Goal: Task Accomplishment & Management: Manage account settings

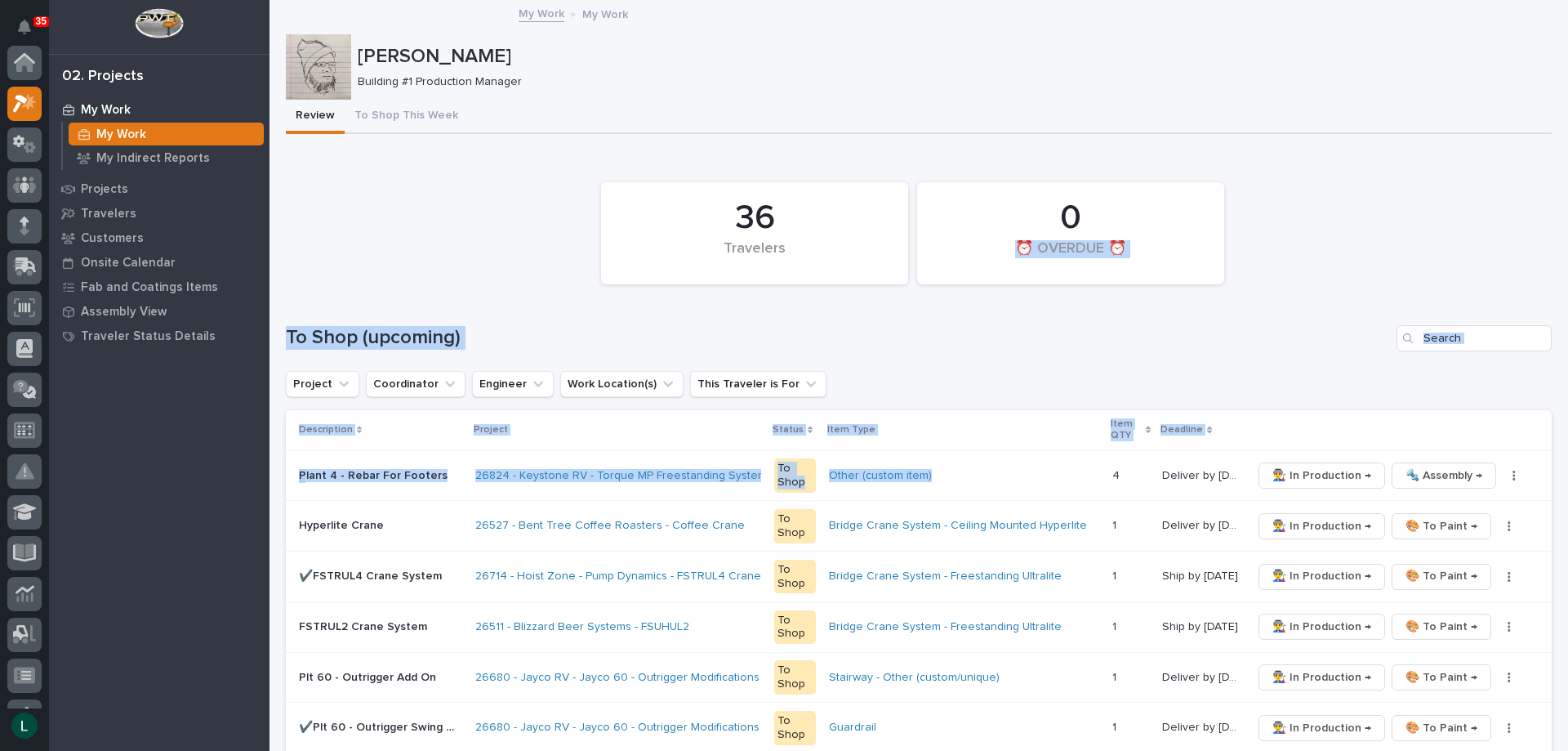
scroll to position [41, 0]
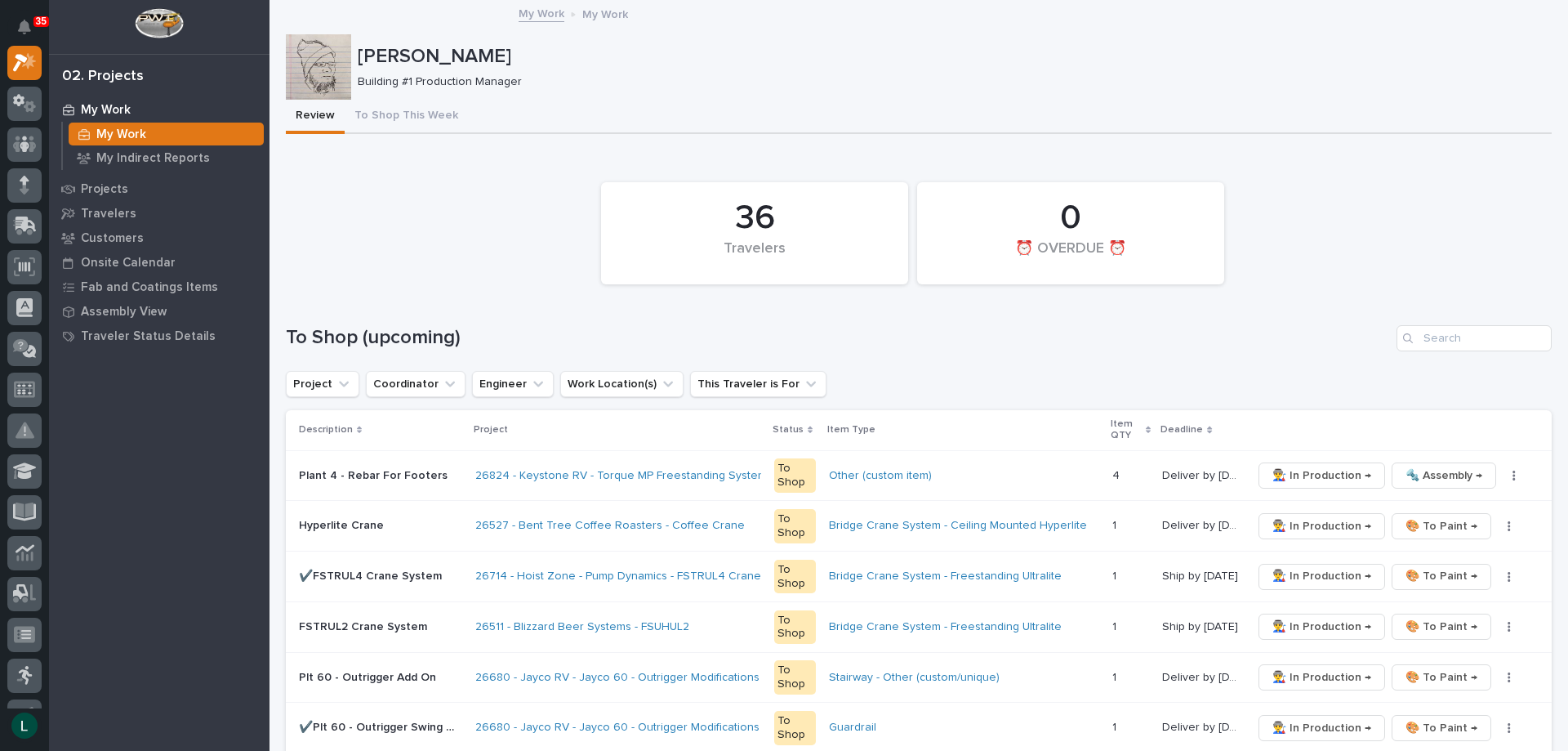
click at [1449, 712] on td "👨‍🏭 In Production → 🎨 To Paint → ✏️ Schedule" at bounding box center [1399, 728] width 306 height 51
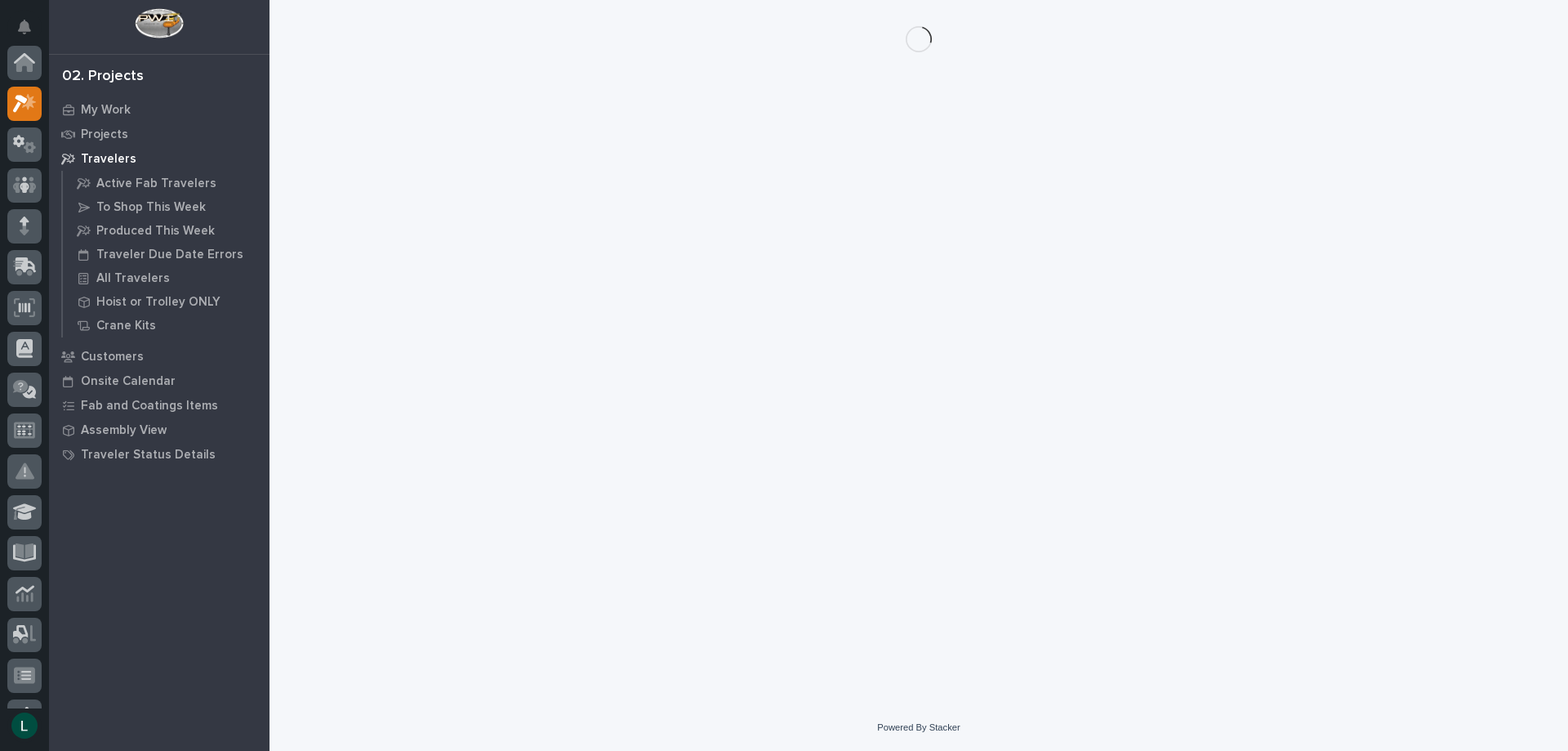
scroll to position [41, 0]
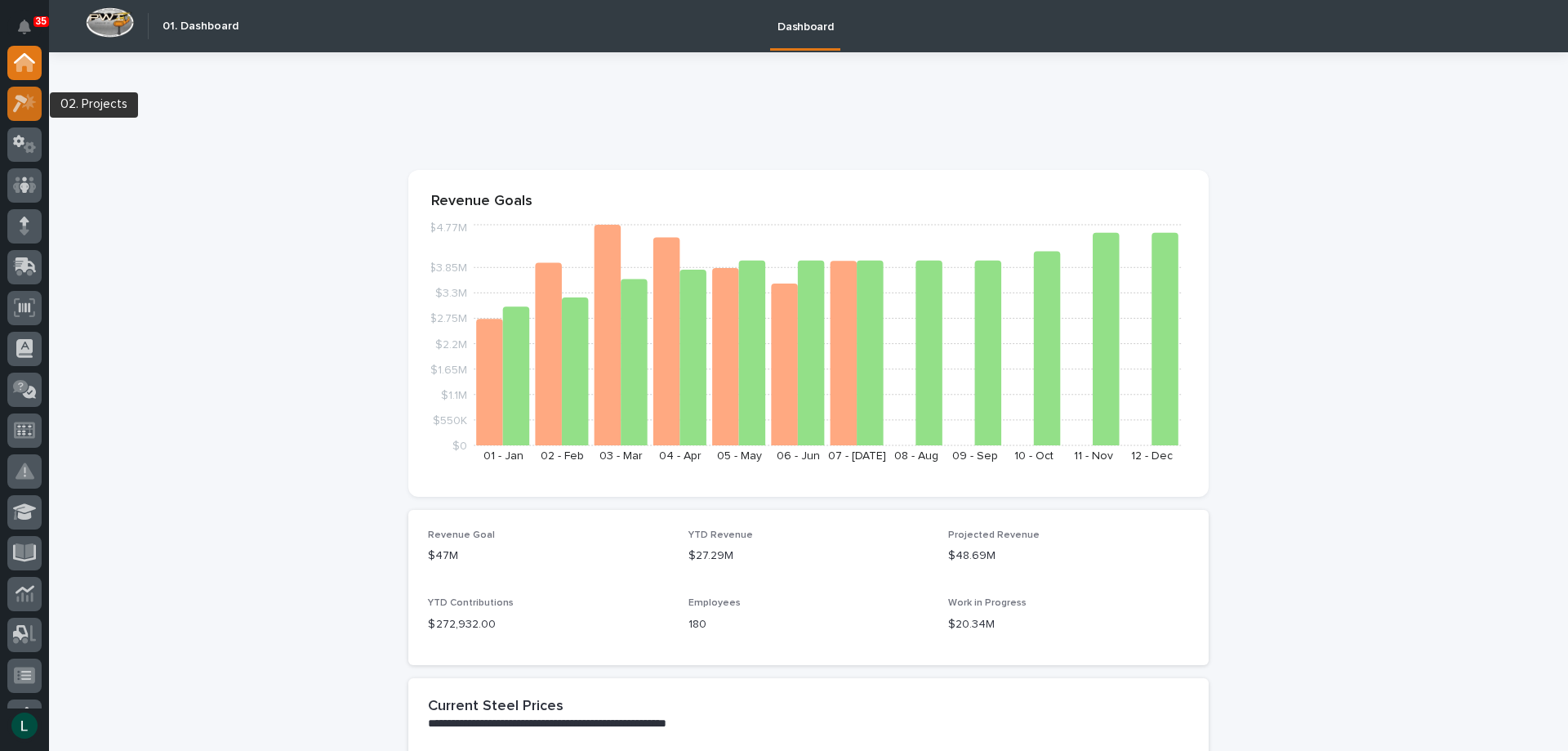
click at [20, 100] on icon at bounding box center [21, 104] width 15 height 18
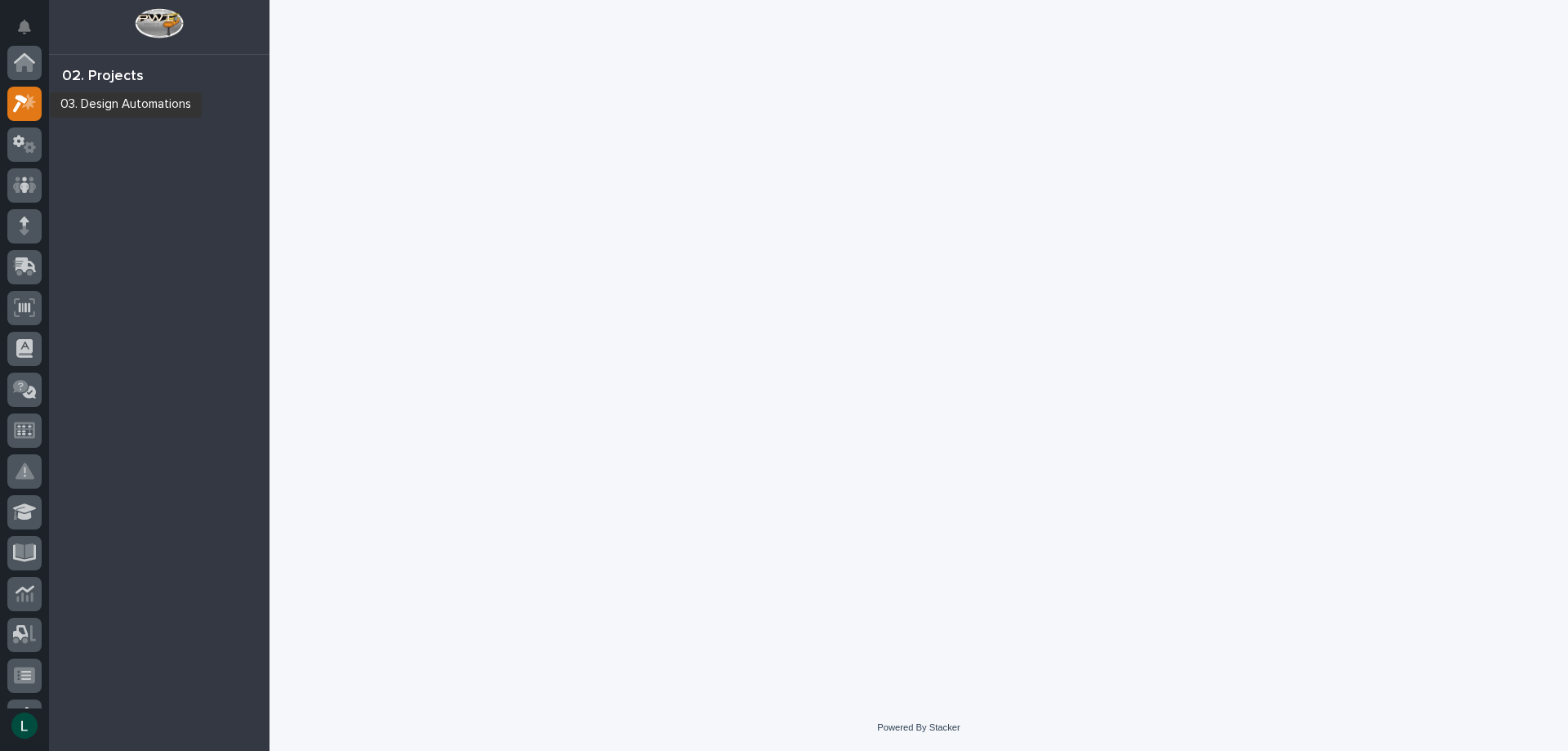
scroll to position [41, 0]
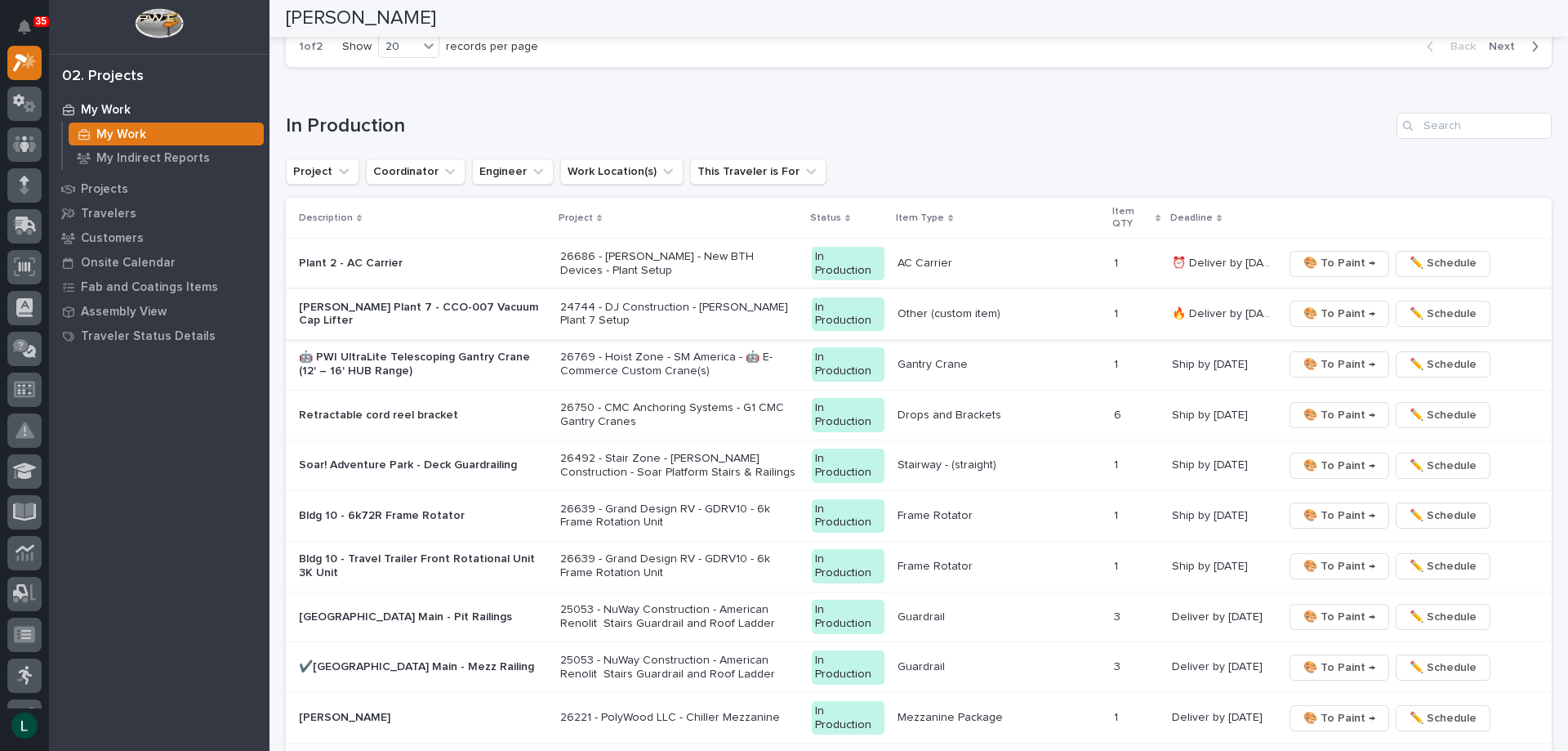
scroll to position [1471, 0]
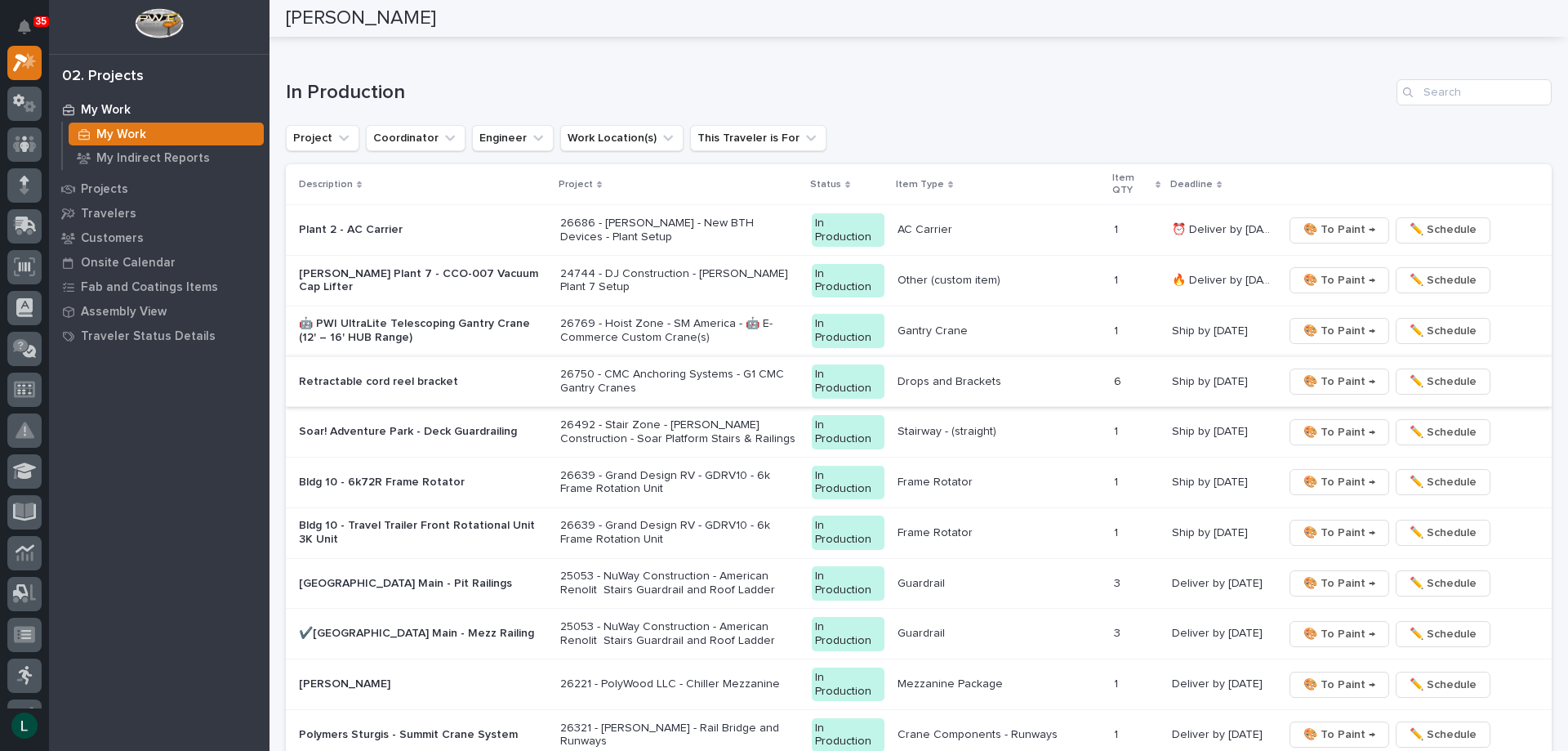
click at [1330, 380] on span "🎨 To Paint →" at bounding box center [1339, 382] width 72 height 20
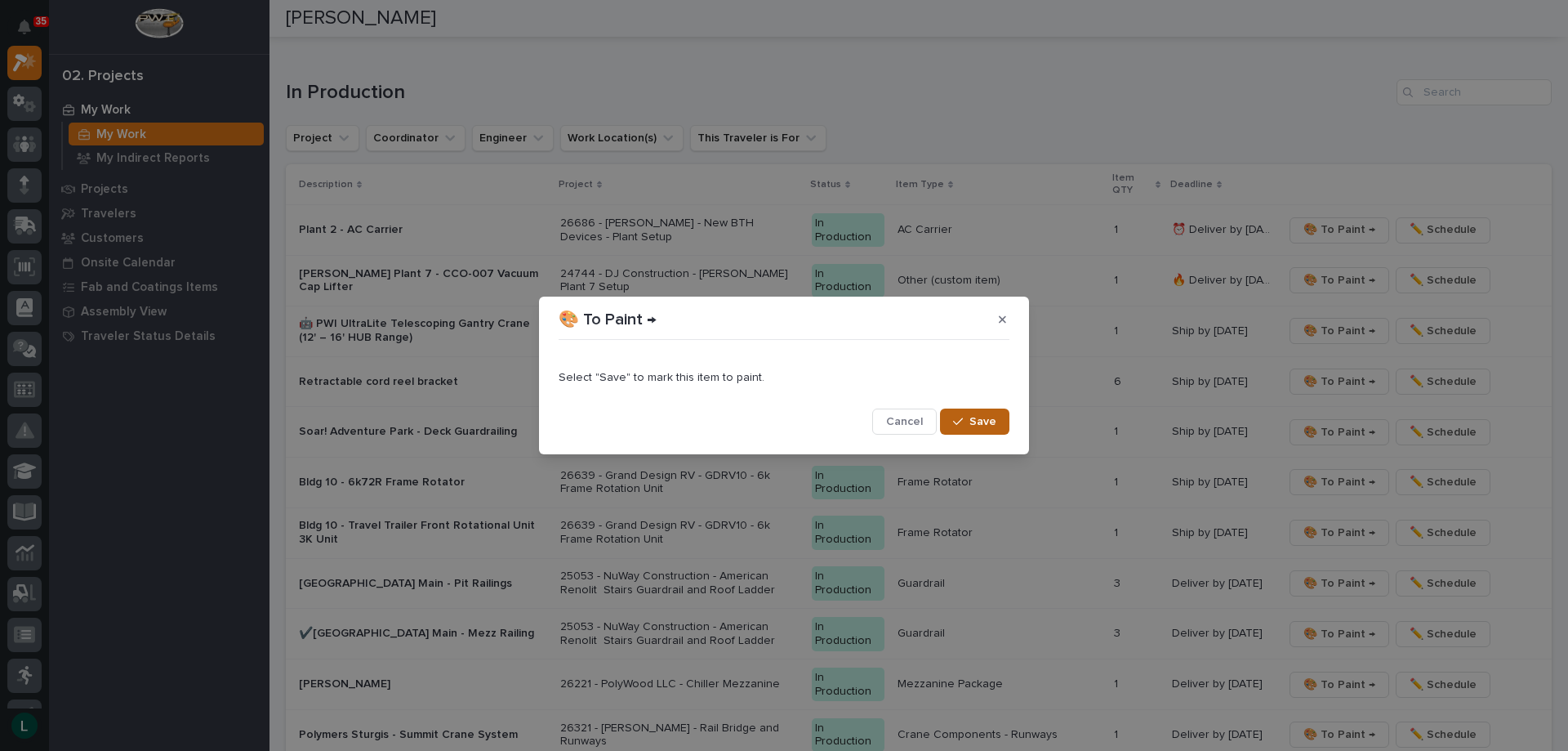
click at [974, 418] on span "Save" at bounding box center [983, 422] width 27 height 15
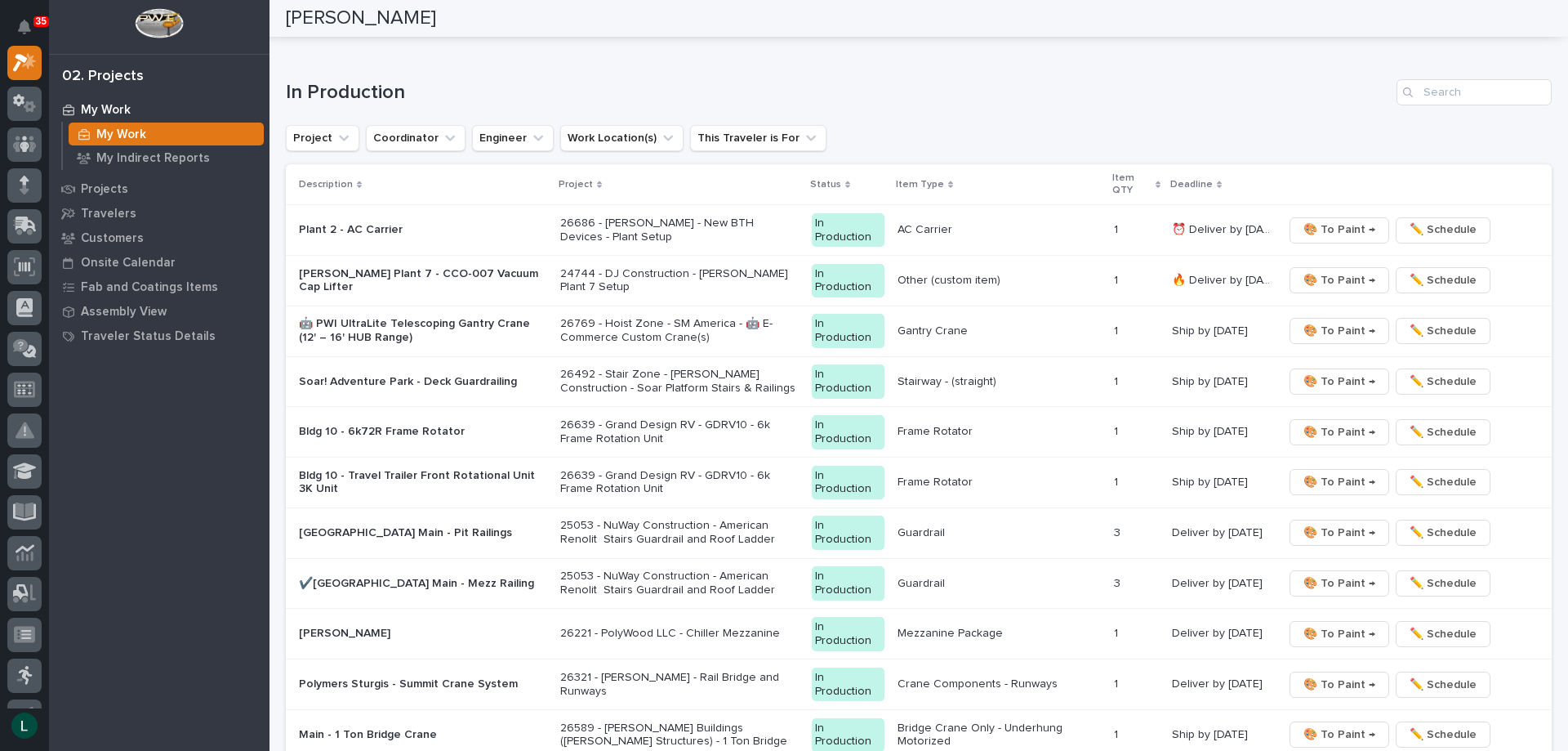
scroll to position [1445, 0]
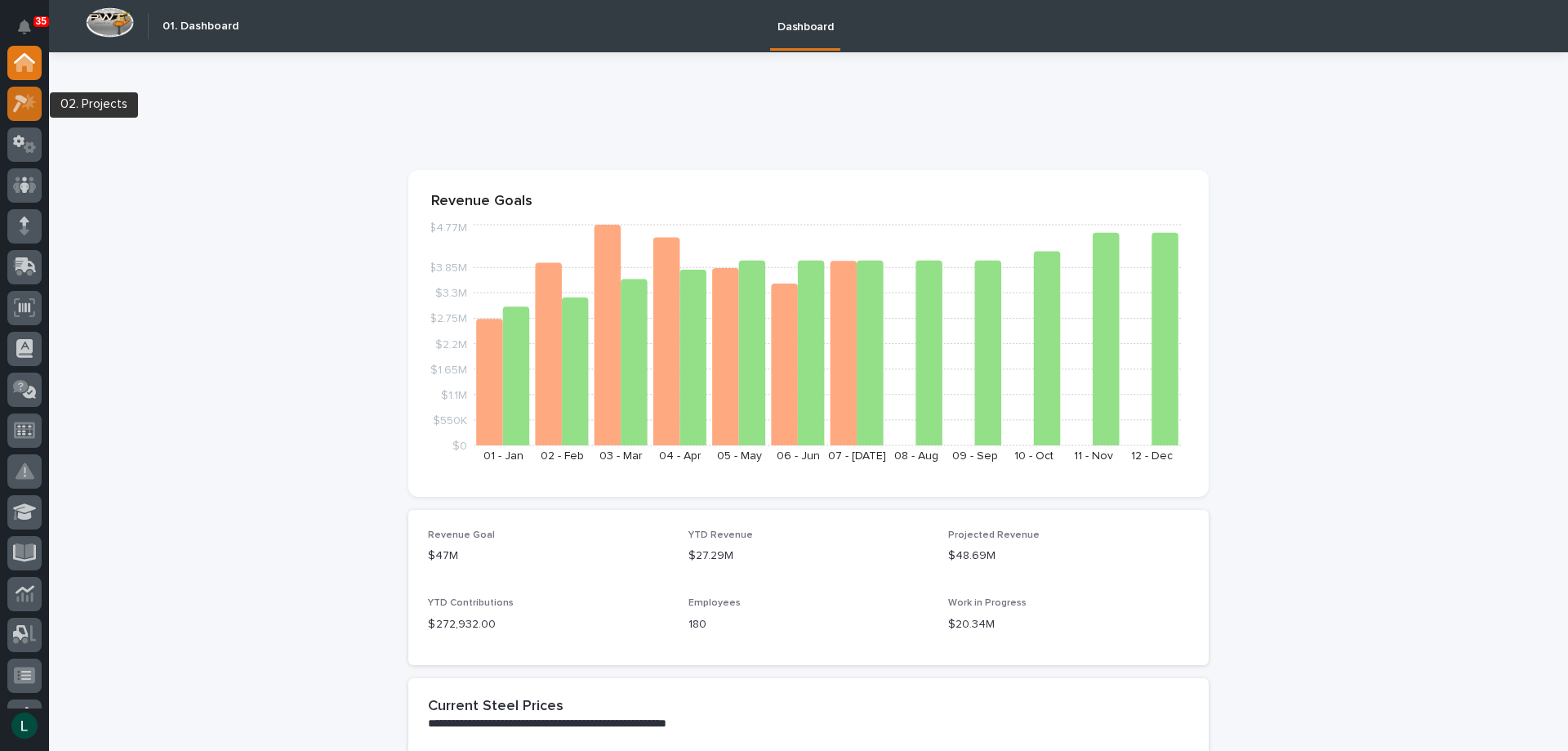
click at [16, 101] on icon at bounding box center [25, 103] width 24 height 19
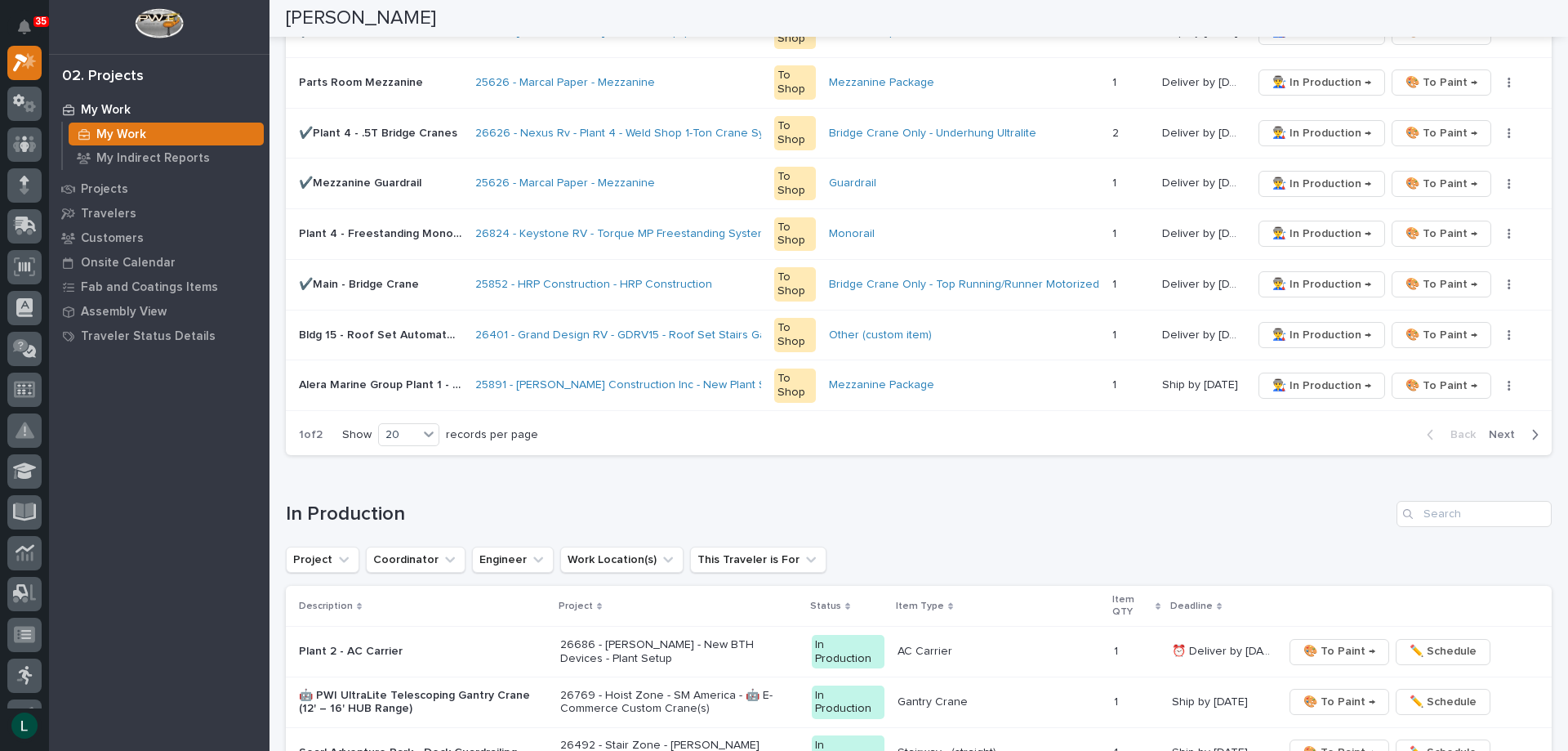
scroll to position [1062, 0]
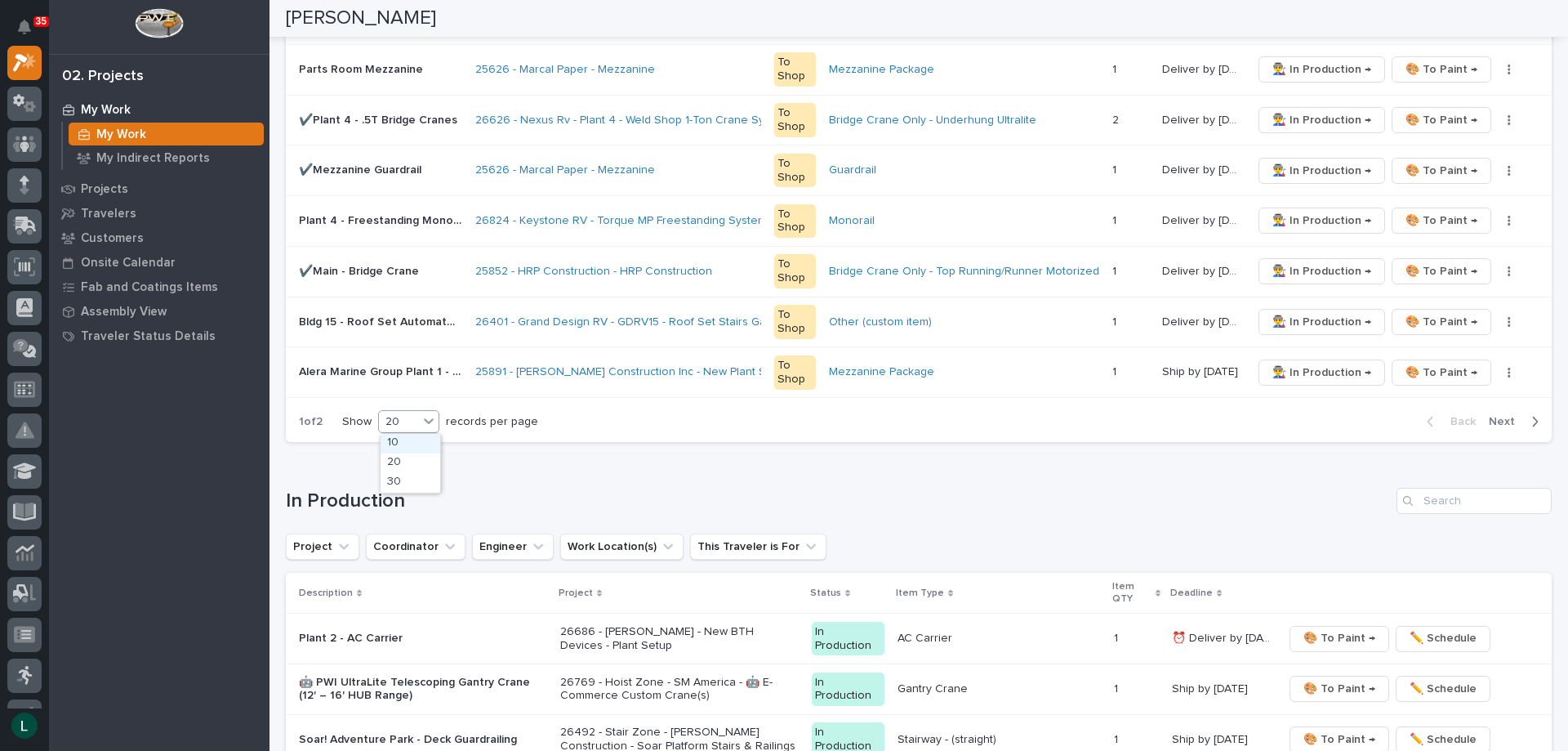
click at [399, 418] on div "20" at bounding box center [399, 422] width 39 height 17
click at [403, 476] on div "30" at bounding box center [410, 483] width 60 height 20
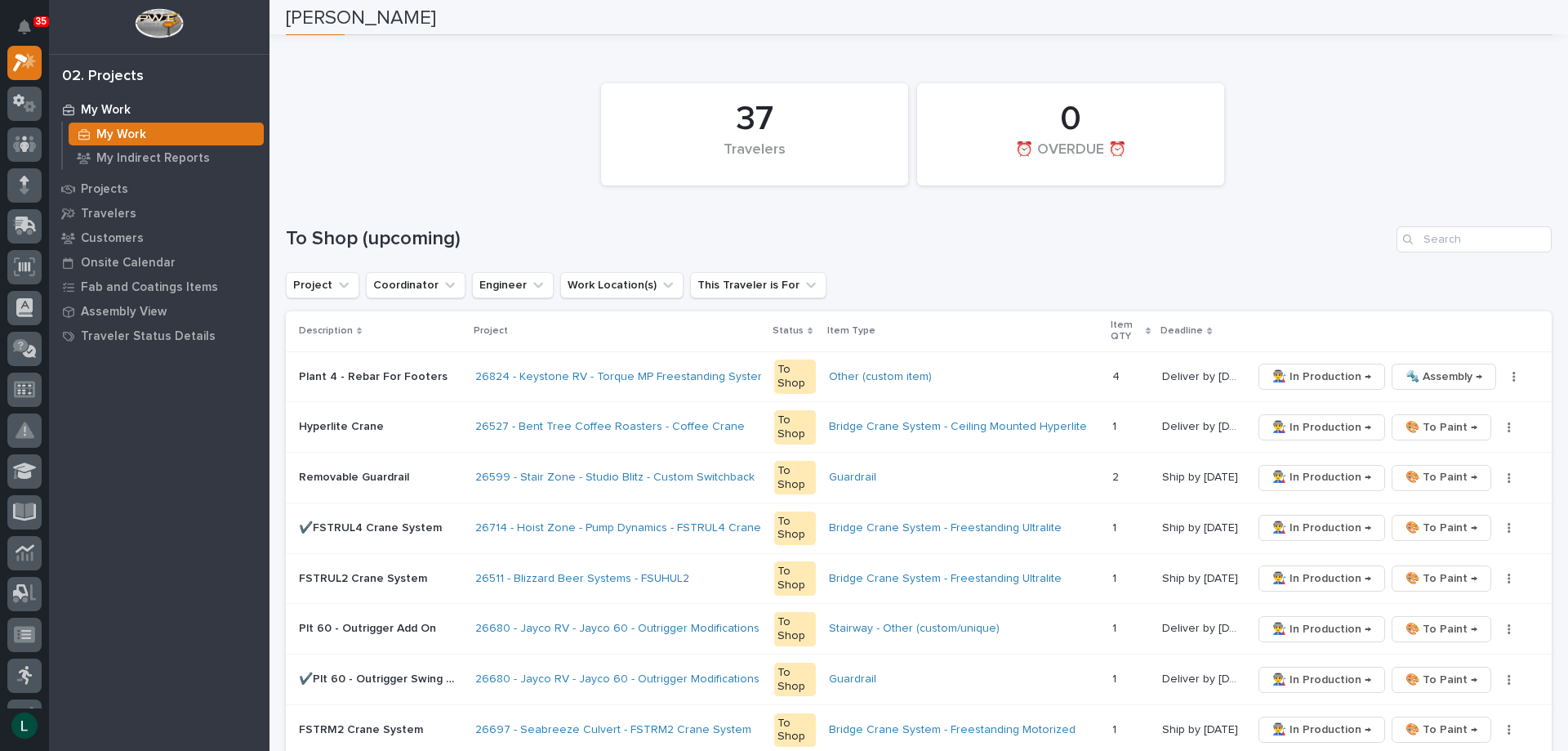
scroll to position [81, 0]
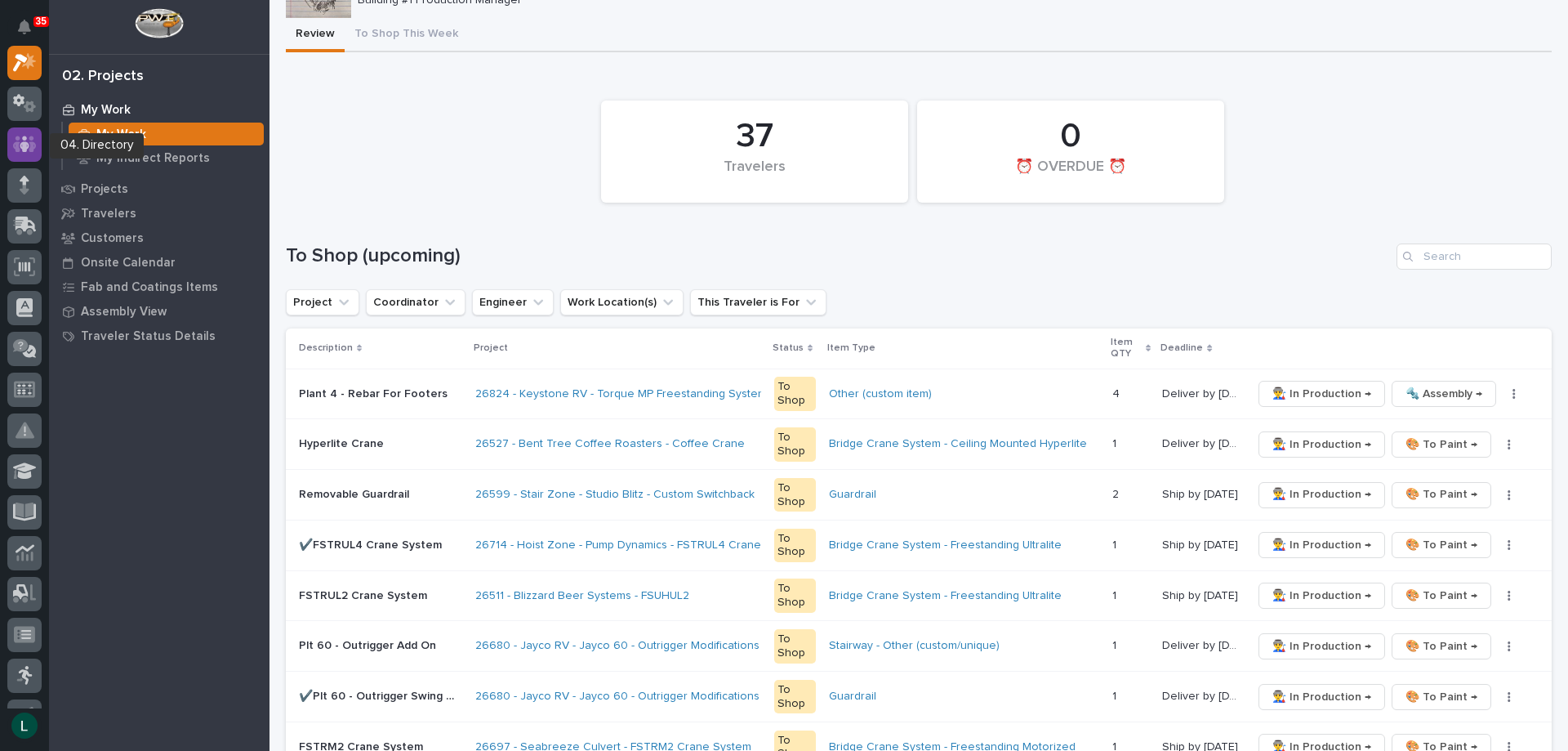
click at [26, 141] on icon at bounding box center [25, 144] width 24 height 19
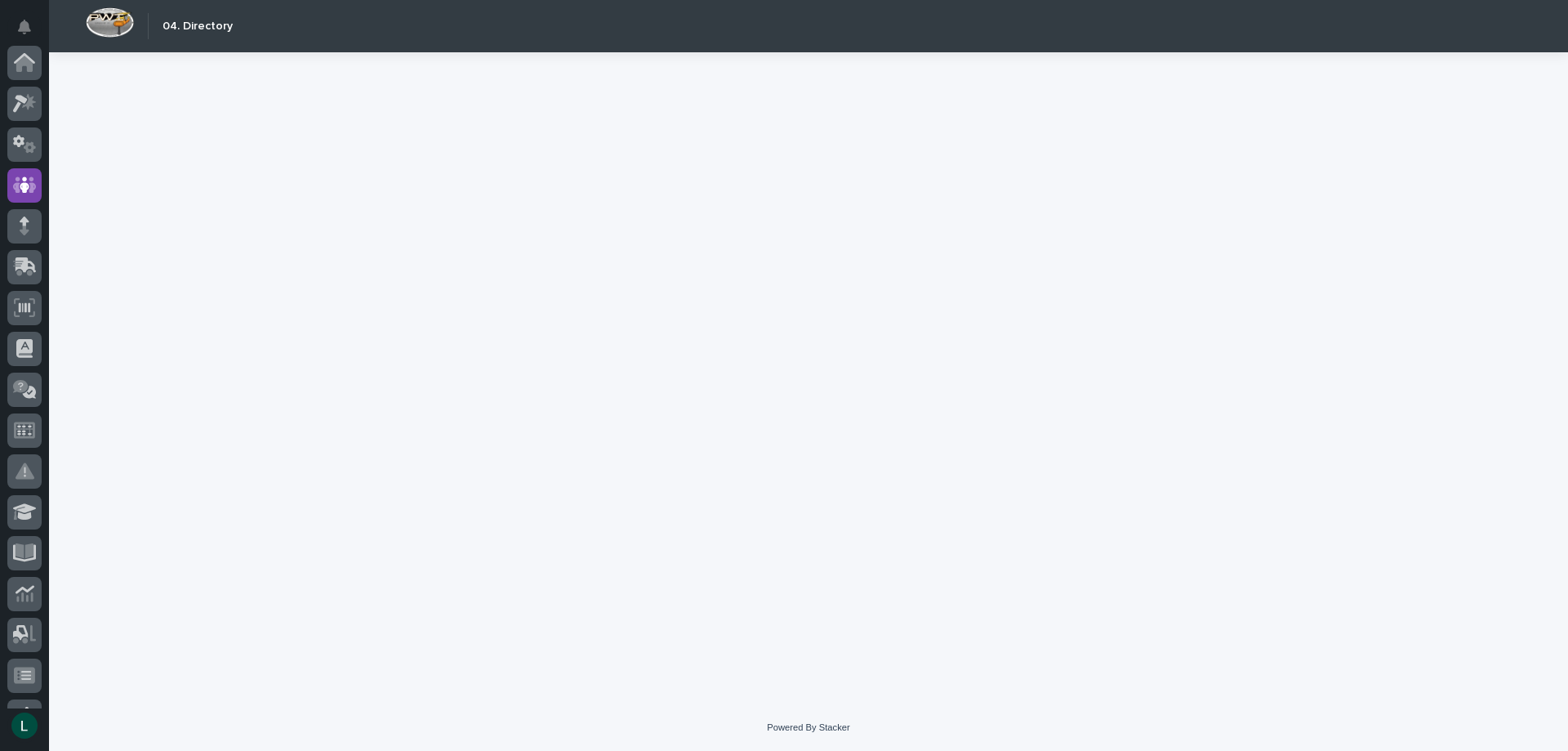
scroll to position [123, 0]
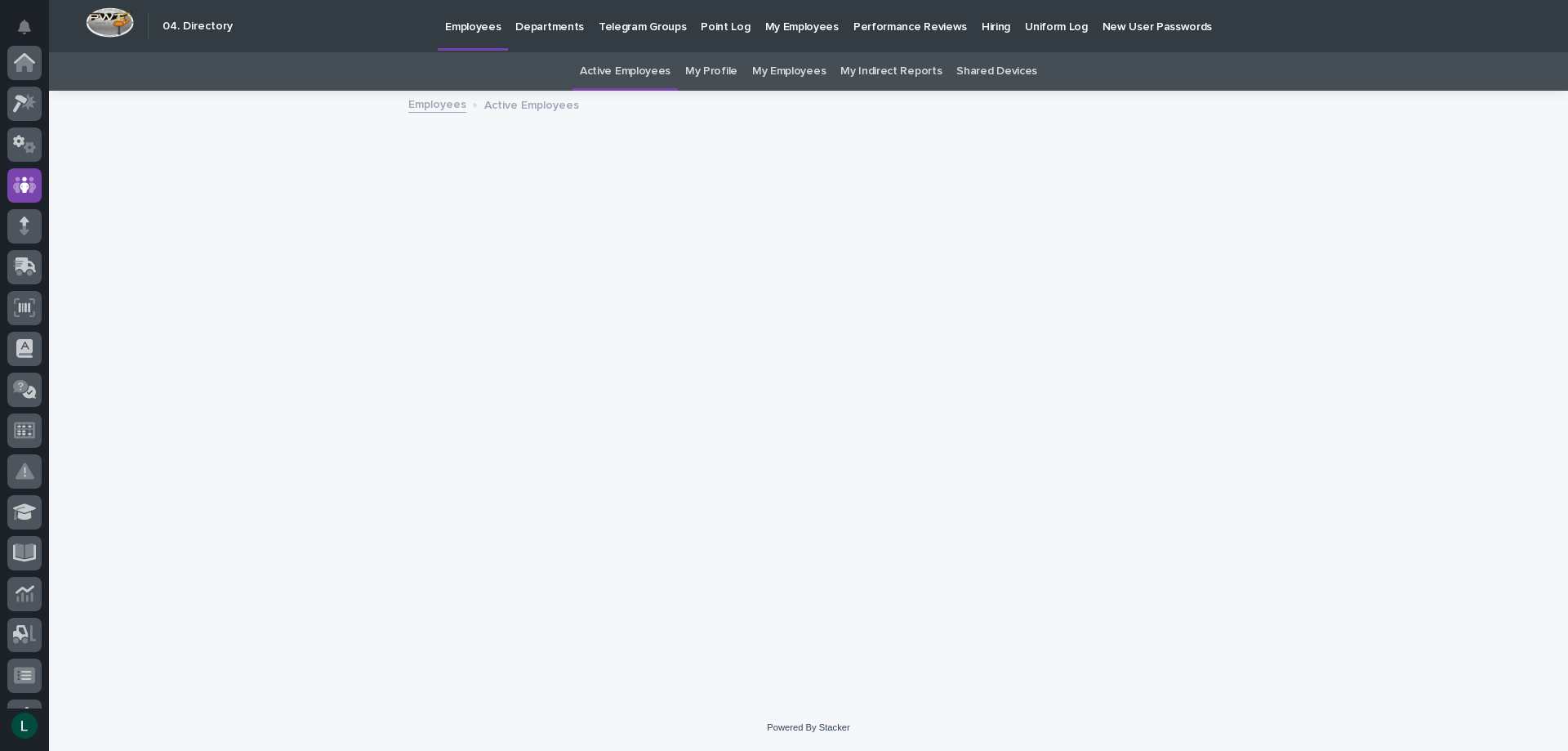
scroll to position [123, 0]
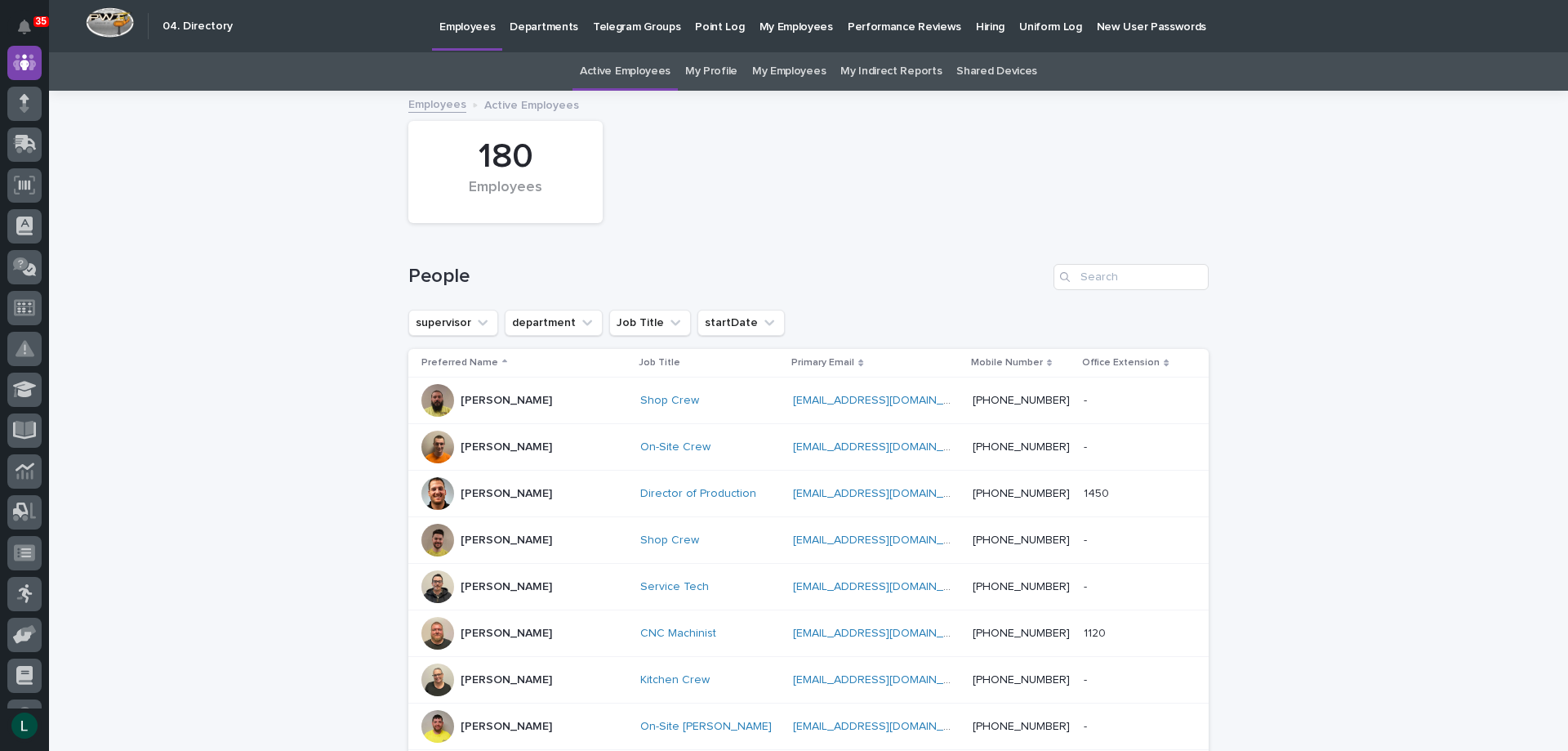
click at [530, 25] on p "Departments" at bounding box center [543, 17] width 68 height 35
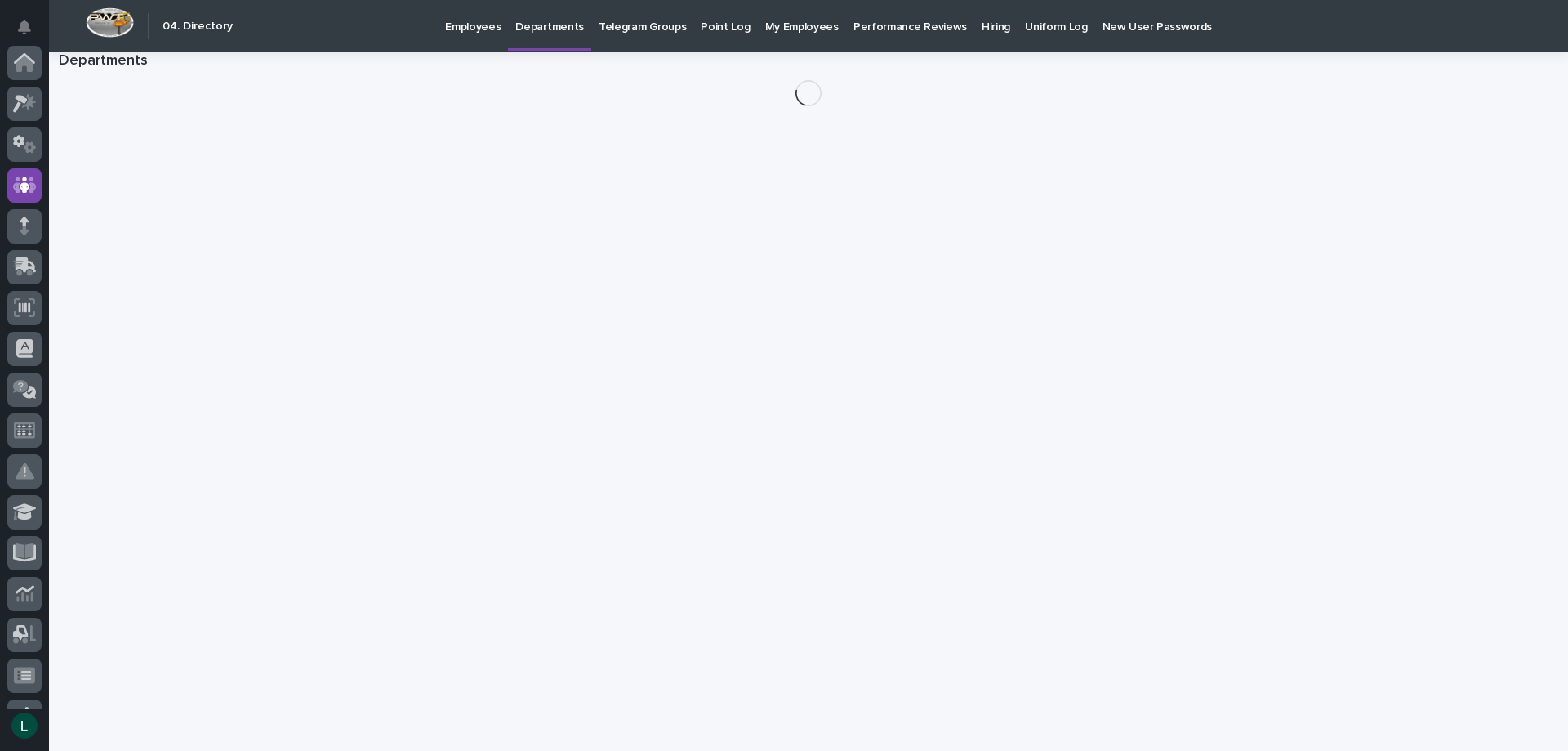
scroll to position [123, 0]
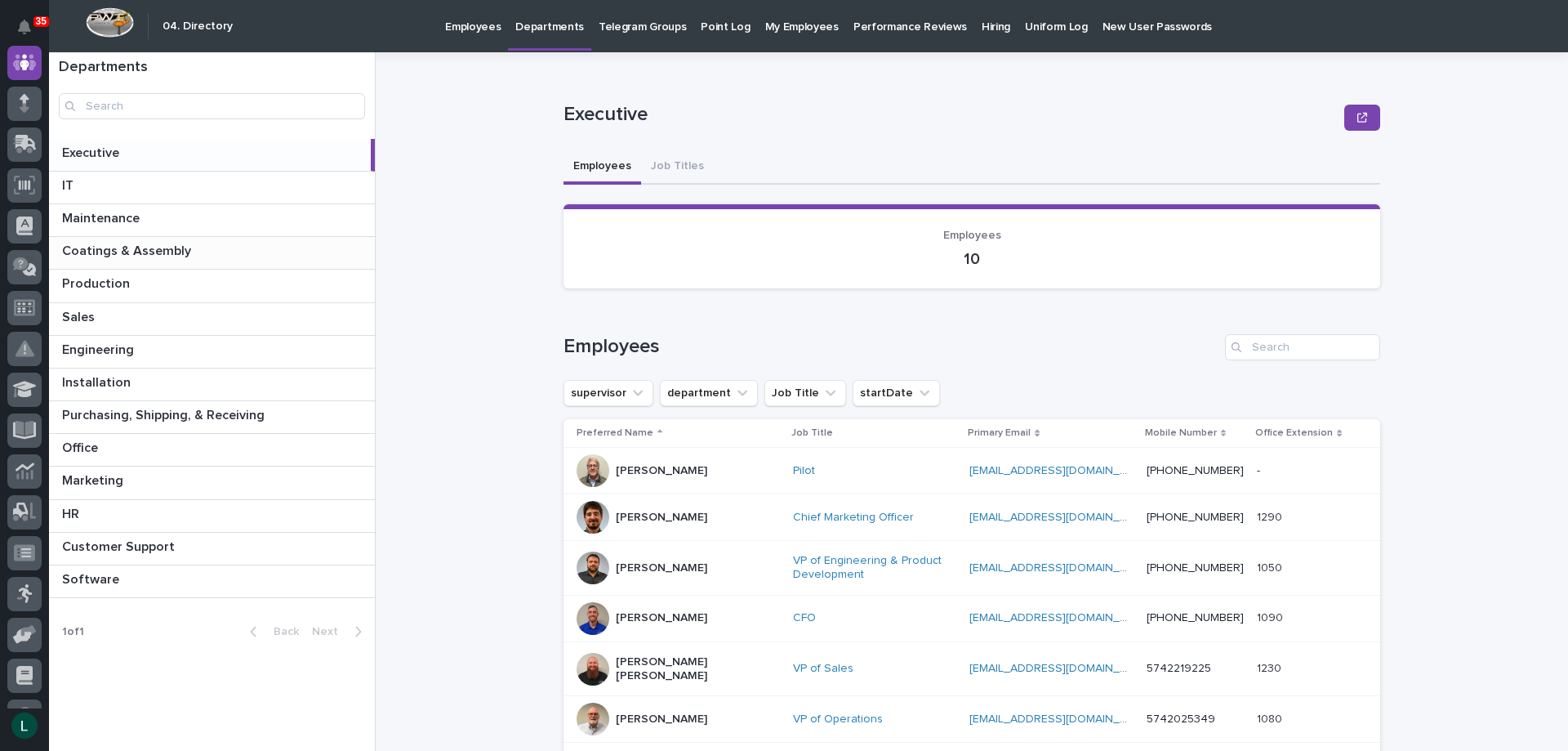
click at [192, 248] on p at bounding box center [215, 251] width 306 height 16
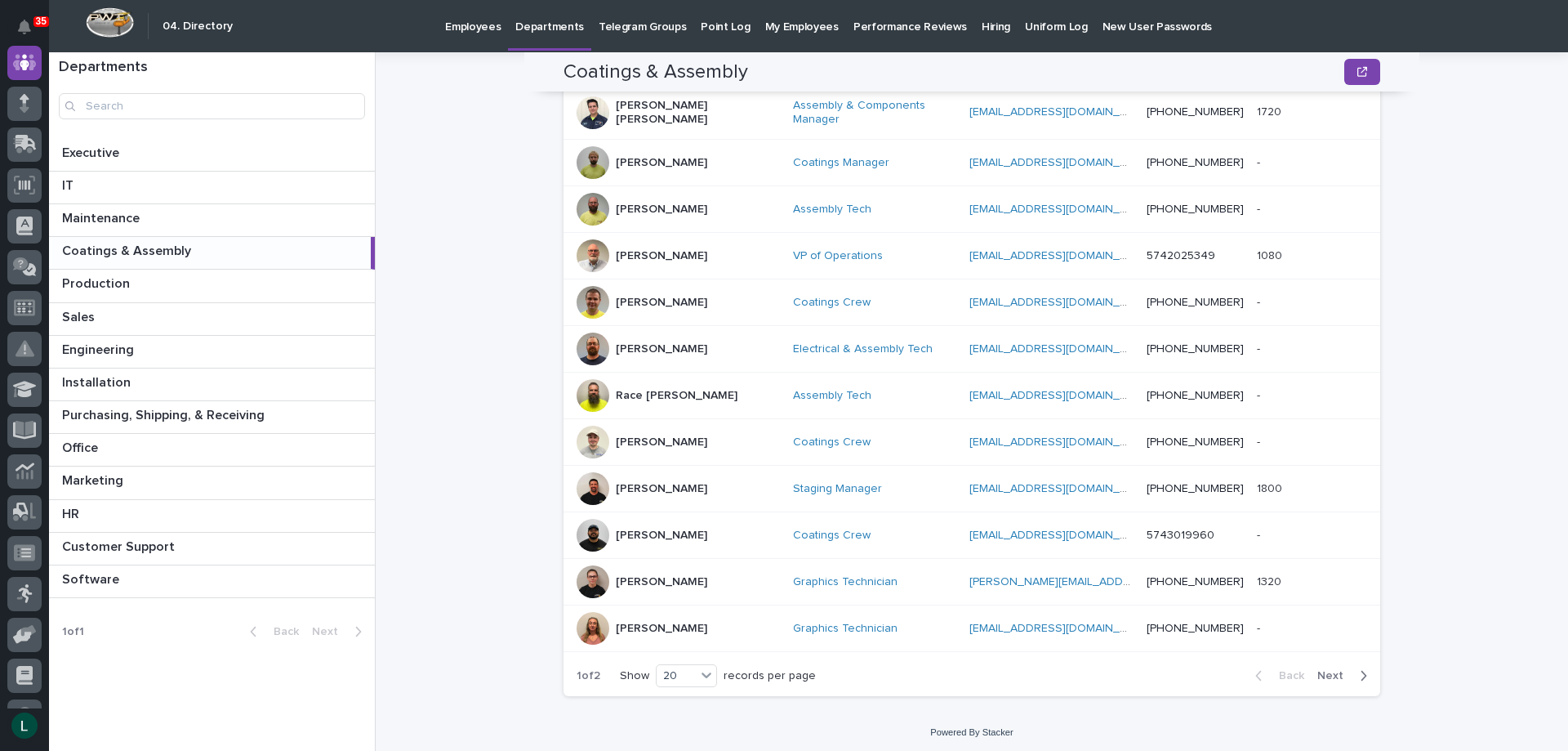
scroll to position [748, 0]
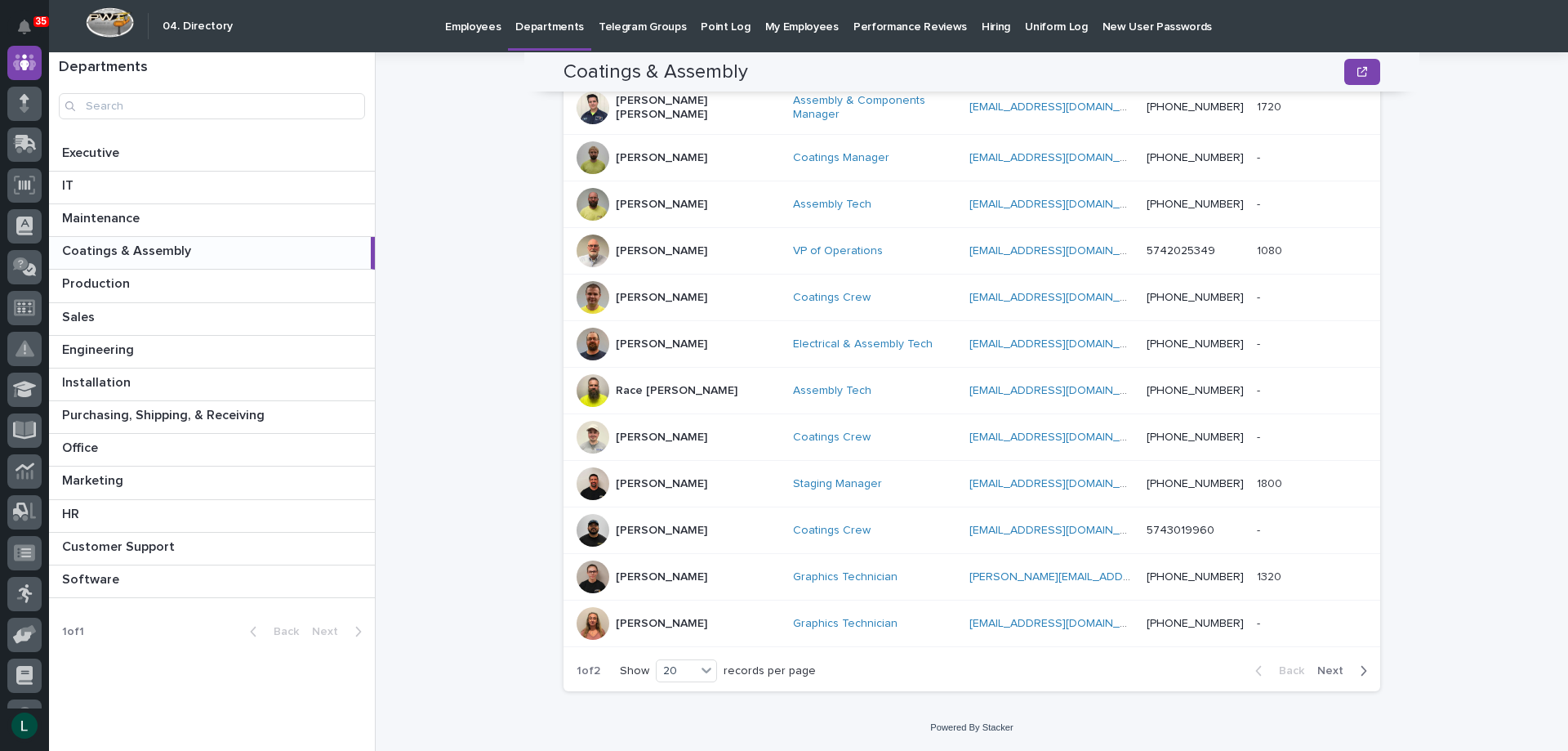
click at [616, 621] on p "Shauna Perkins" at bounding box center [661, 624] width 91 height 14
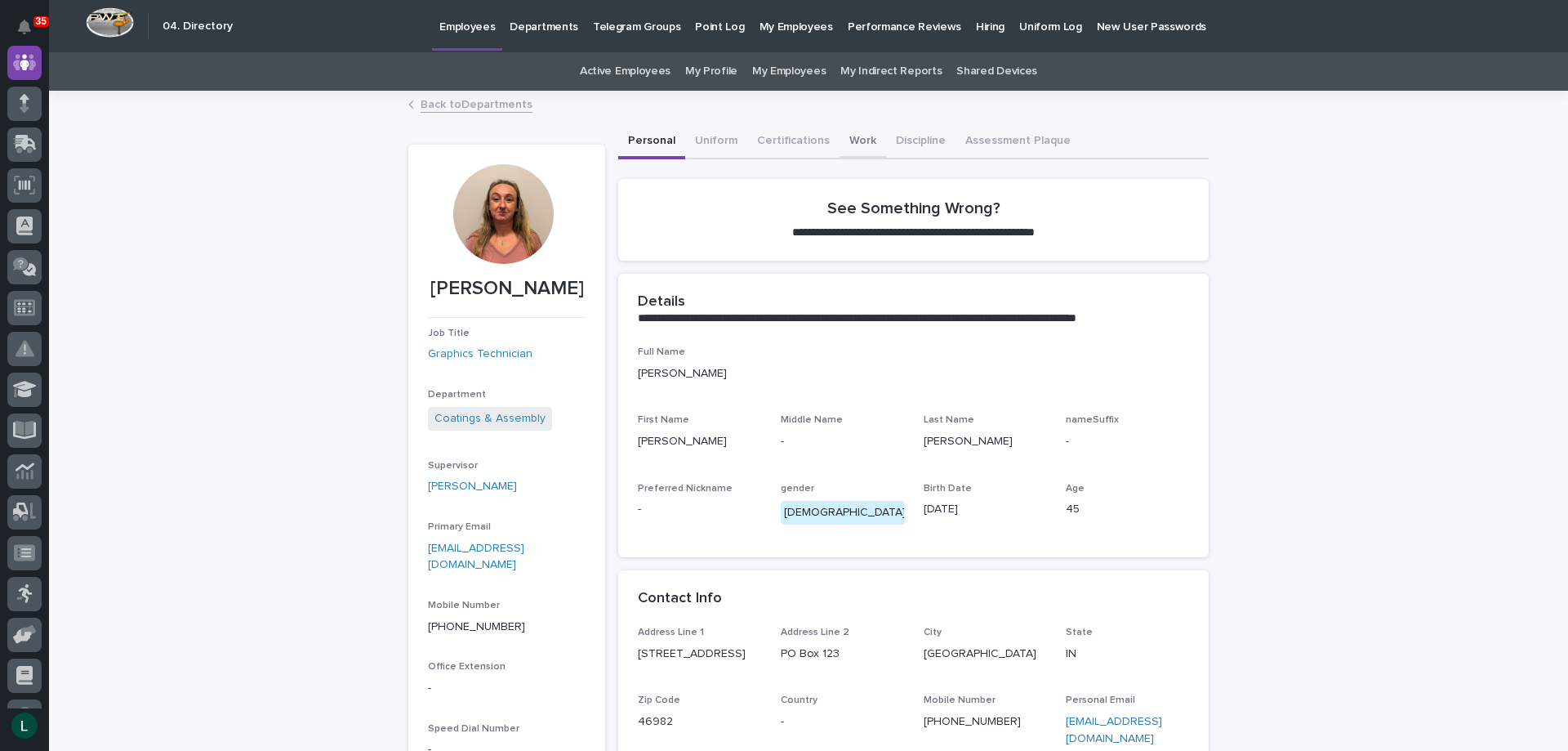
click at [841, 138] on button "Work" at bounding box center [863, 142] width 47 height 35
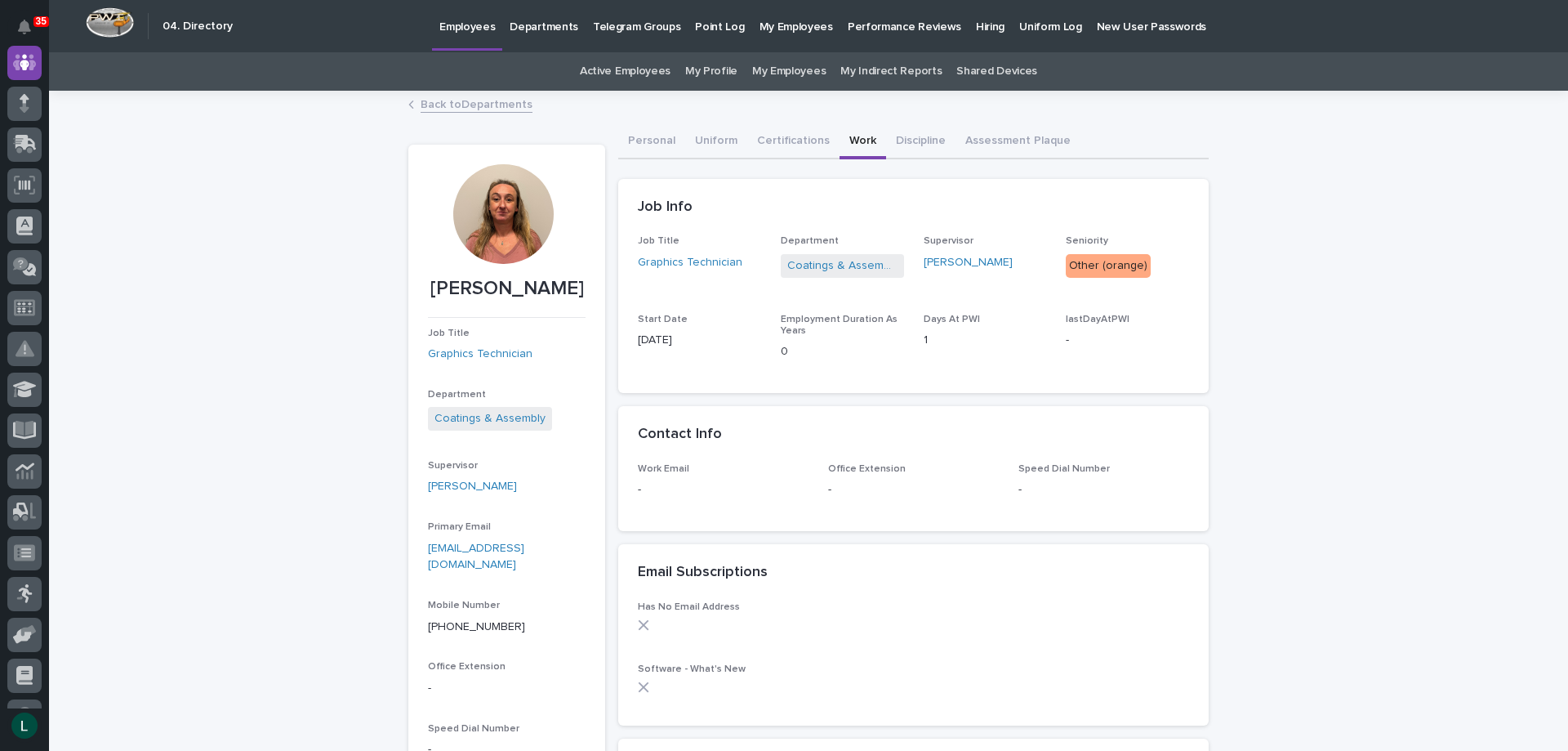
click at [425, 102] on link "Back to Departments" at bounding box center [477, 103] width 112 height 19
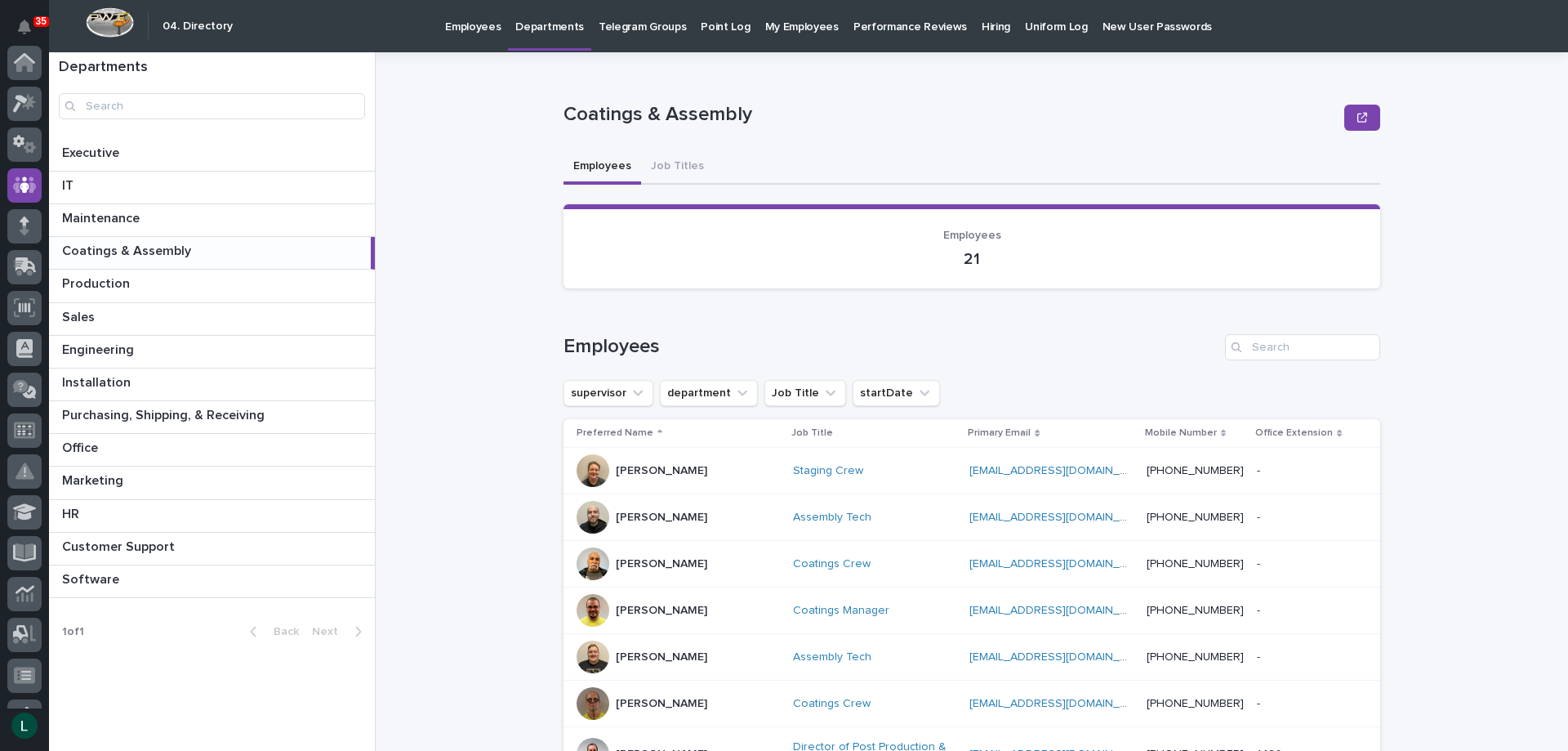
click at [460, 29] on p "Employees" at bounding box center [473, 17] width 56 height 35
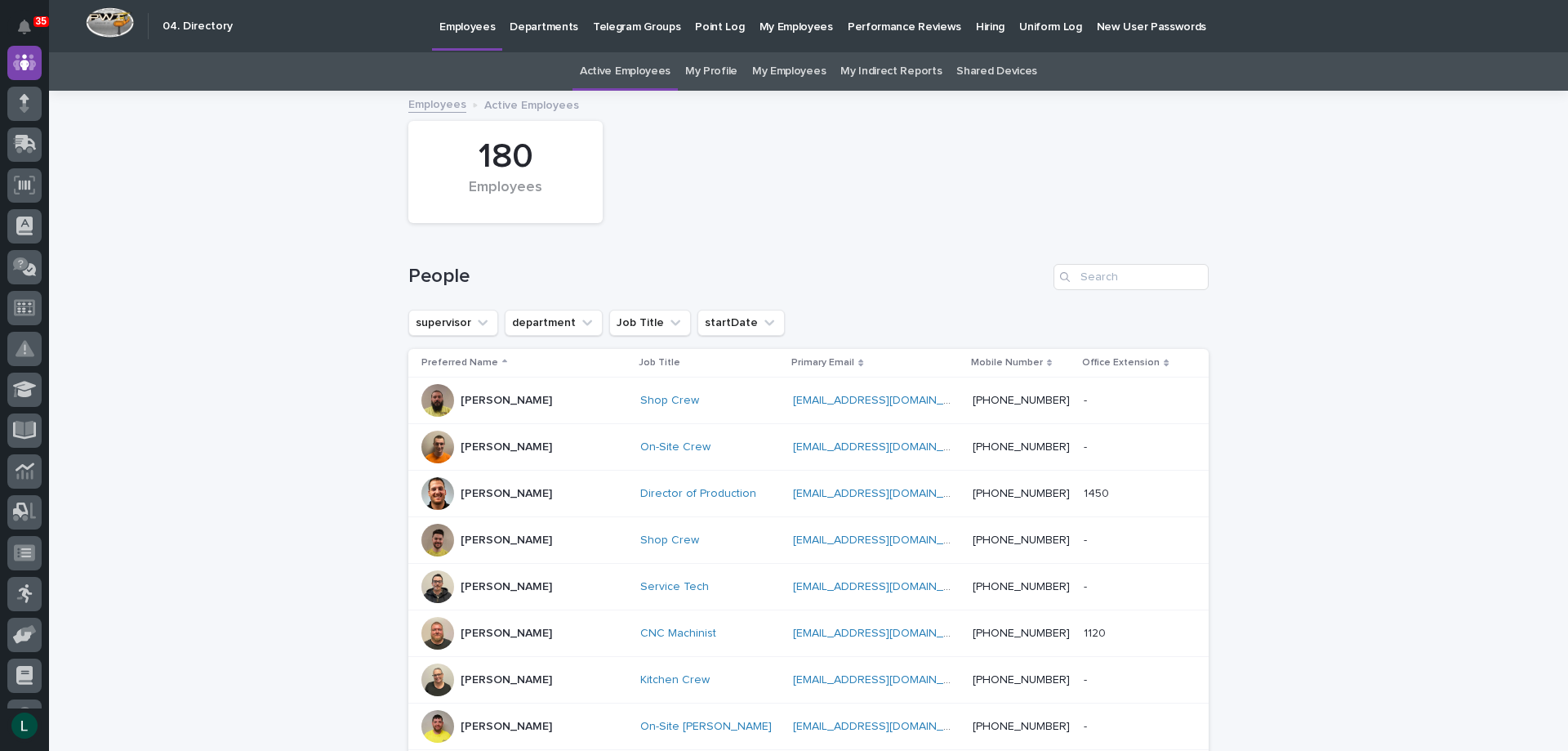
click at [976, 21] on p "Hiring" at bounding box center [990, 17] width 29 height 35
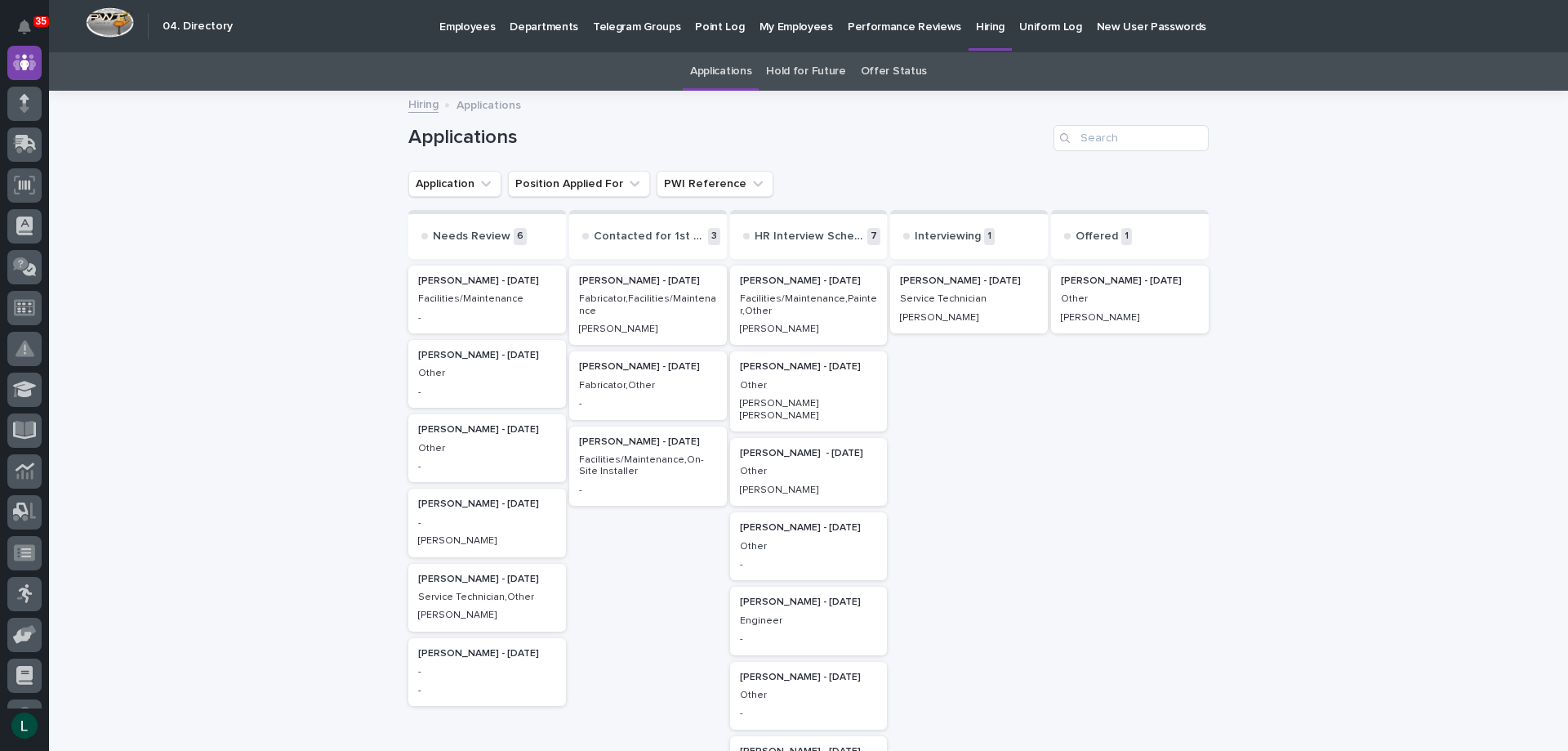
click at [451, 429] on p "Doreen Hochstetler - 08/20/25" at bounding box center [488, 430] width 138 height 12
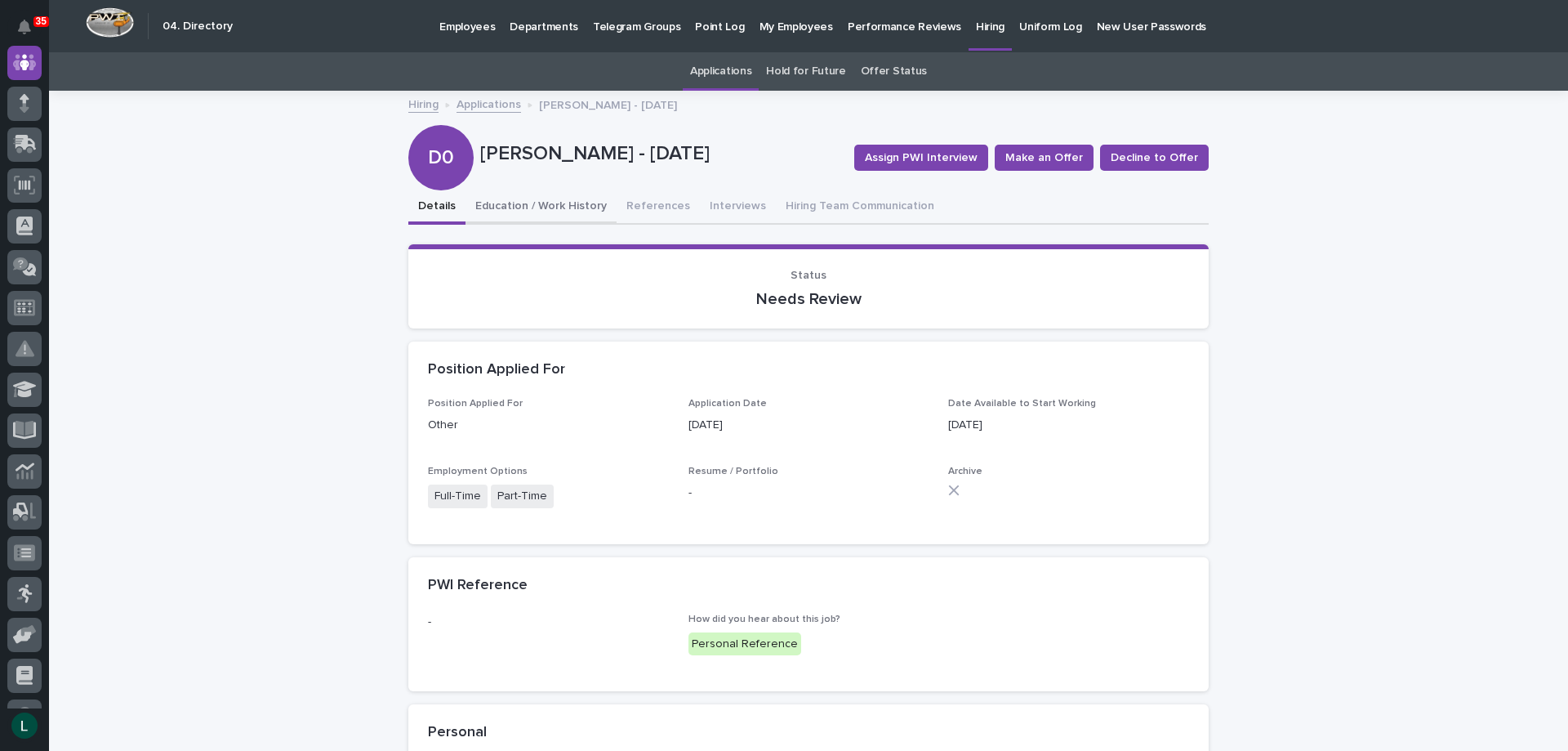
click at [562, 206] on button "Education / Work History" at bounding box center [541, 207] width 151 height 35
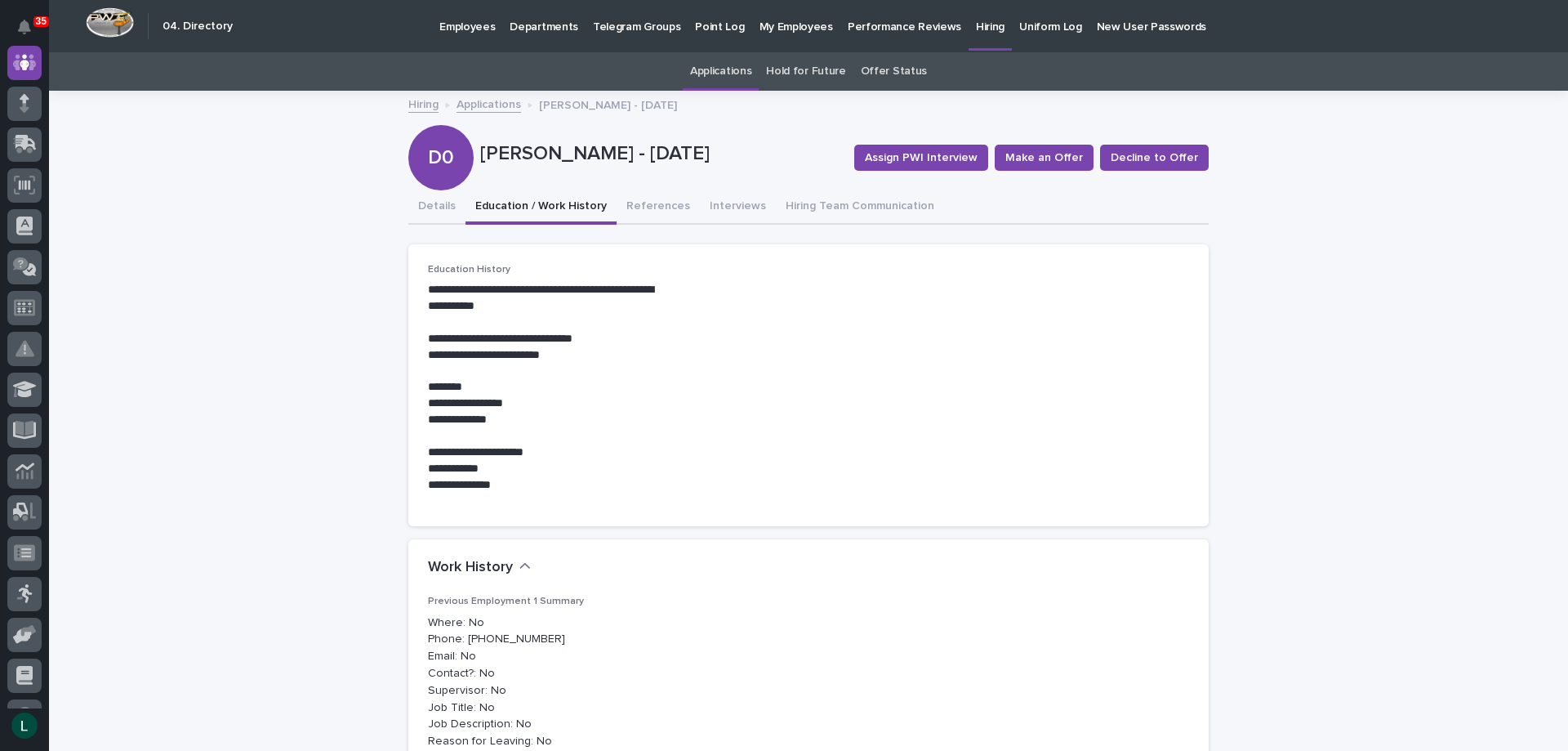
click at [410, 103] on link "Hiring" at bounding box center [423, 103] width 30 height 19
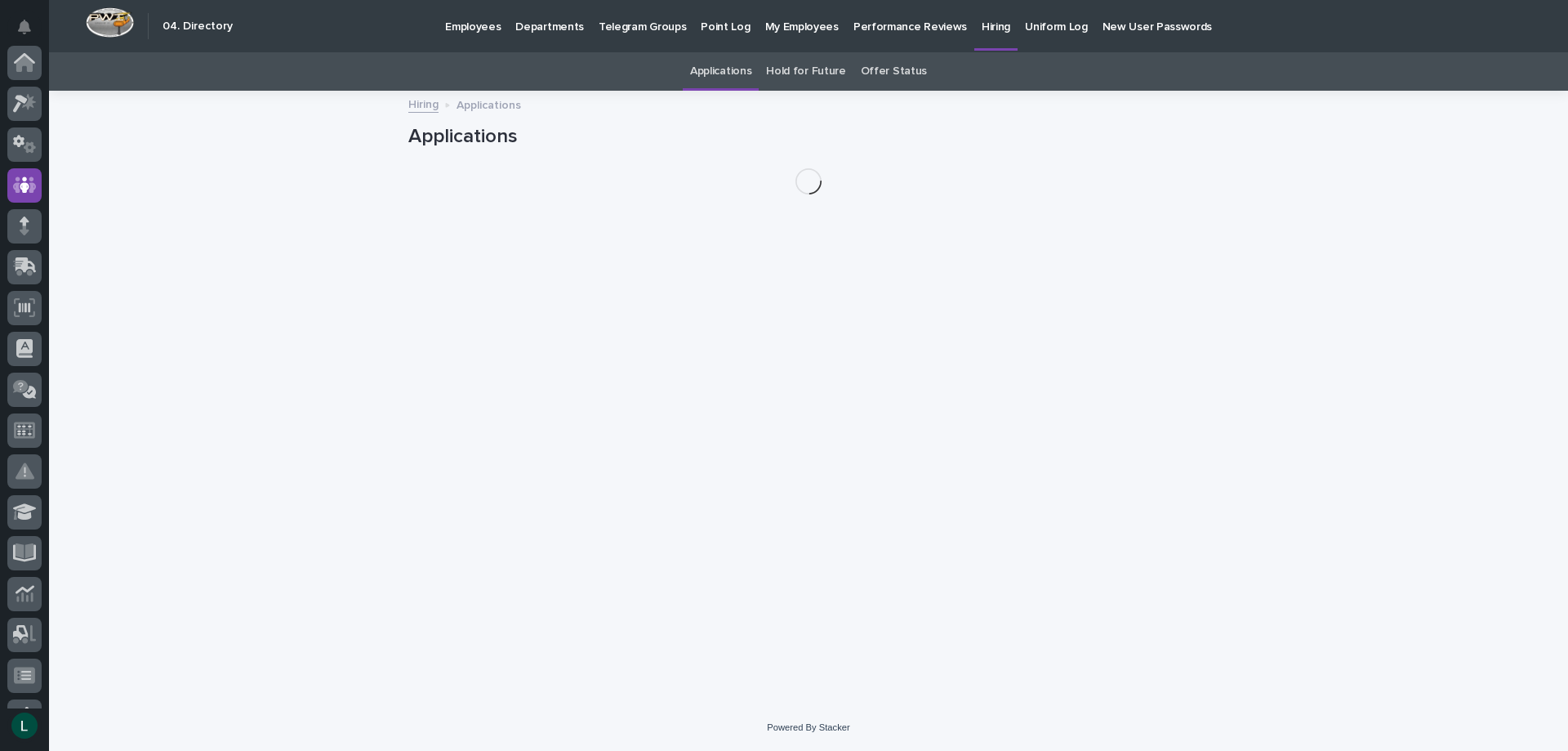
scroll to position [123, 0]
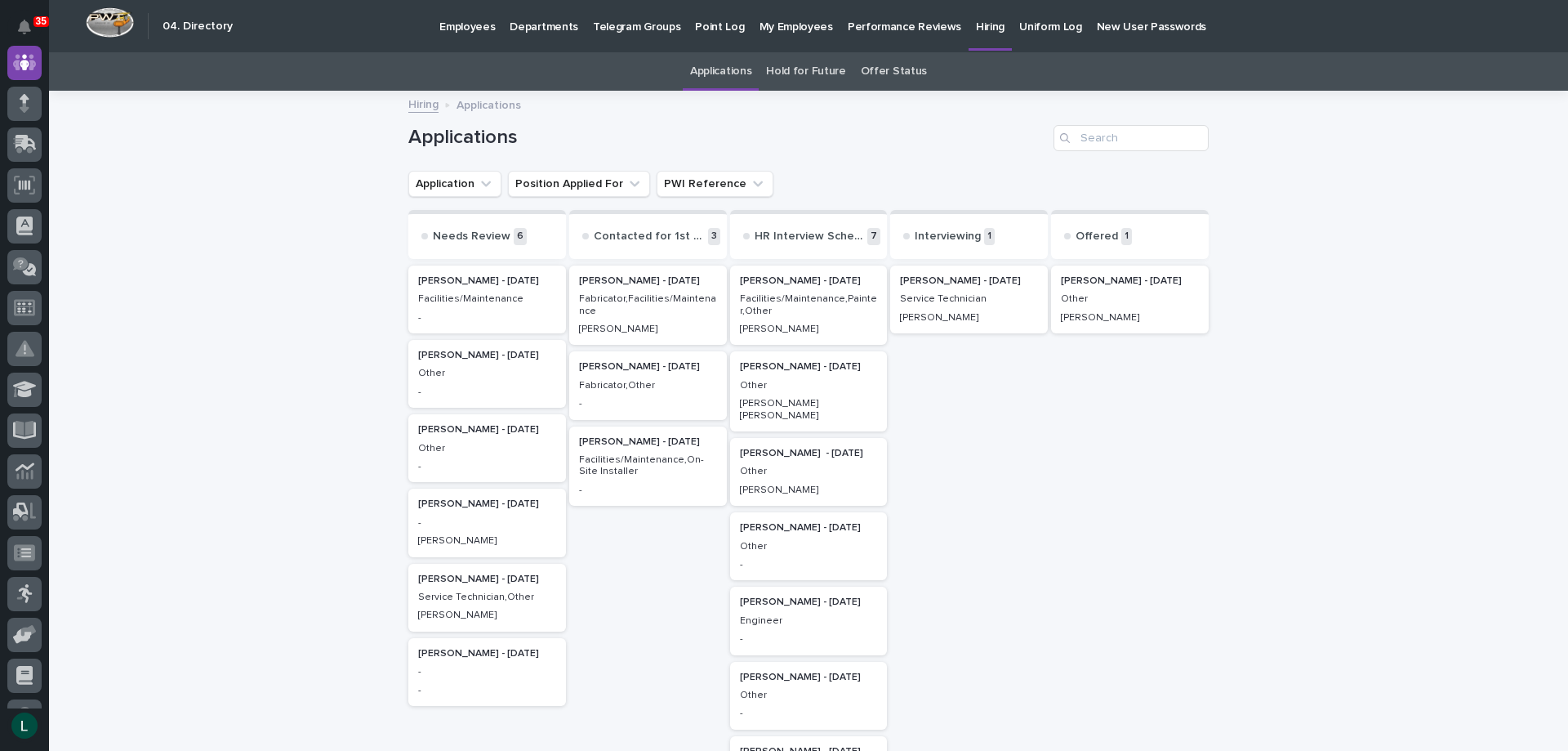
click at [455, 355] on p "Brittany Siders - 08/20/25" at bounding box center [488, 355] width 138 height 12
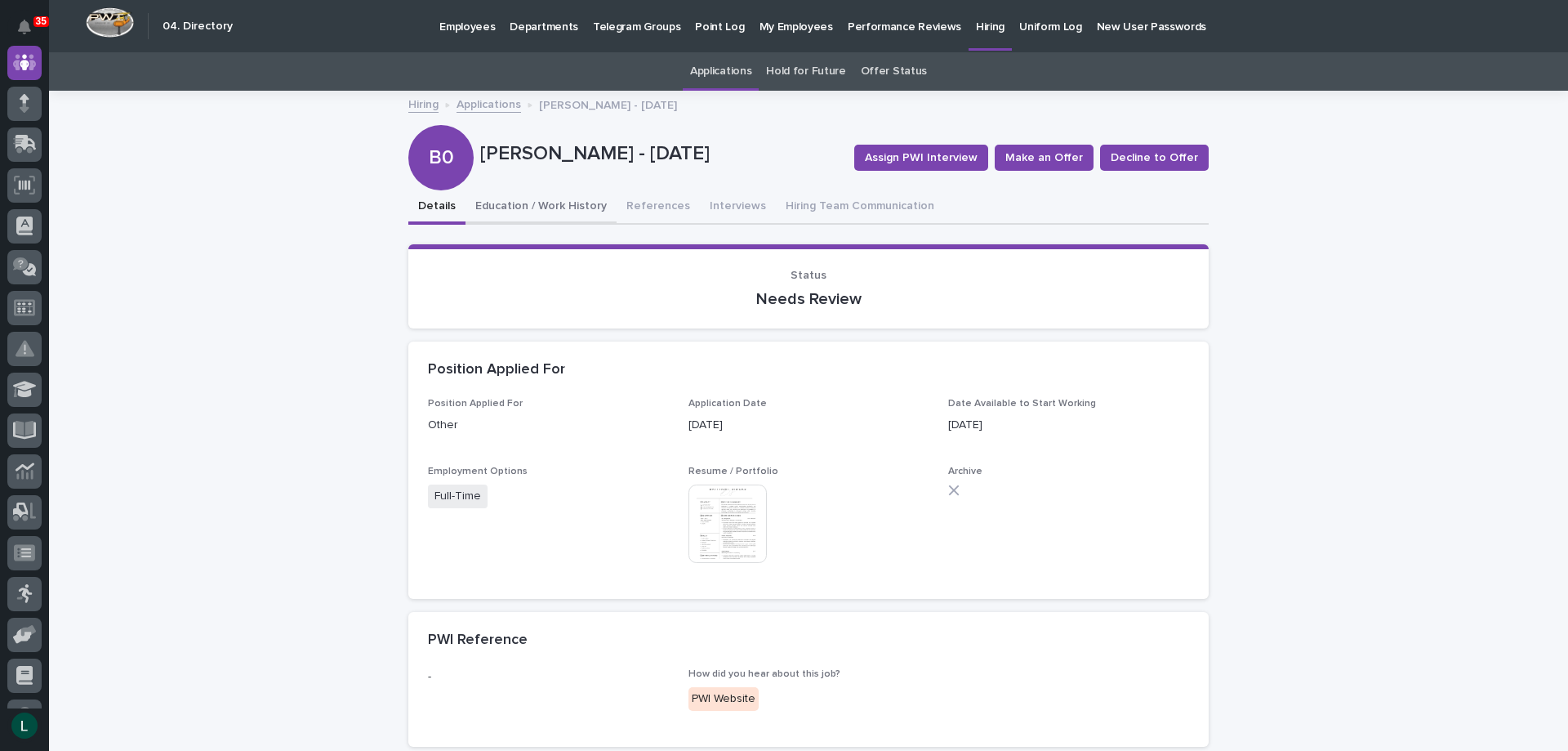
click at [564, 204] on button "Education / Work History" at bounding box center [541, 207] width 151 height 35
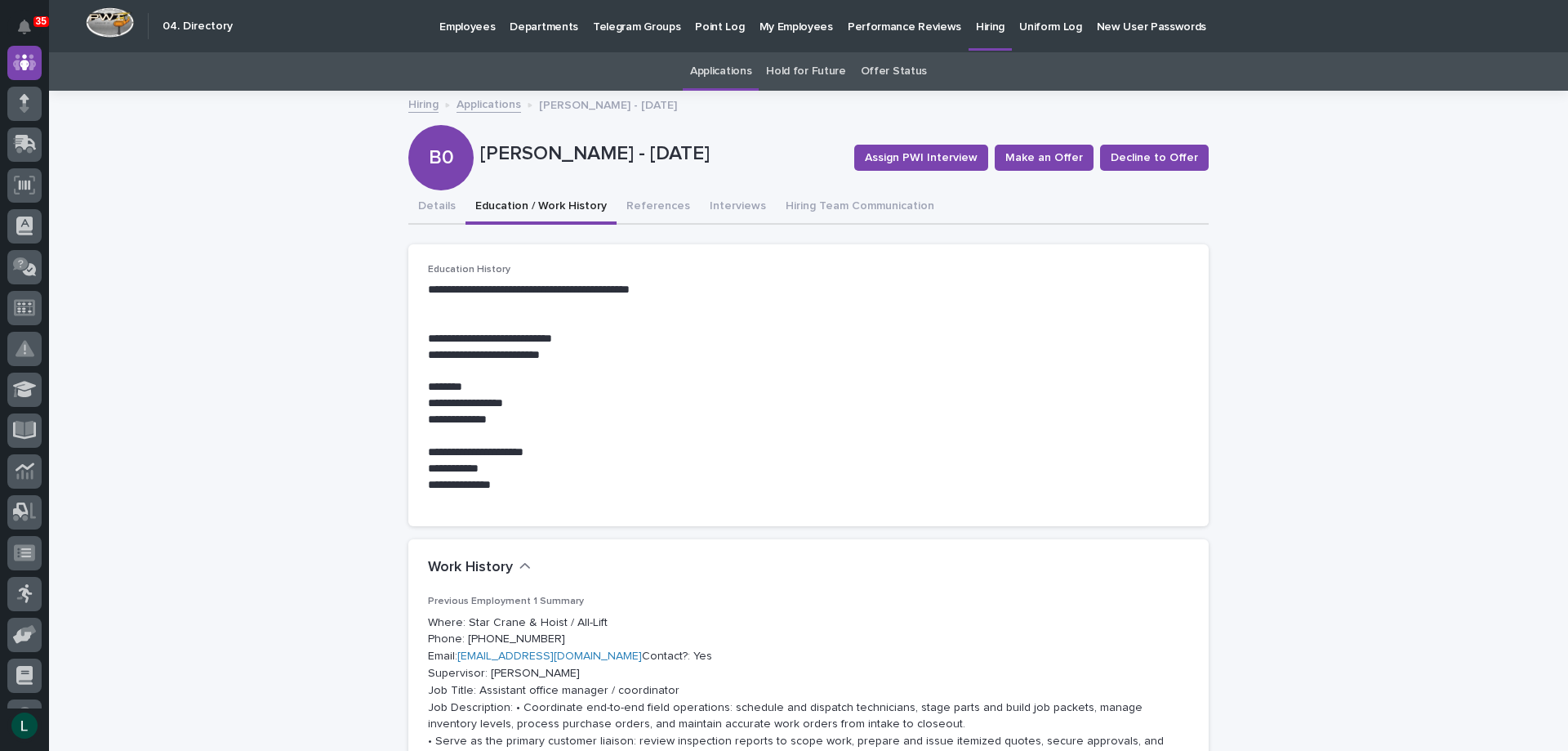
click at [419, 107] on link "Hiring" at bounding box center [423, 103] width 30 height 19
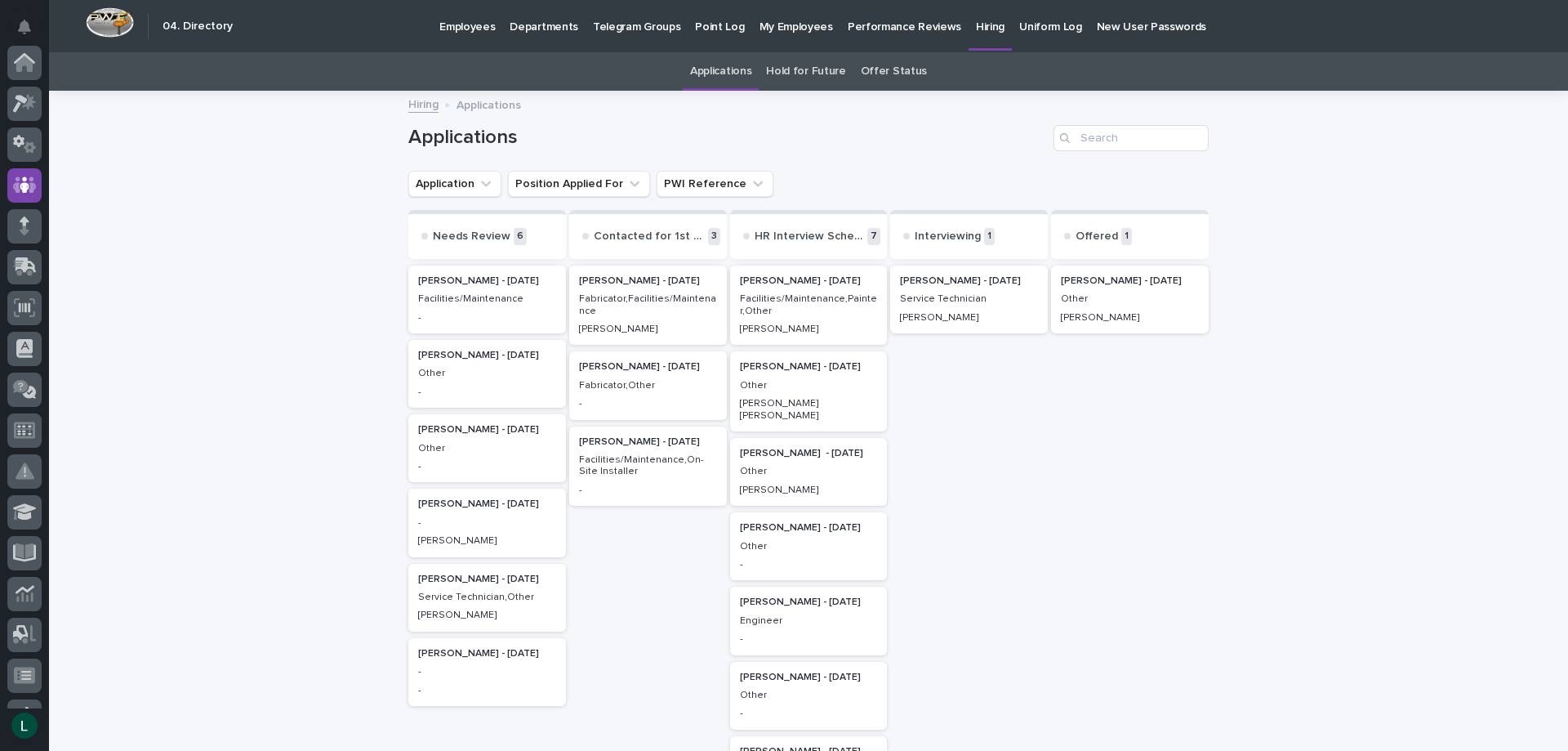
scroll to position [123, 0]
click at [621, 369] on p "Jeremiah Helmuth - 09/01/25" at bounding box center [648, 367] width 138 height 12
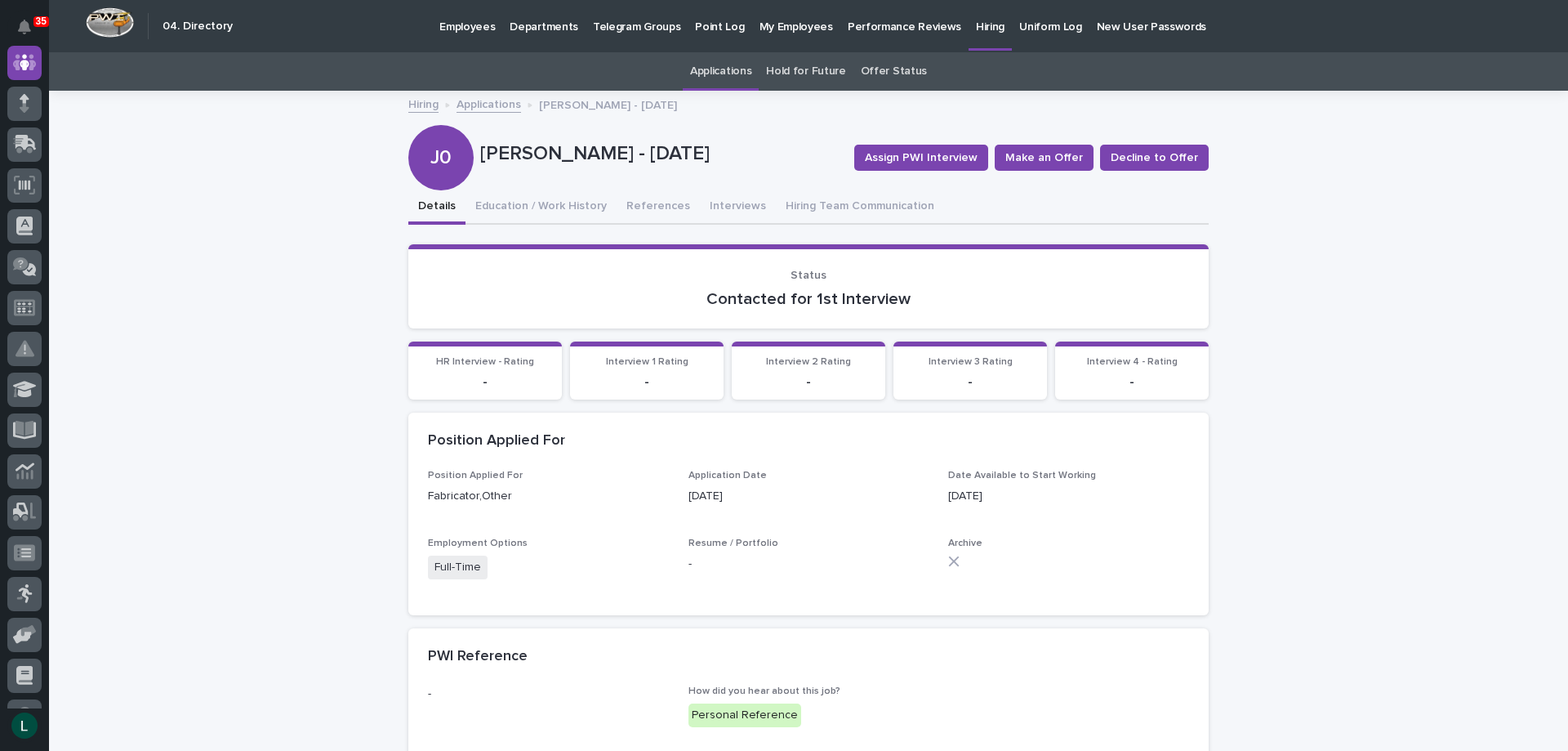
click at [418, 109] on link "Hiring" at bounding box center [423, 103] width 30 height 19
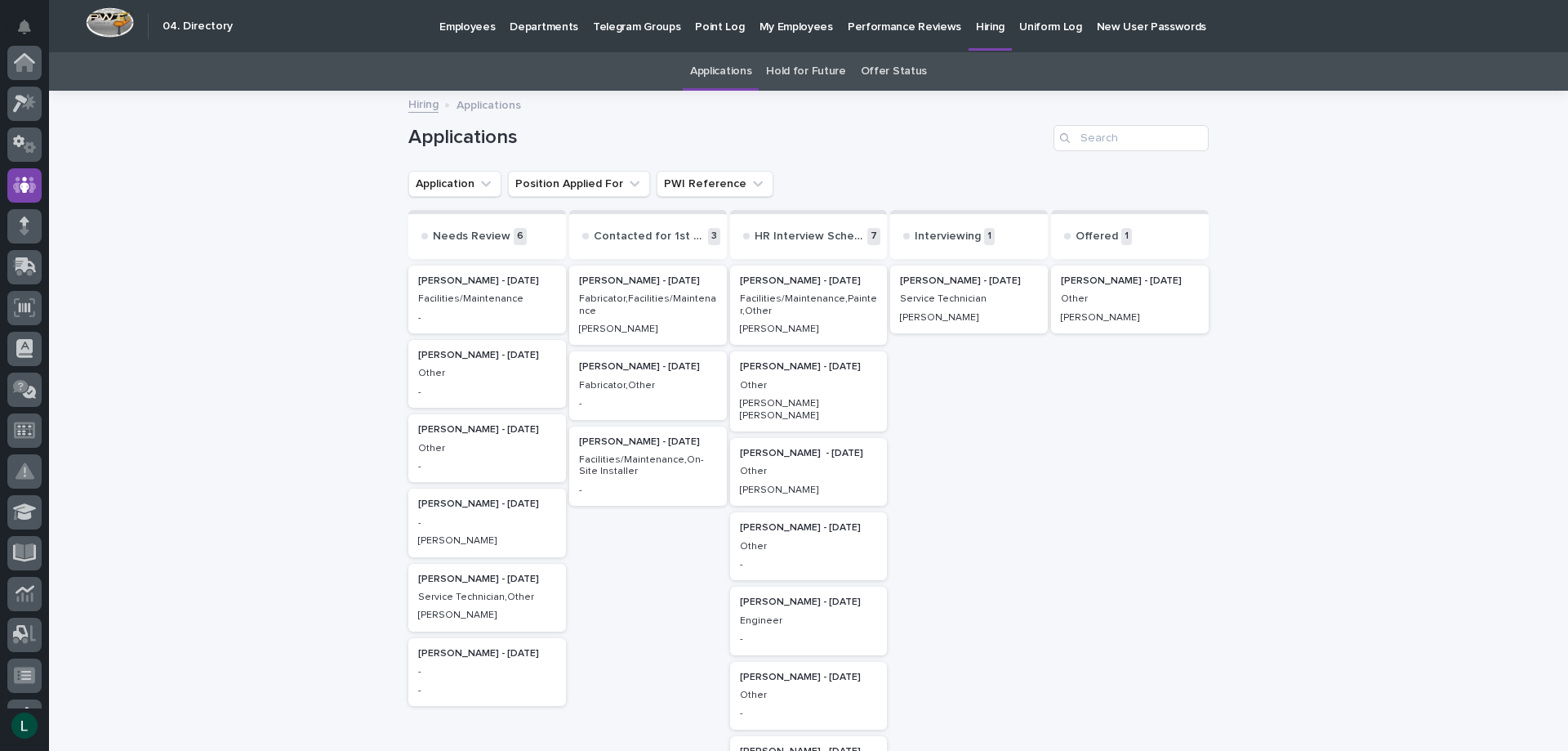
scroll to position [123, 0]
click at [784, 365] on p "Christie Hochstetler - 08/25/25" at bounding box center [809, 367] width 138 height 12
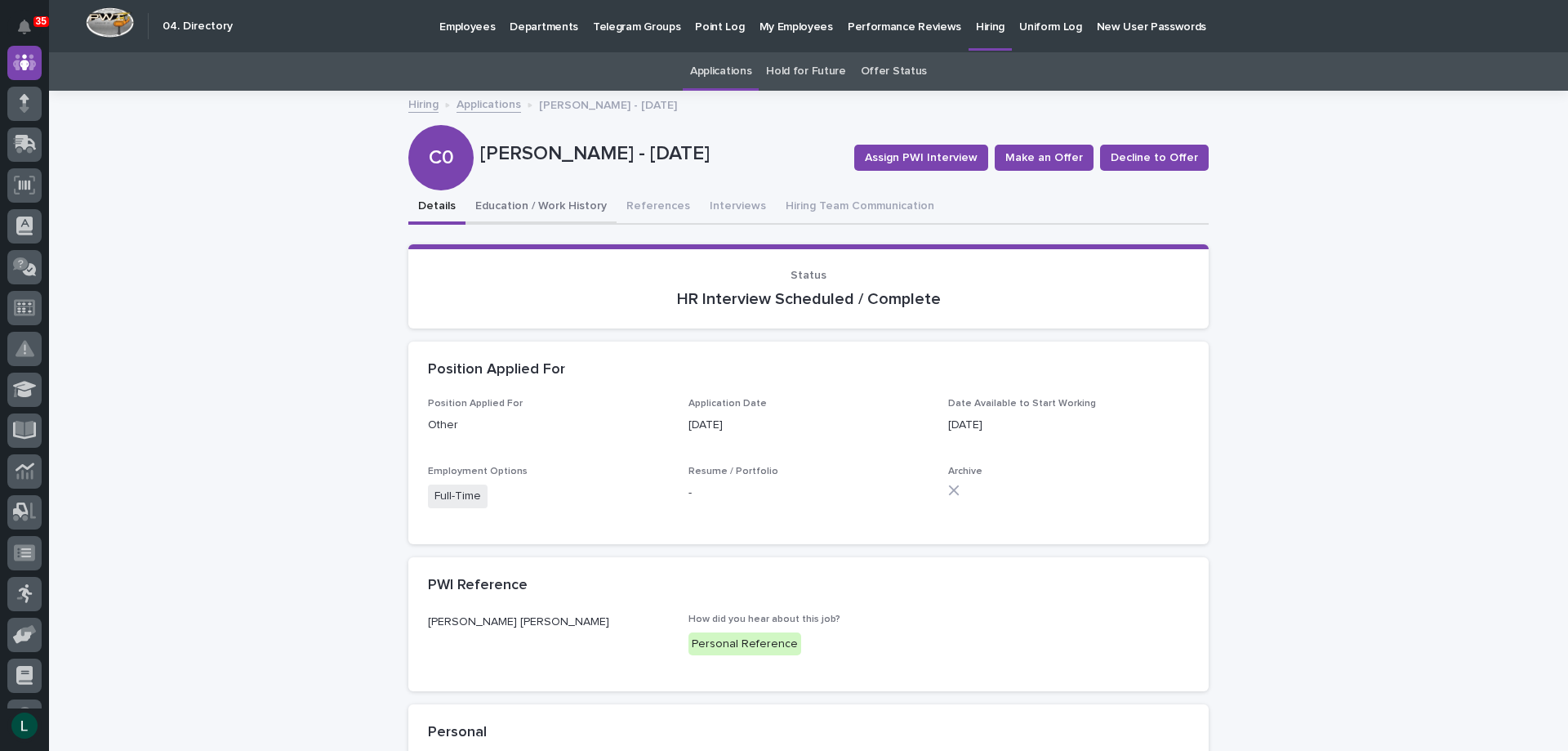
click at [553, 205] on button "Education / Work History" at bounding box center [541, 207] width 151 height 35
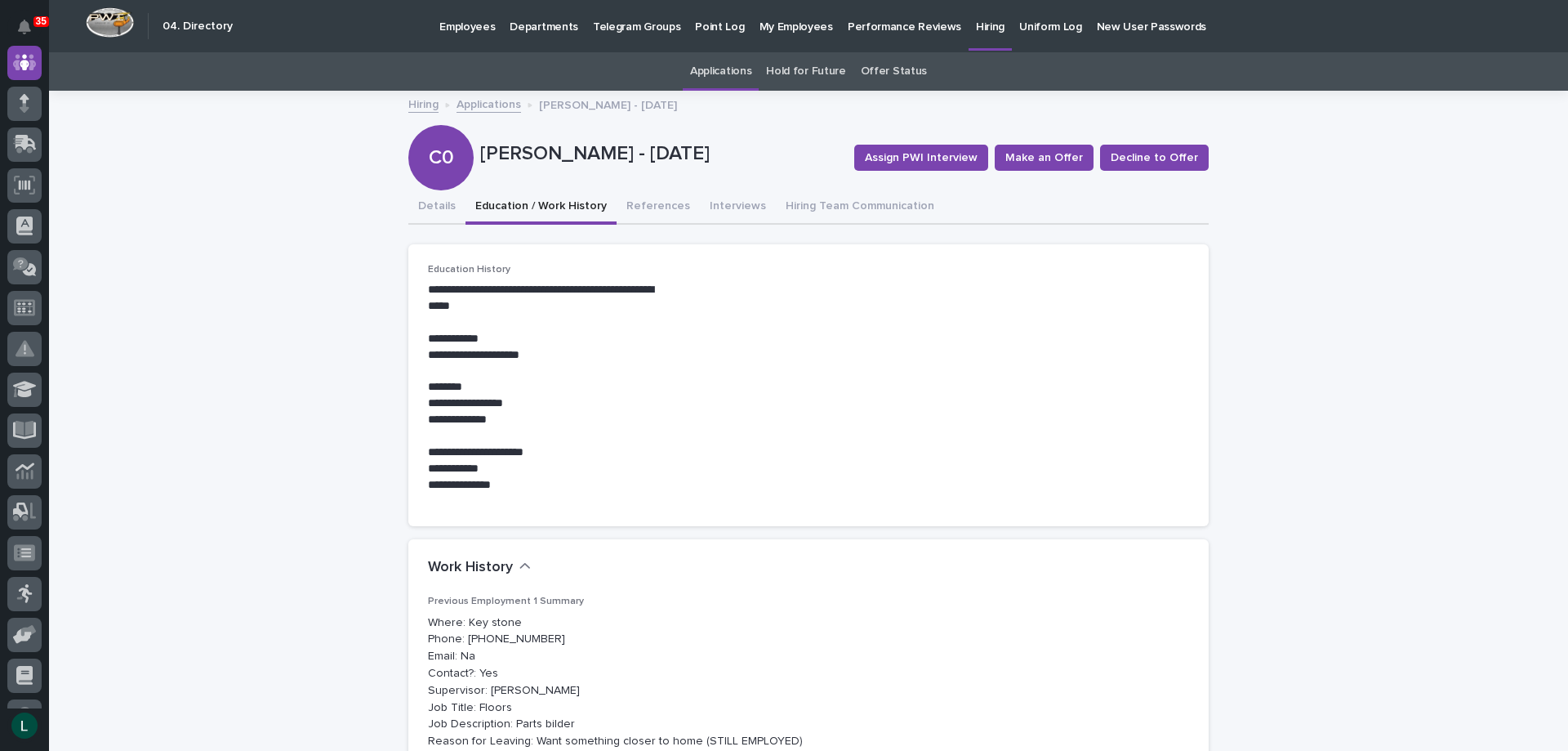
click at [423, 103] on link "Hiring" at bounding box center [423, 103] width 30 height 19
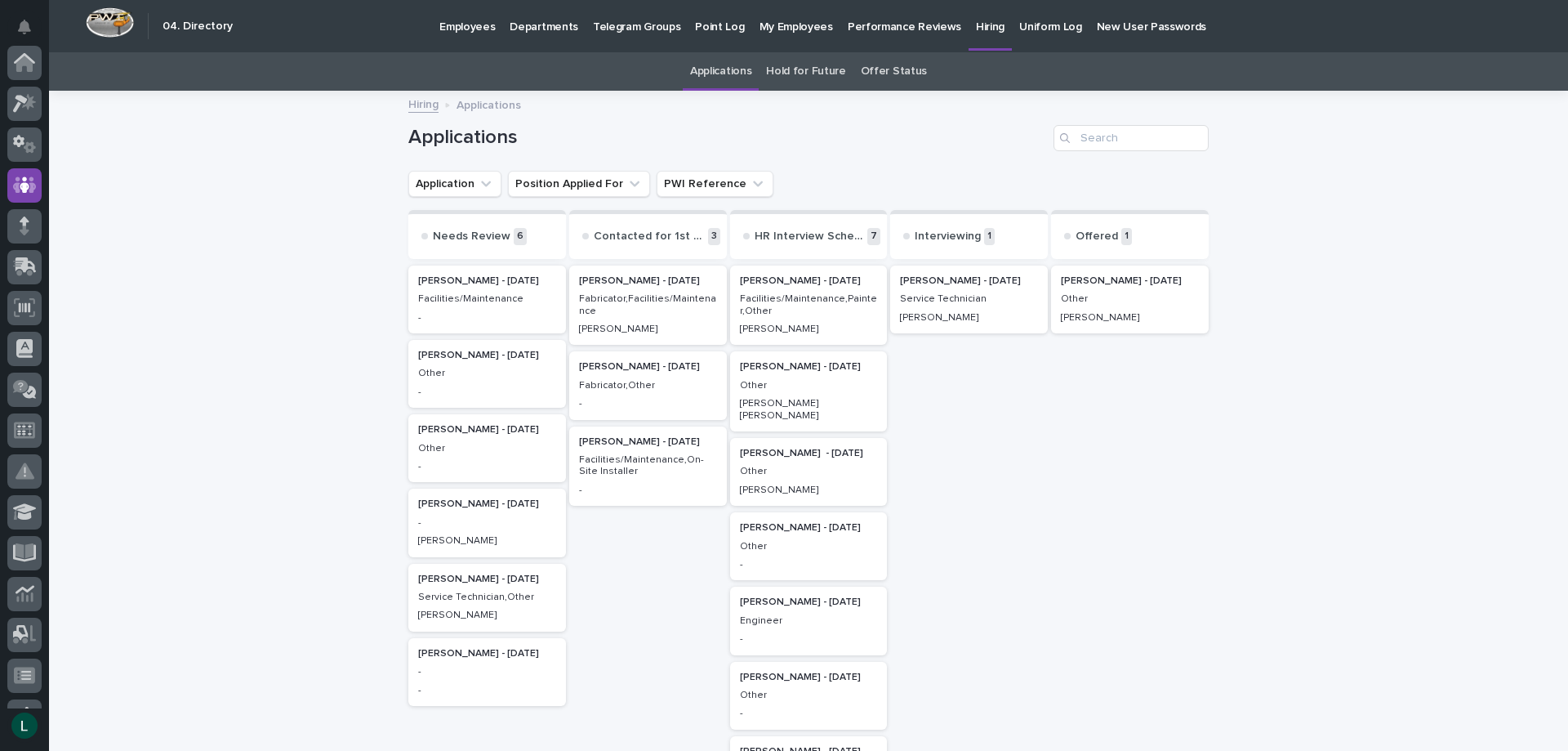
scroll to position [123, 0]
click at [765, 522] on p "Jennifer Mcafee - 08/07/25" at bounding box center [809, 528] width 138 height 12
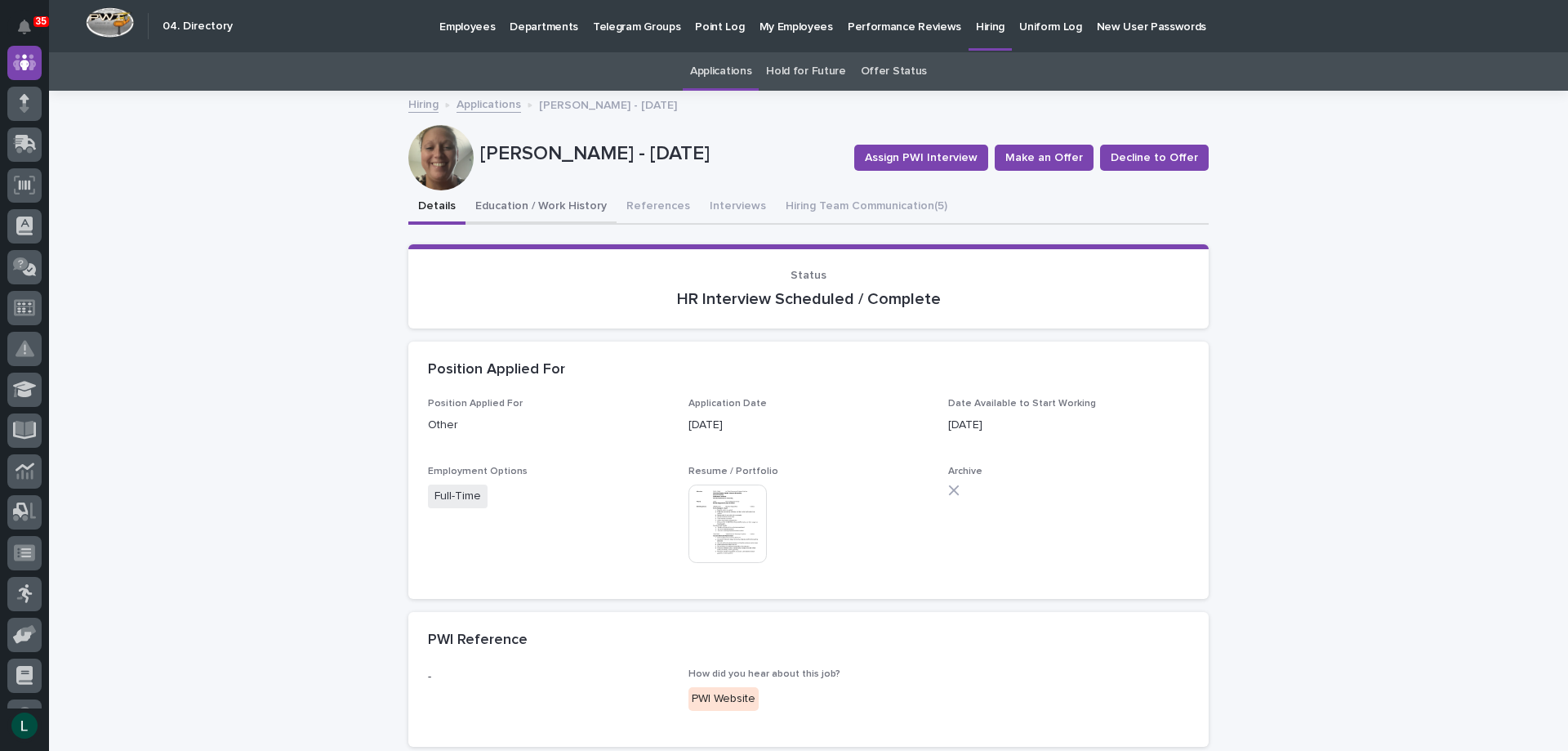
click at [548, 202] on button "Education / Work History" at bounding box center [541, 207] width 151 height 35
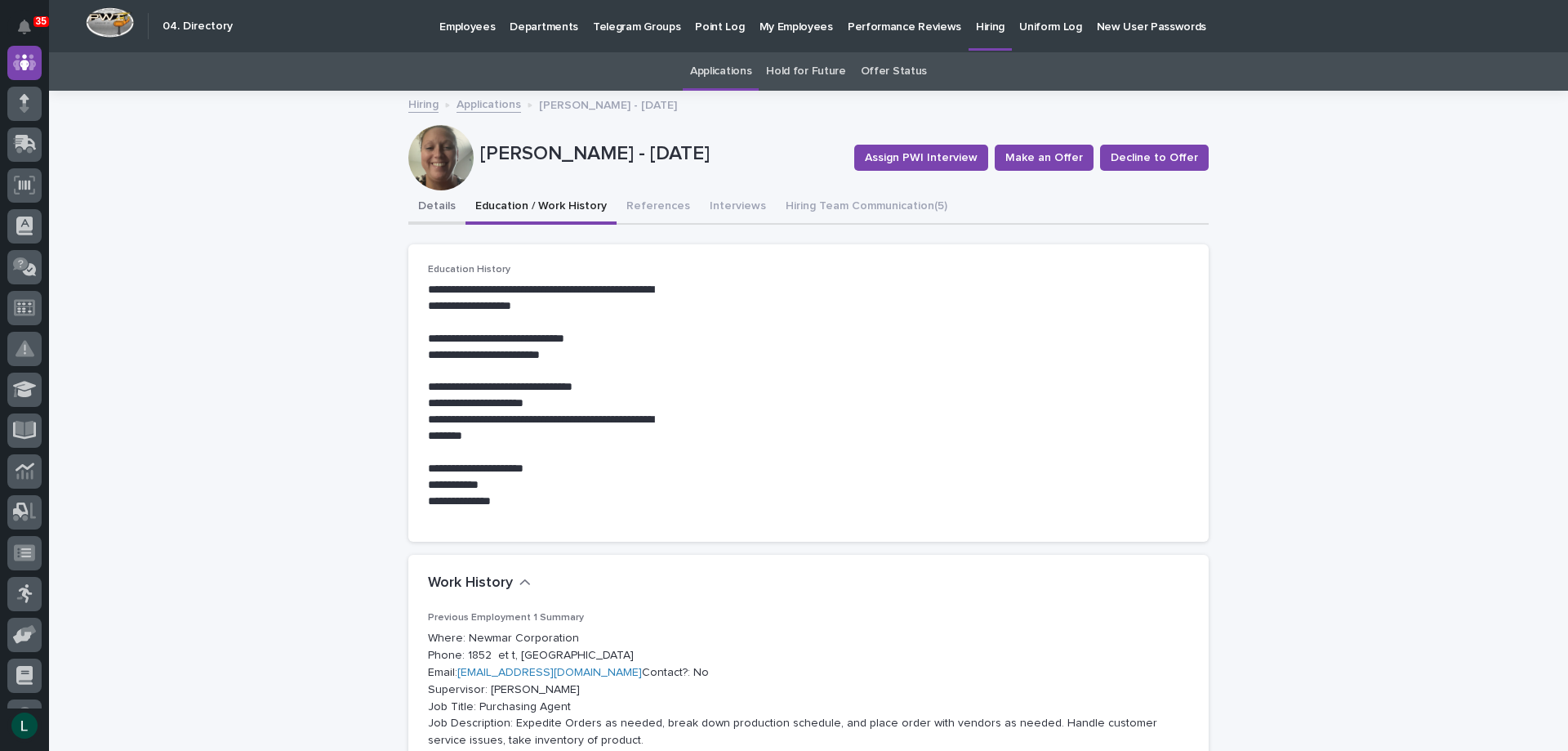
click at [428, 203] on button "Details" at bounding box center [437, 207] width 58 height 35
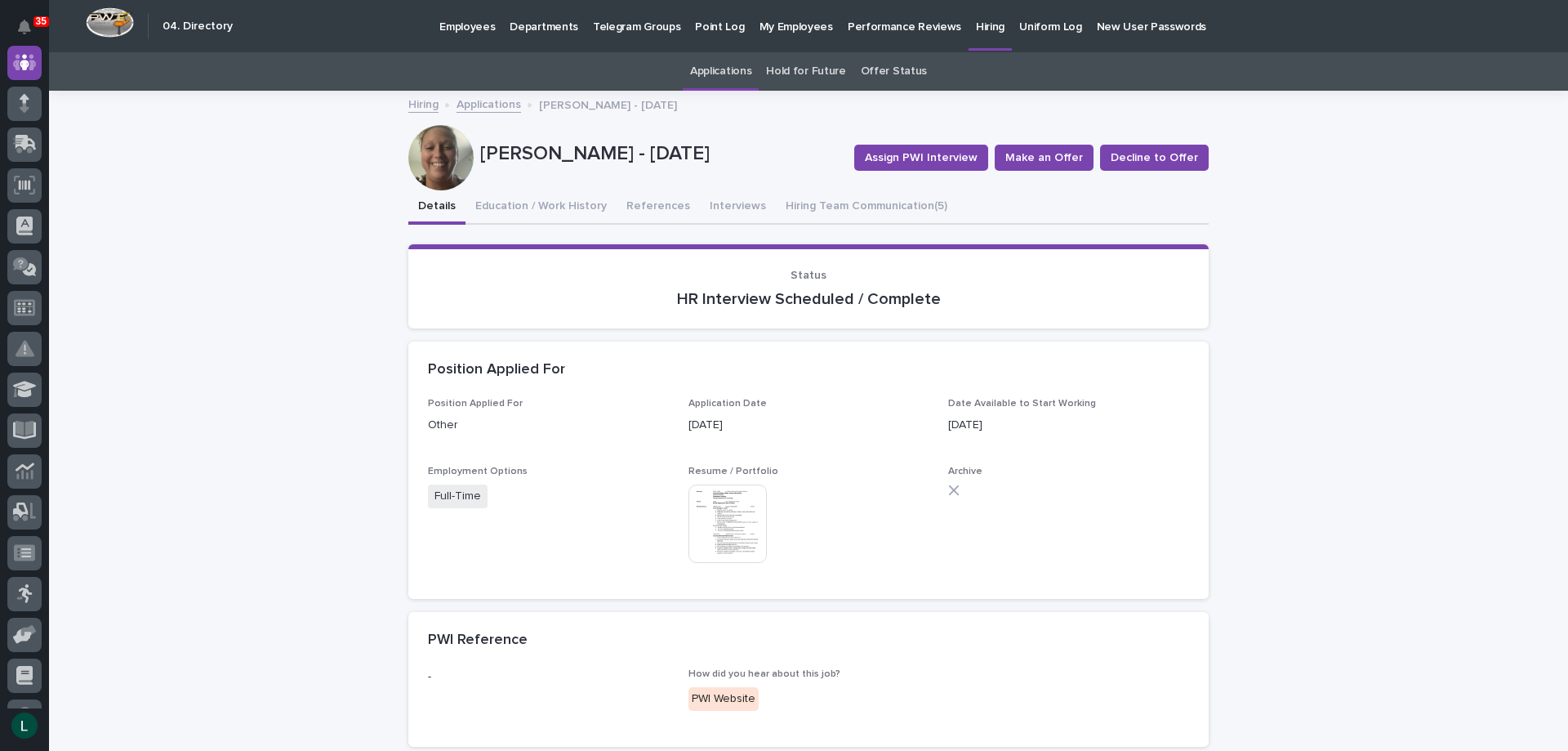
click at [716, 508] on img at bounding box center [727, 523] width 78 height 78
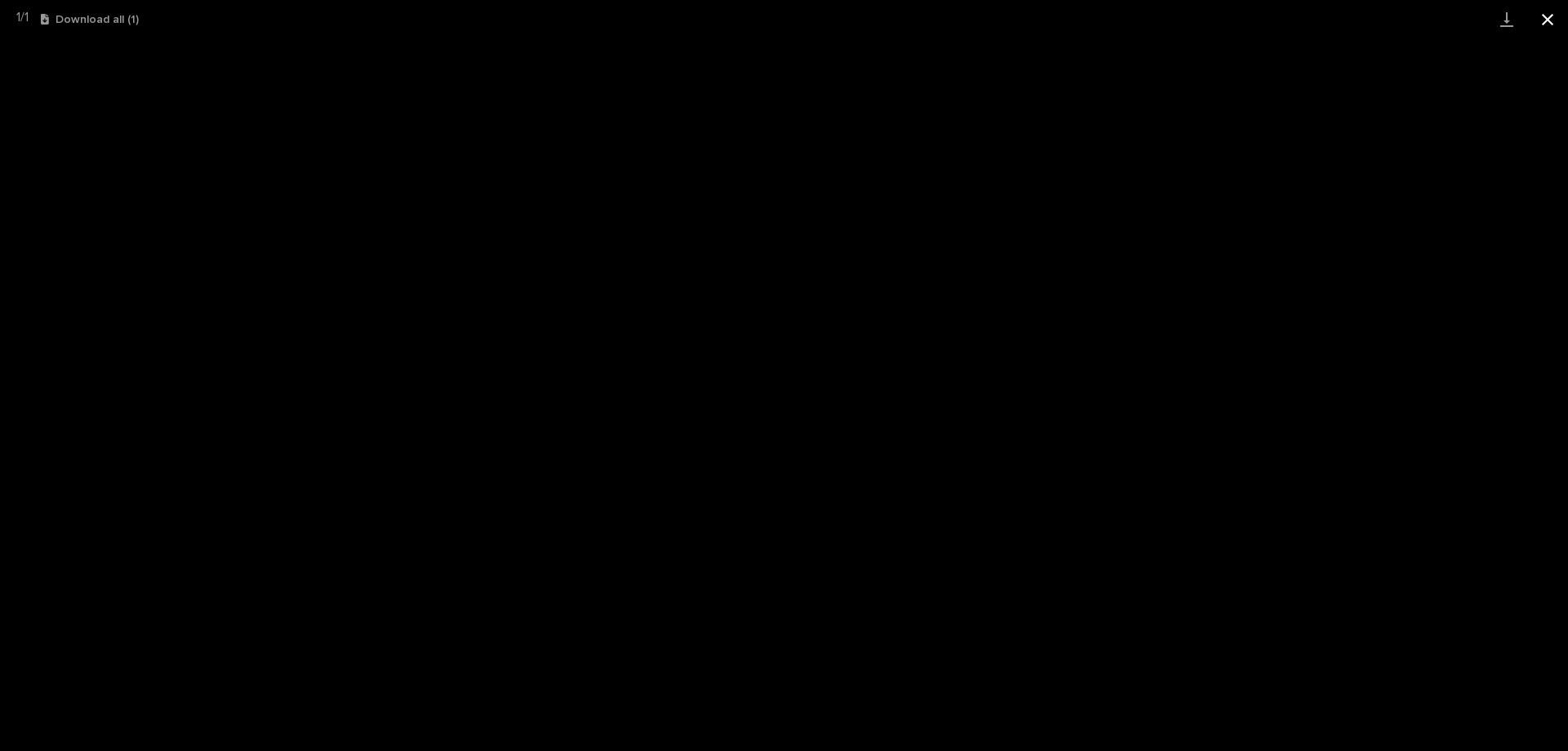
click at [1545, 16] on button "Close gallery" at bounding box center [1548, 19] width 41 height 39
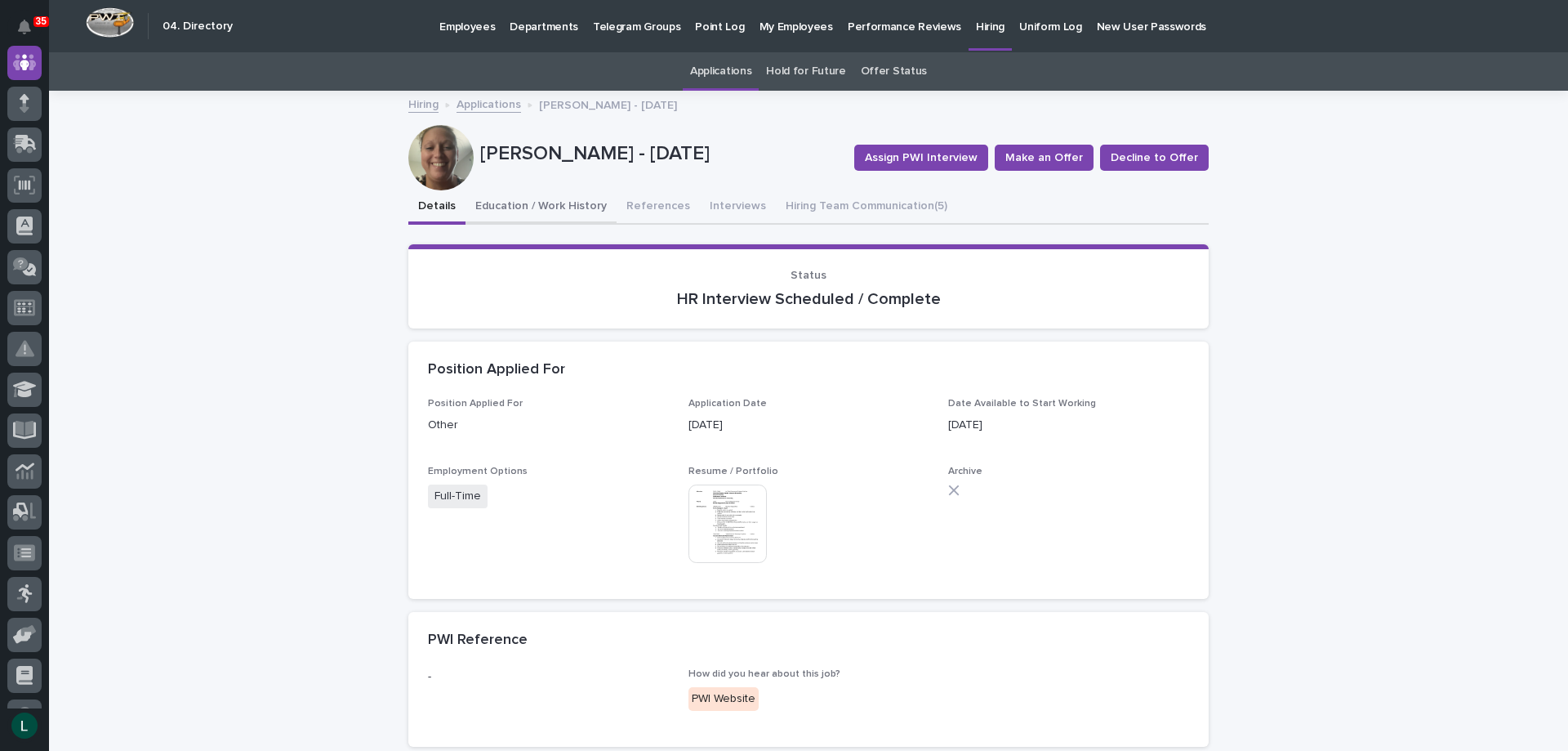
click at [558, 200] on button "Education / Work History" at bounding box center [541, 207] width 151 height 35
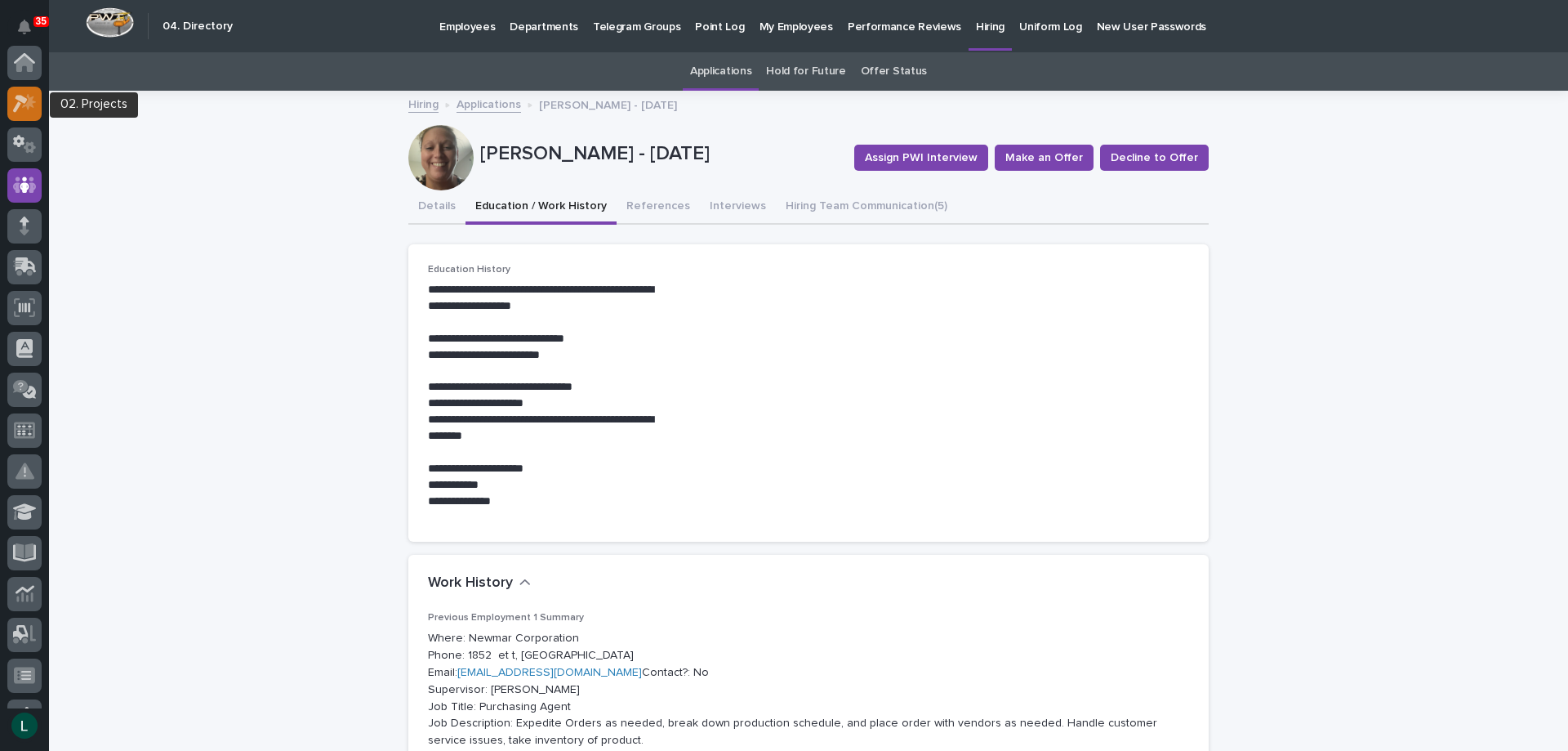
click at [29, 95] on icon at bounding box center [25, 103] width 24 height 19
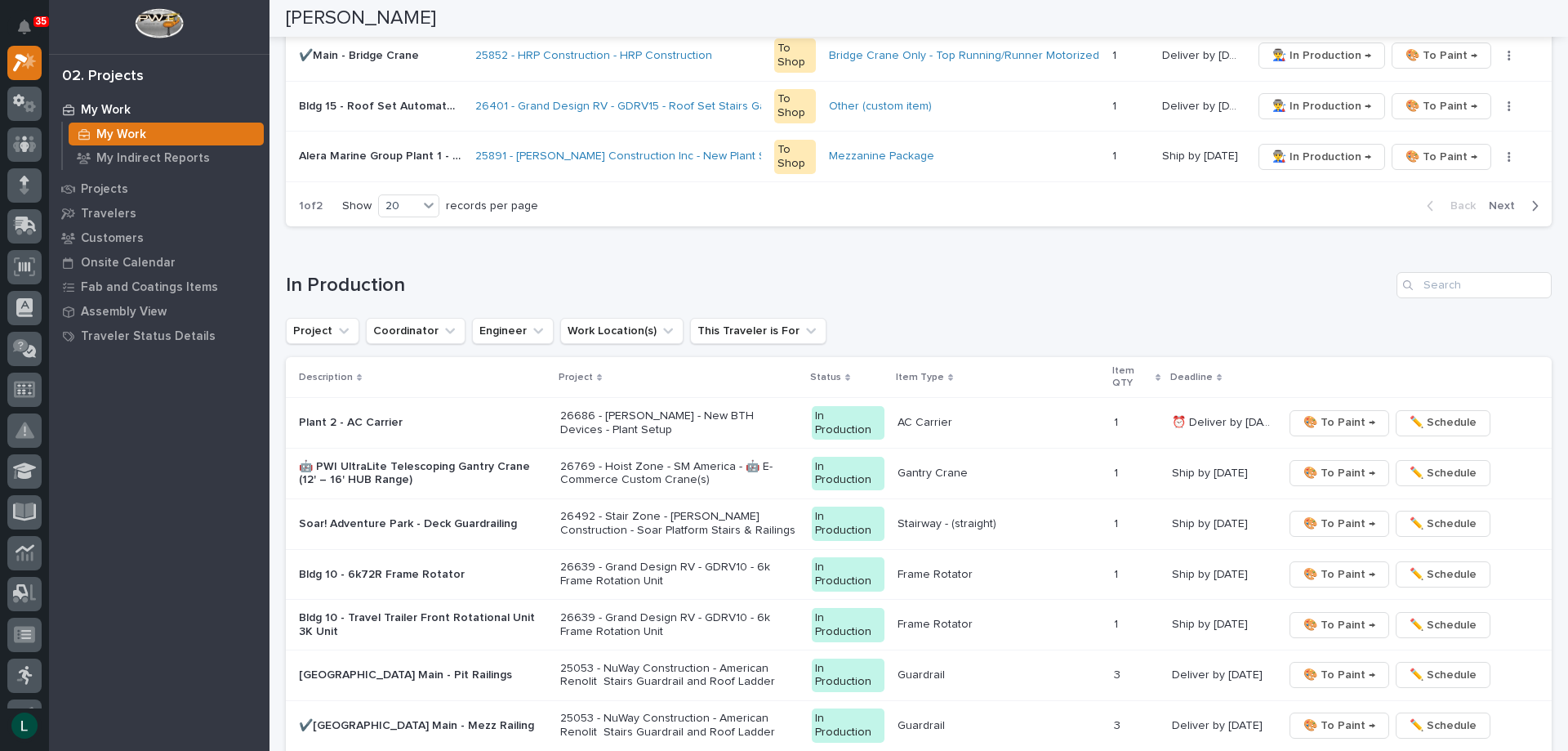
scroll to position [1307, 0]
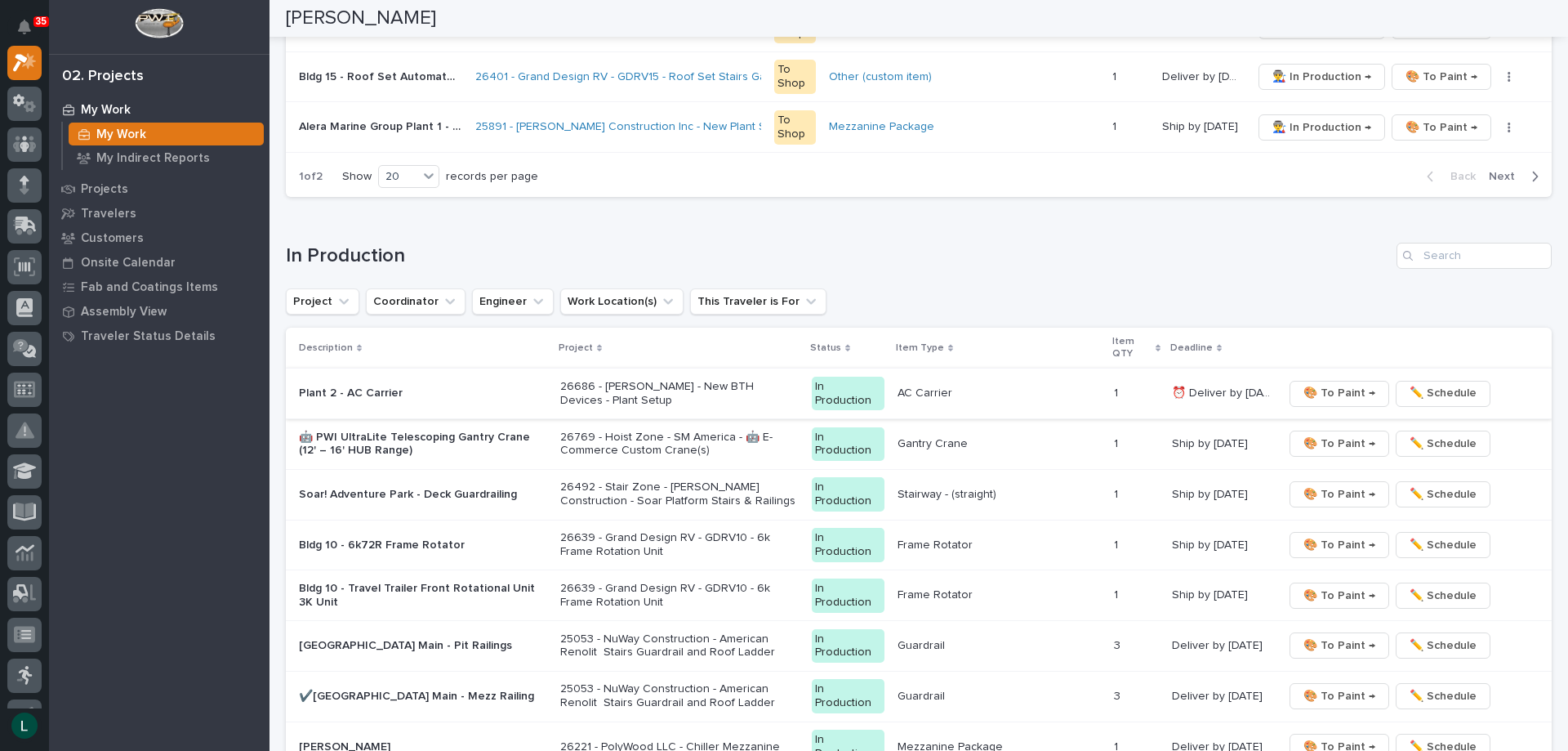
click at [1317, 396] on span "🎨 To Paint →" at bounding box center [1339, 393] width 72 height 20
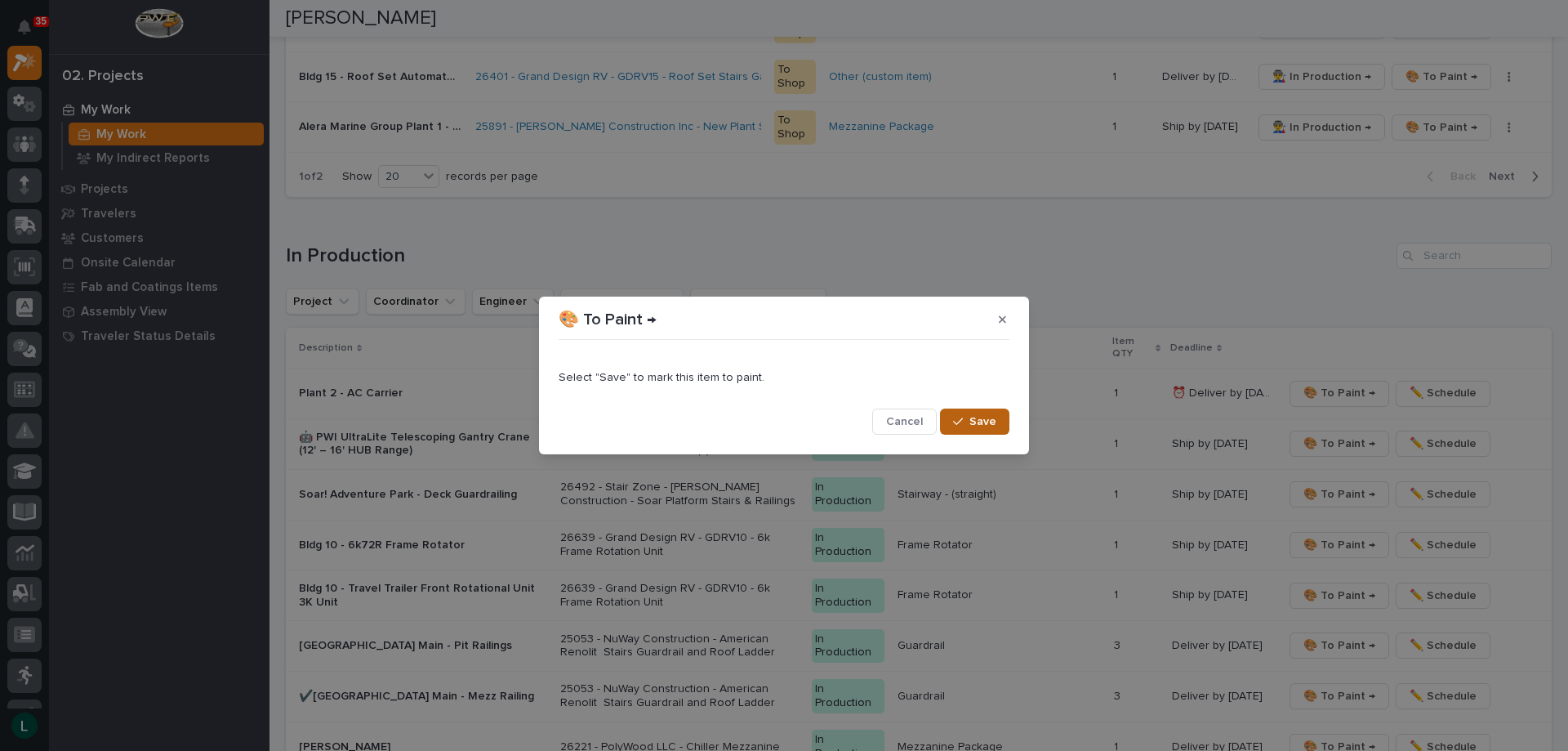
click at [983, 422] on span "Save" at bounding box center [983, 422] width 27 height 15
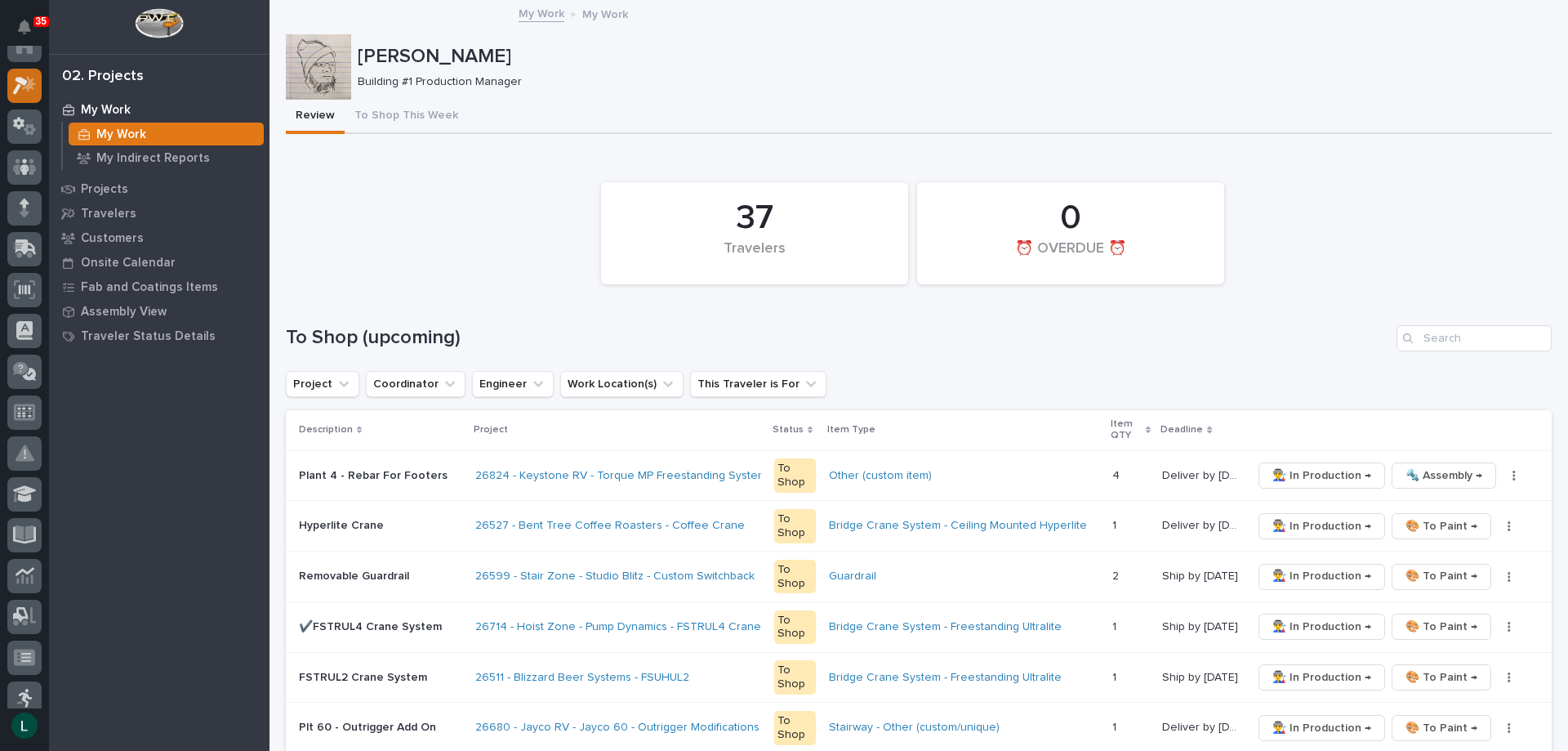
scroll to position [0, 0]
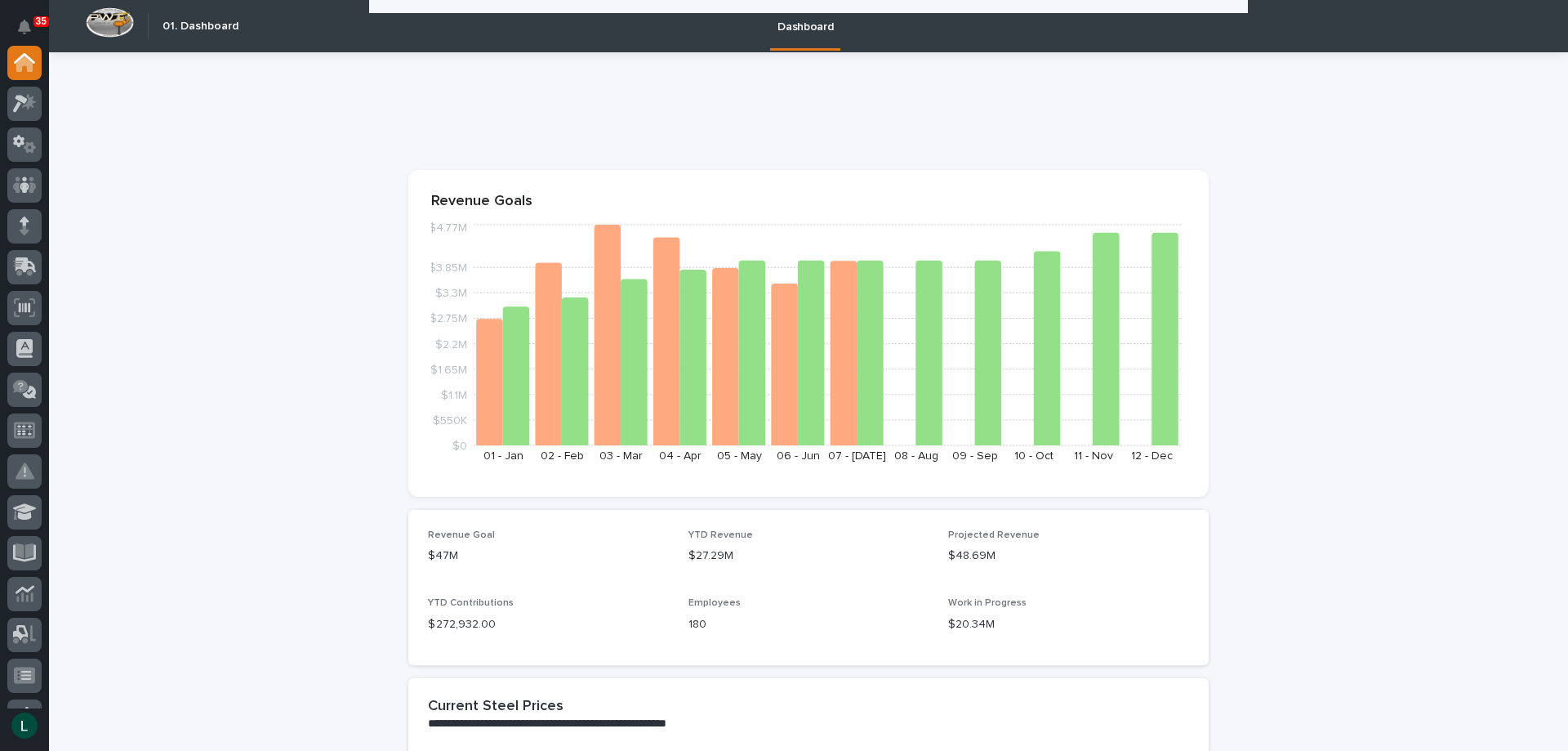
scroll to position [2696, 0]
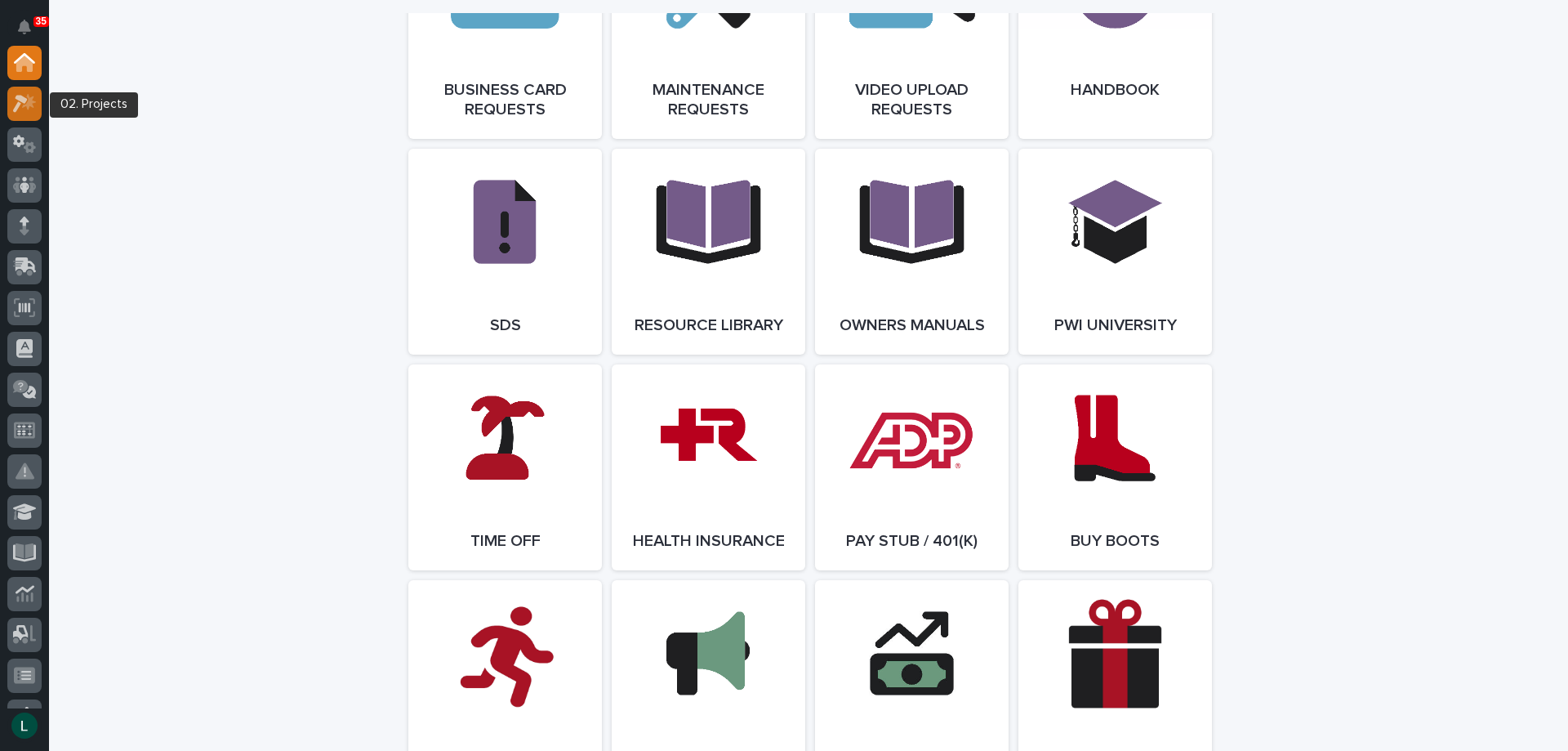
click at [28, 104] on icon at bounding box center [29, 101] width 14 height 16
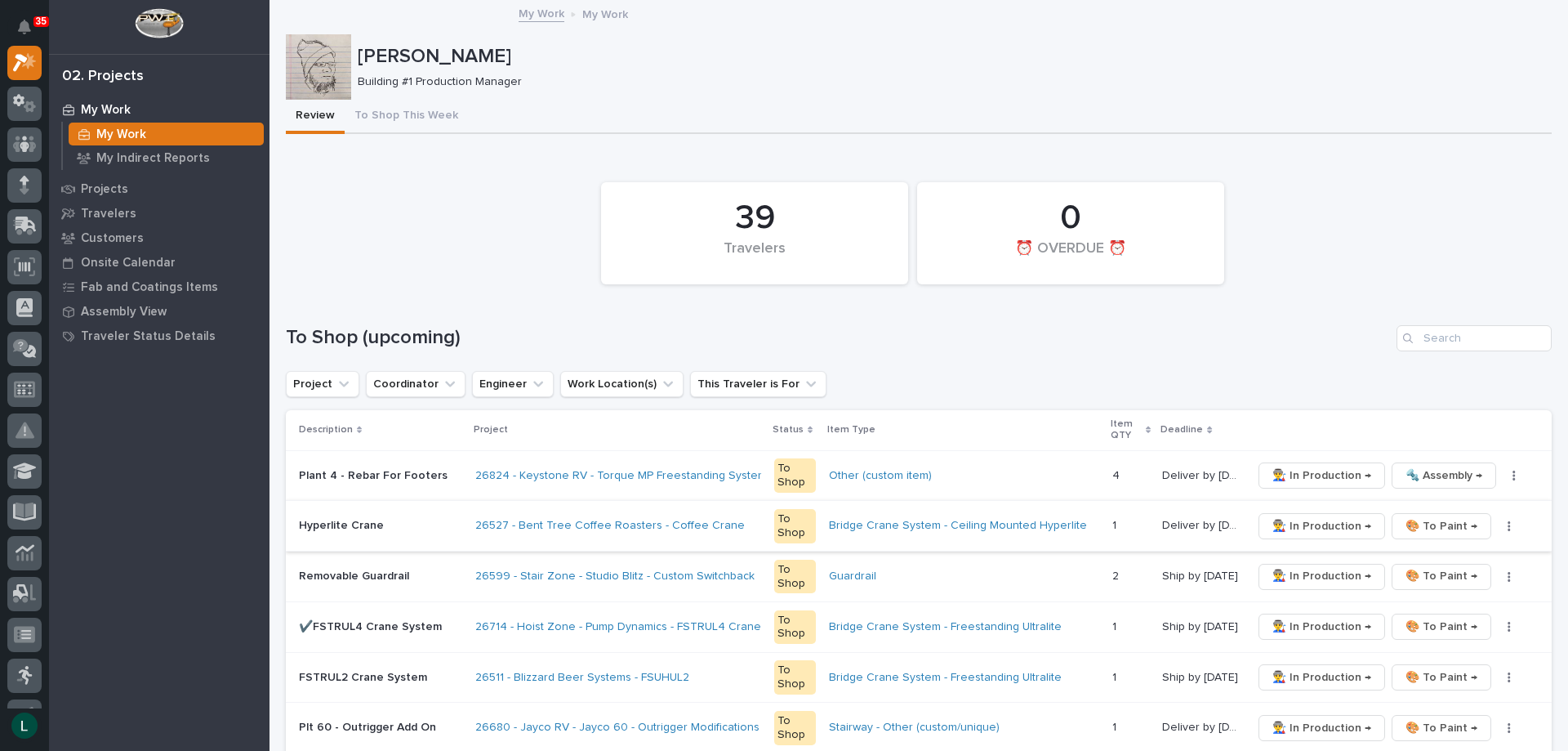
click at [1297, 523] on span "👨‍🏭 In Production →" at bounding box center [1322, 526] width 99 height 20
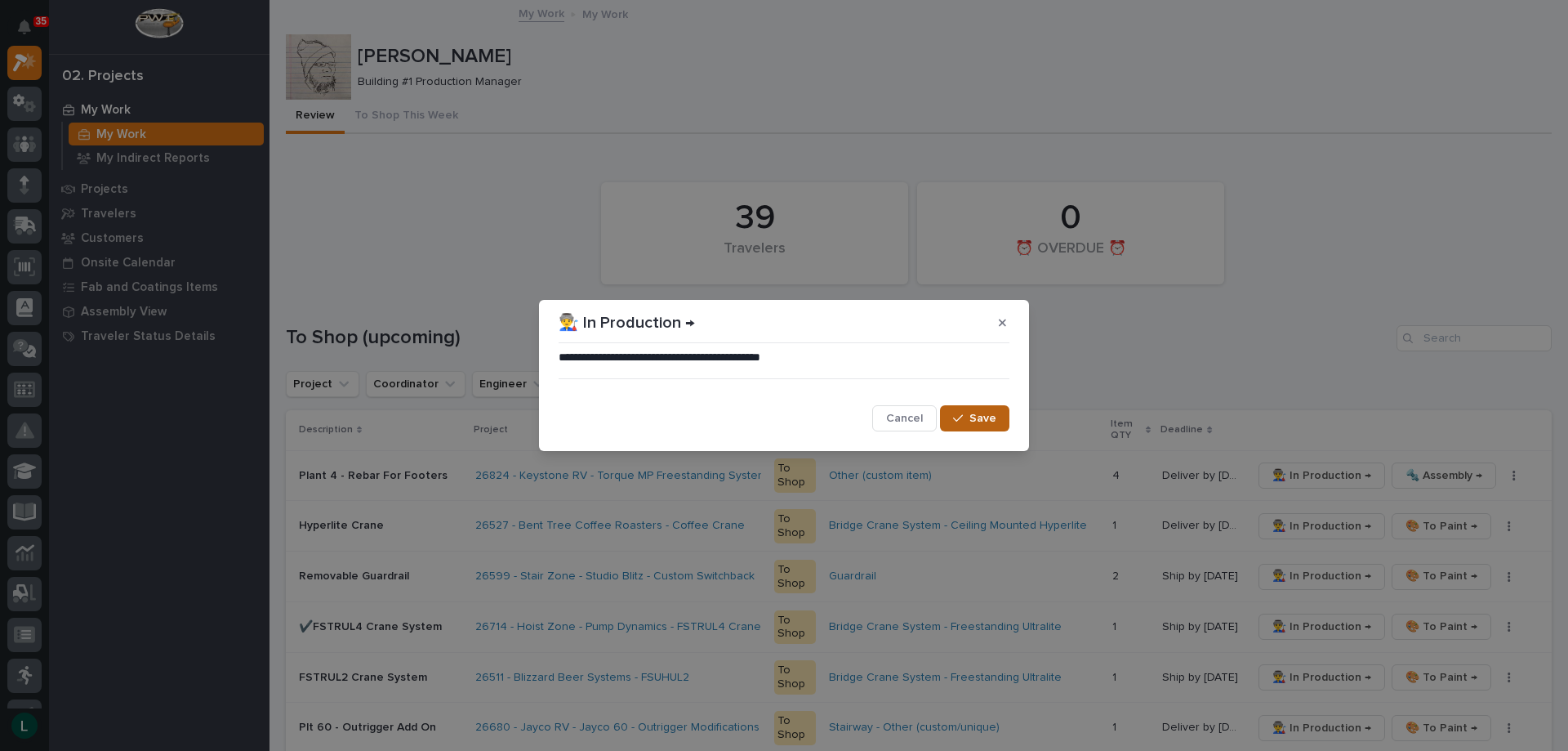
click at [978, 412] on span "Save" at bounding box center [983, 419] width 27 height 15
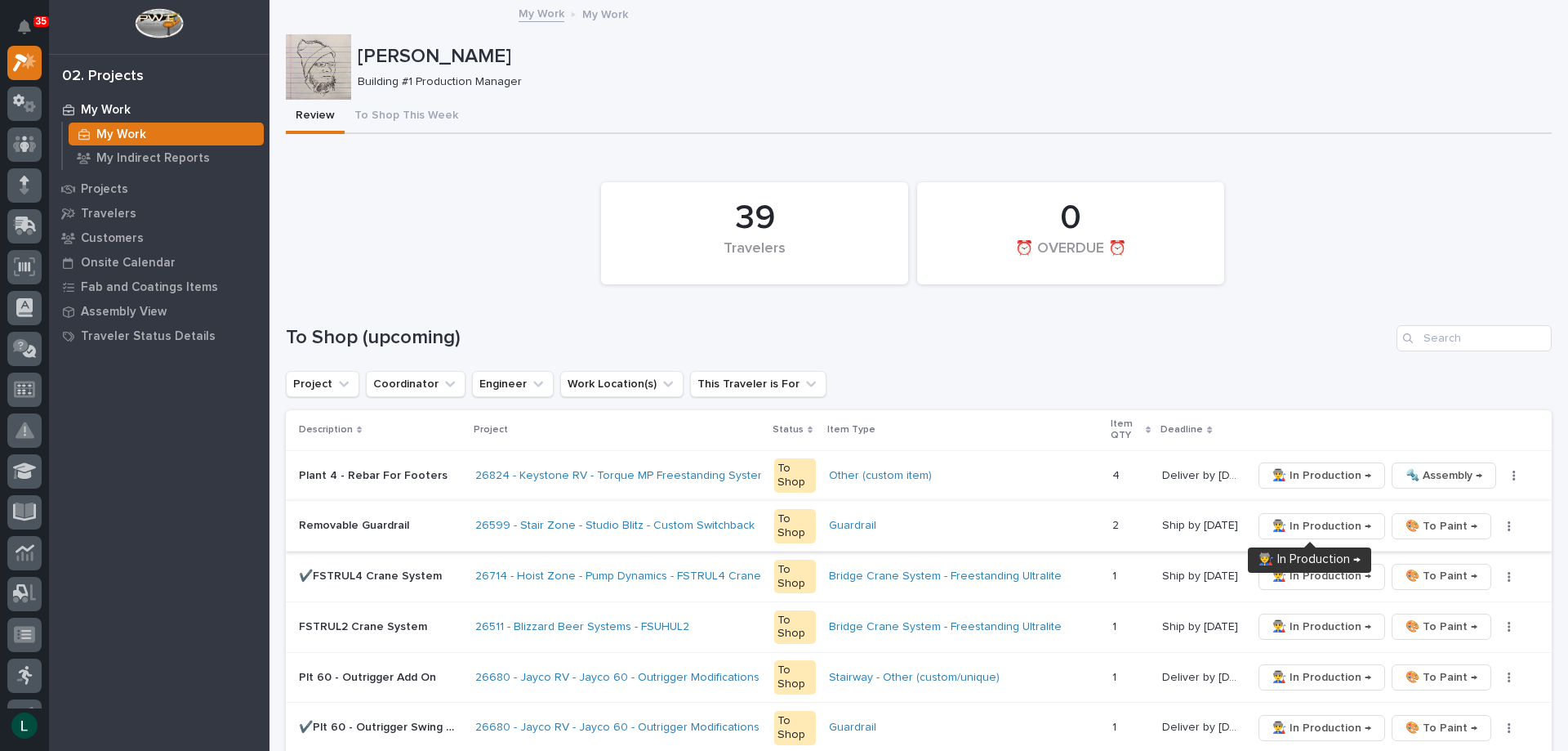
click at [1311, 526] on span "👨‍🏭 In Production →" at bounding box center [1322, 526] width 99 height 20
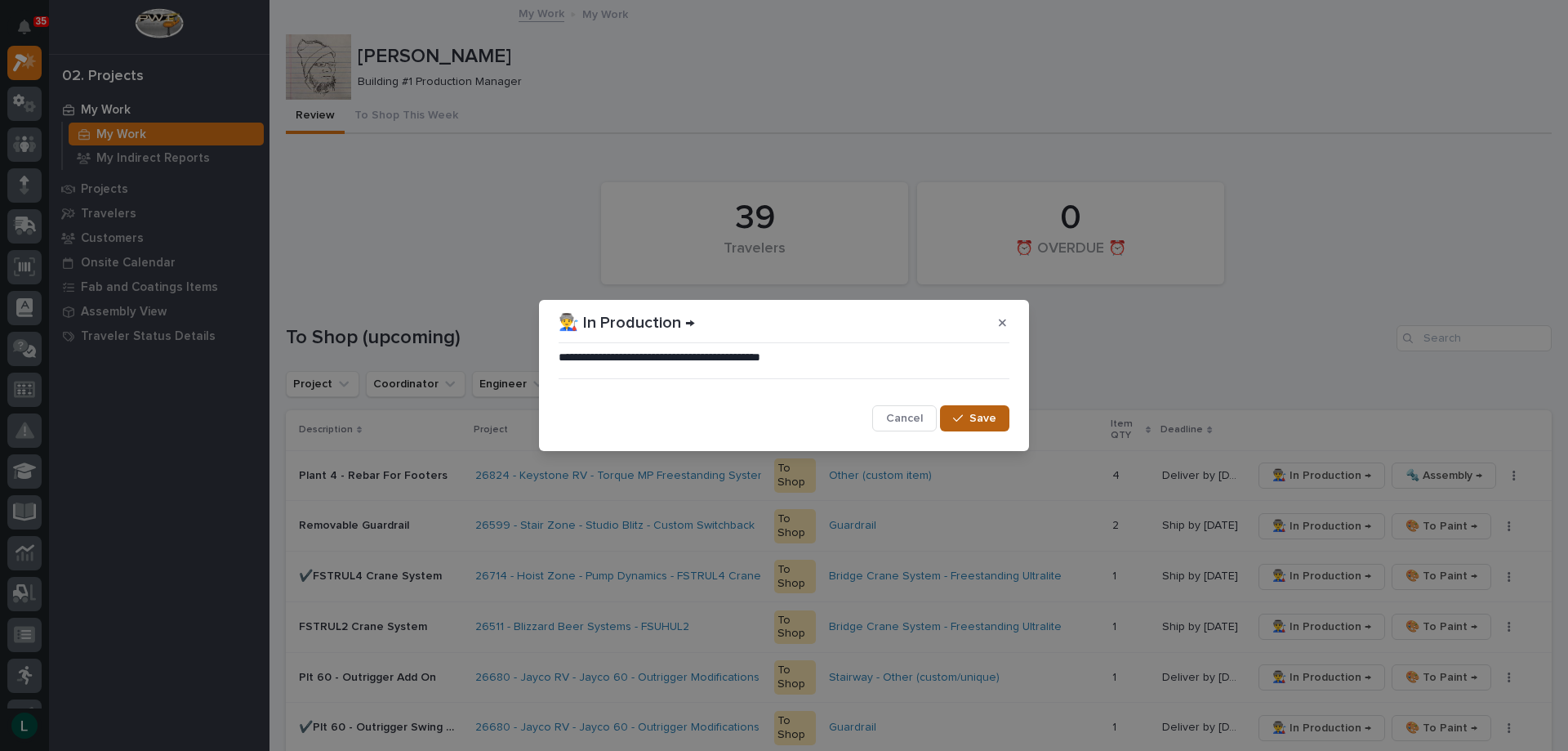
click at [980, 415] on span "Save" at bounding box center [983, 419] width 27 height 15
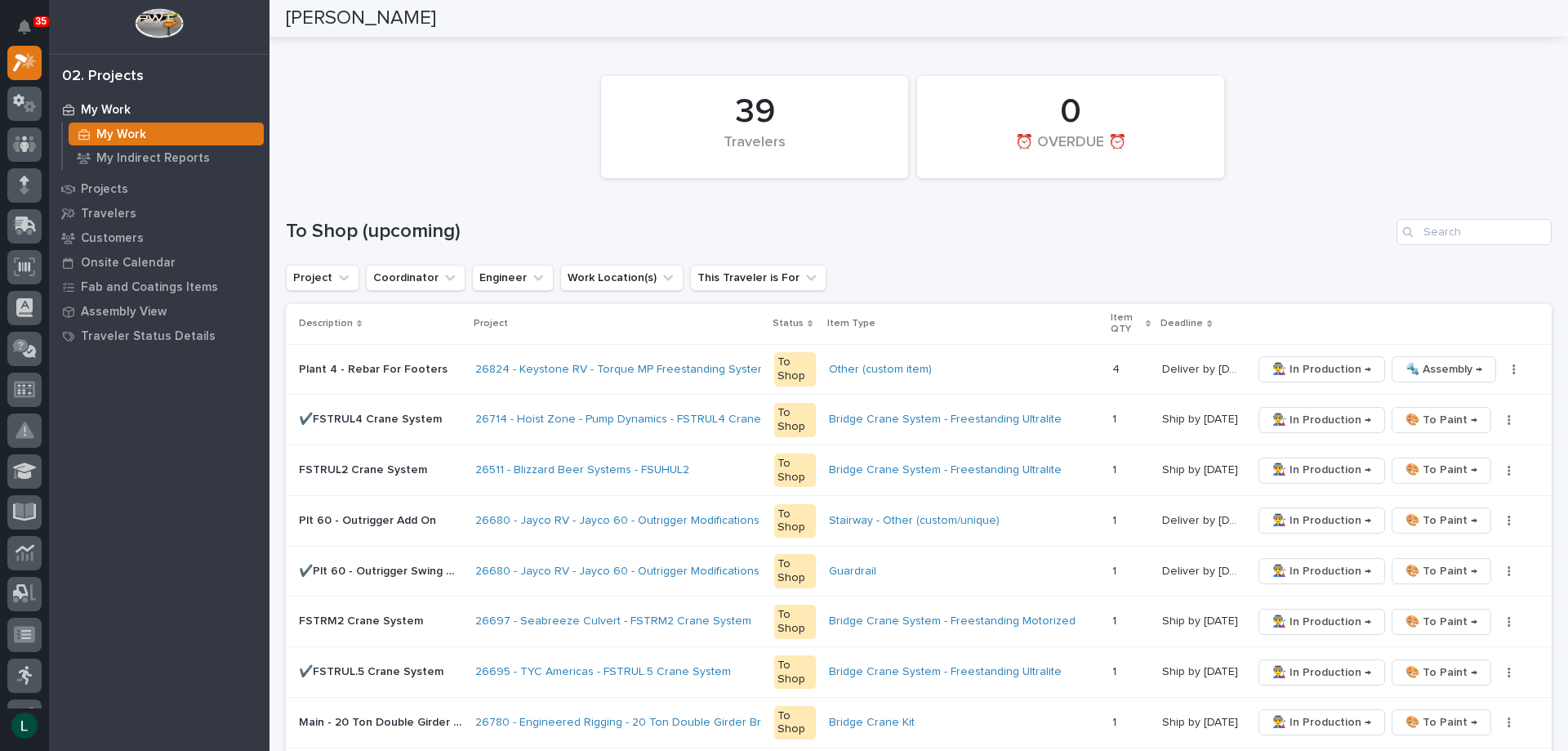
scroll to position [81, 0]
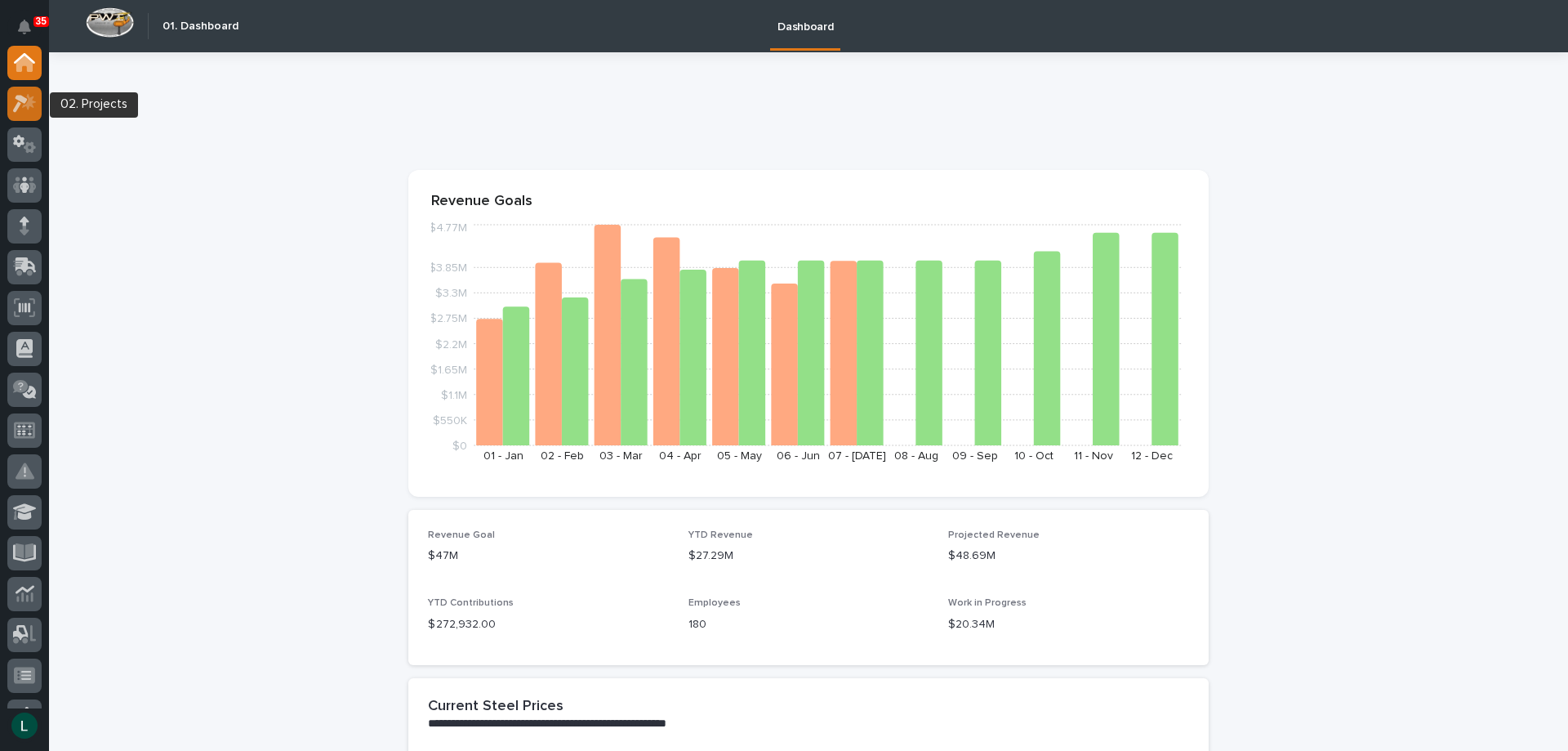
click at [23, 101] on icon at bounding box center [21, 104] width 15 height 18
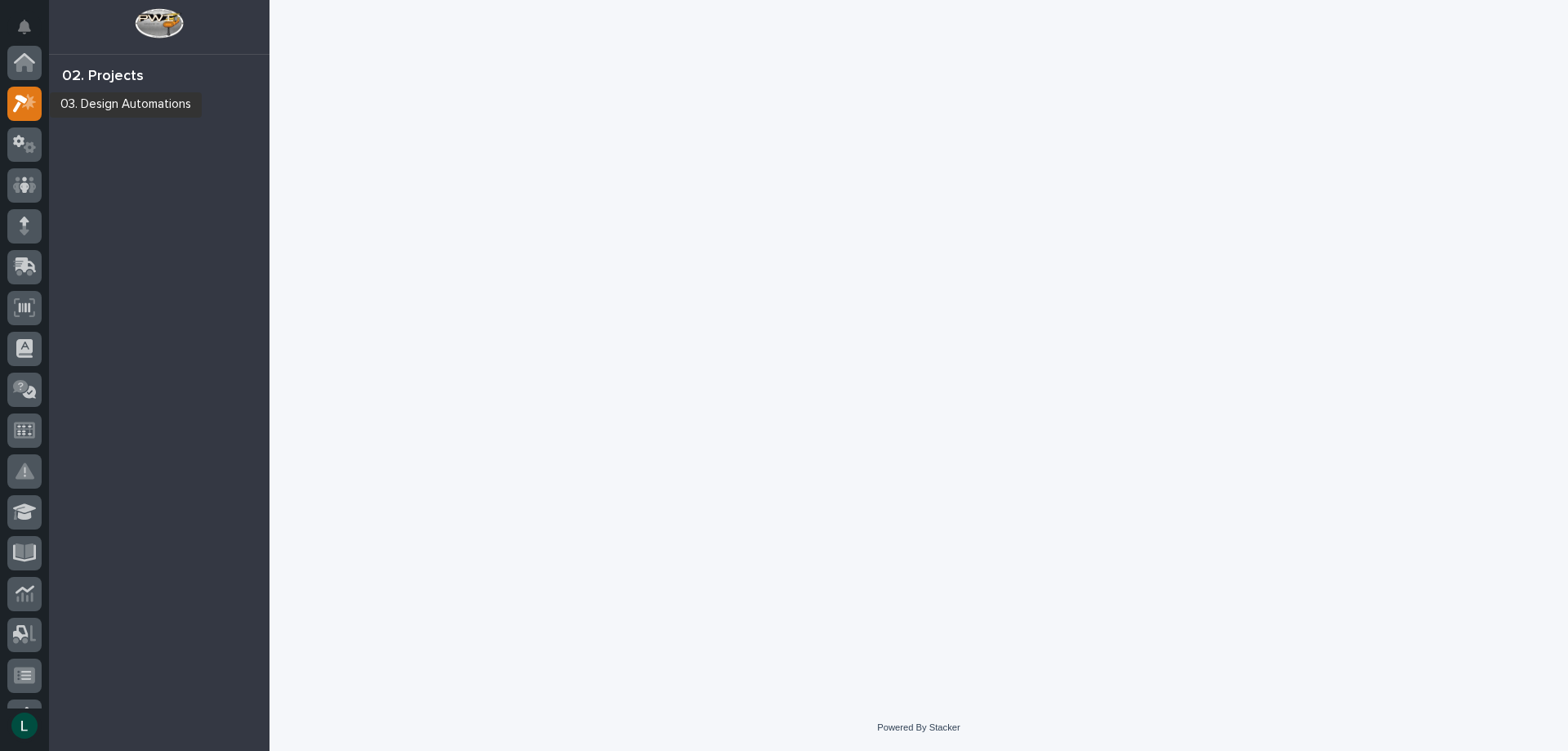
scroll to position [41, 0]
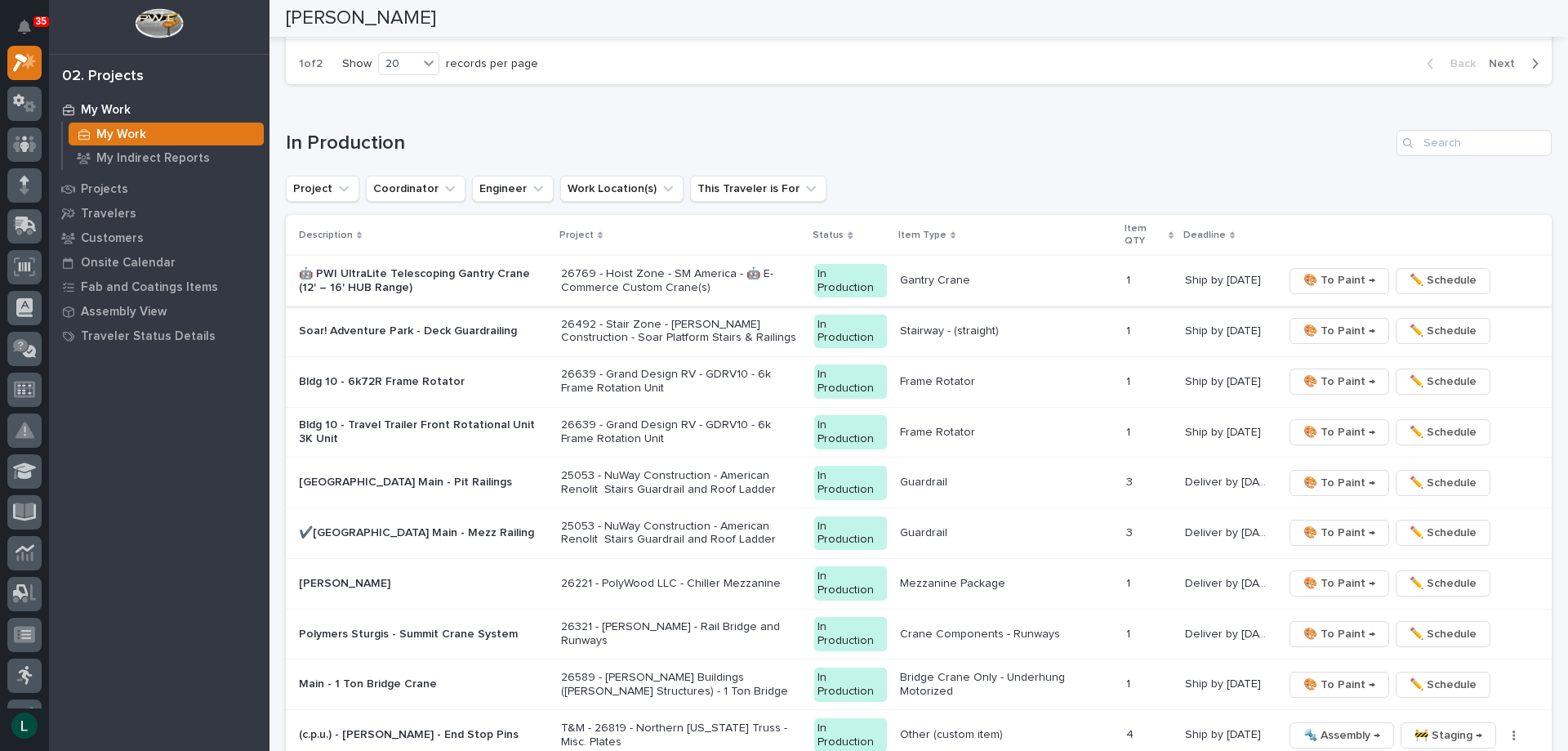
scroll to position [1389, 0]
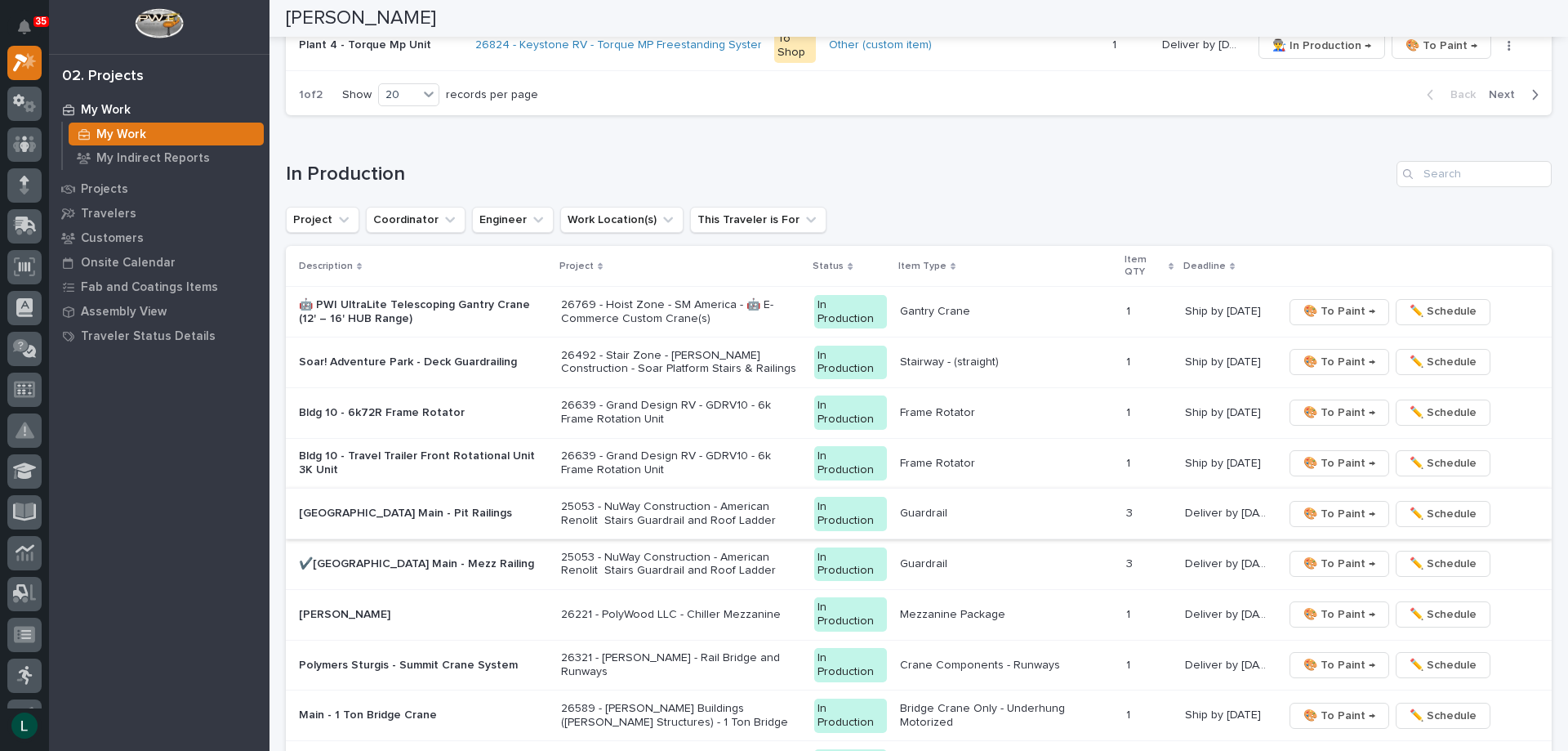
click at [1336, 511] on span "🎨 To Paint →" at bounding box center [1339, 514] width 72 height 20
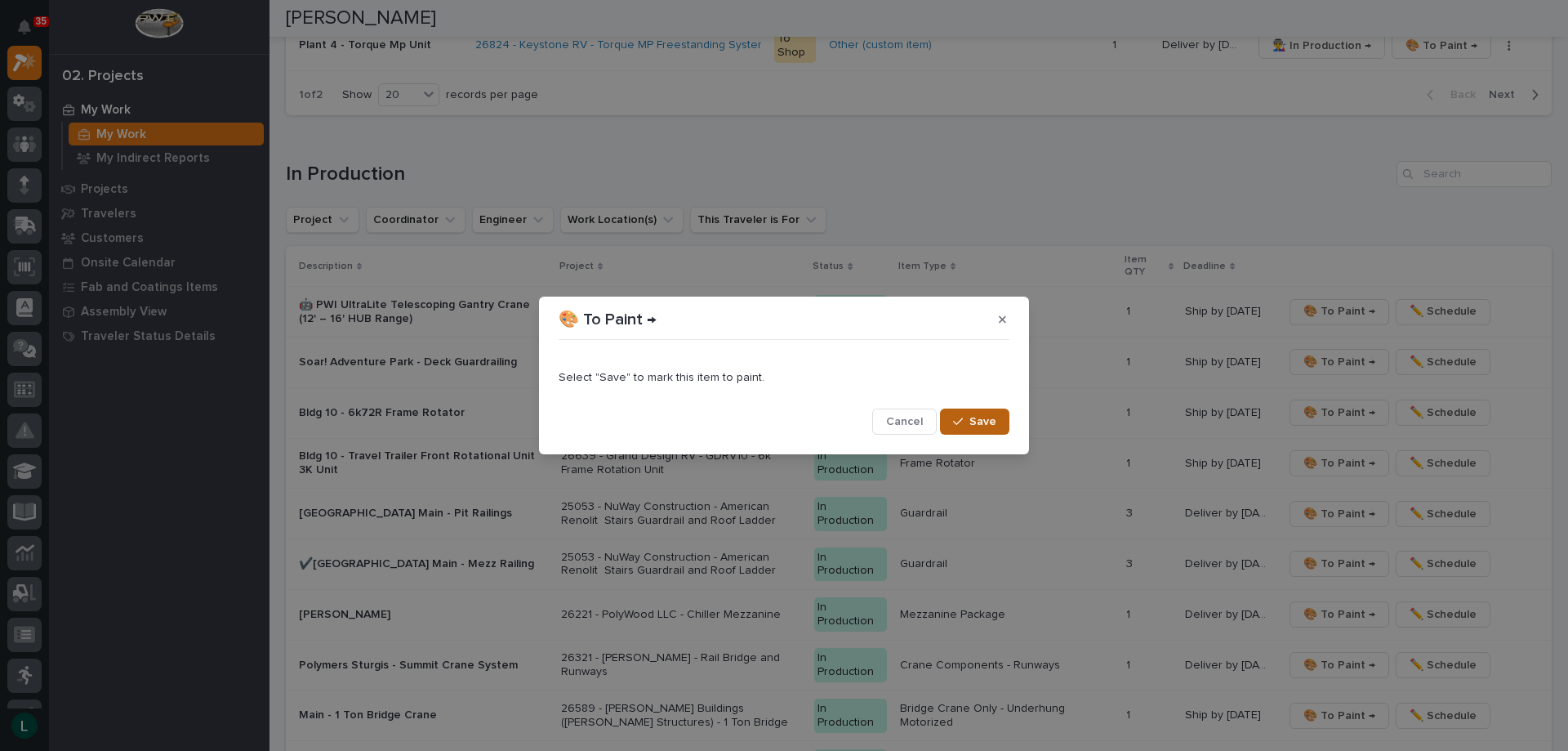
click at [995, 421] on span "Save" at bounding box center [983, 422] width 27 height 15
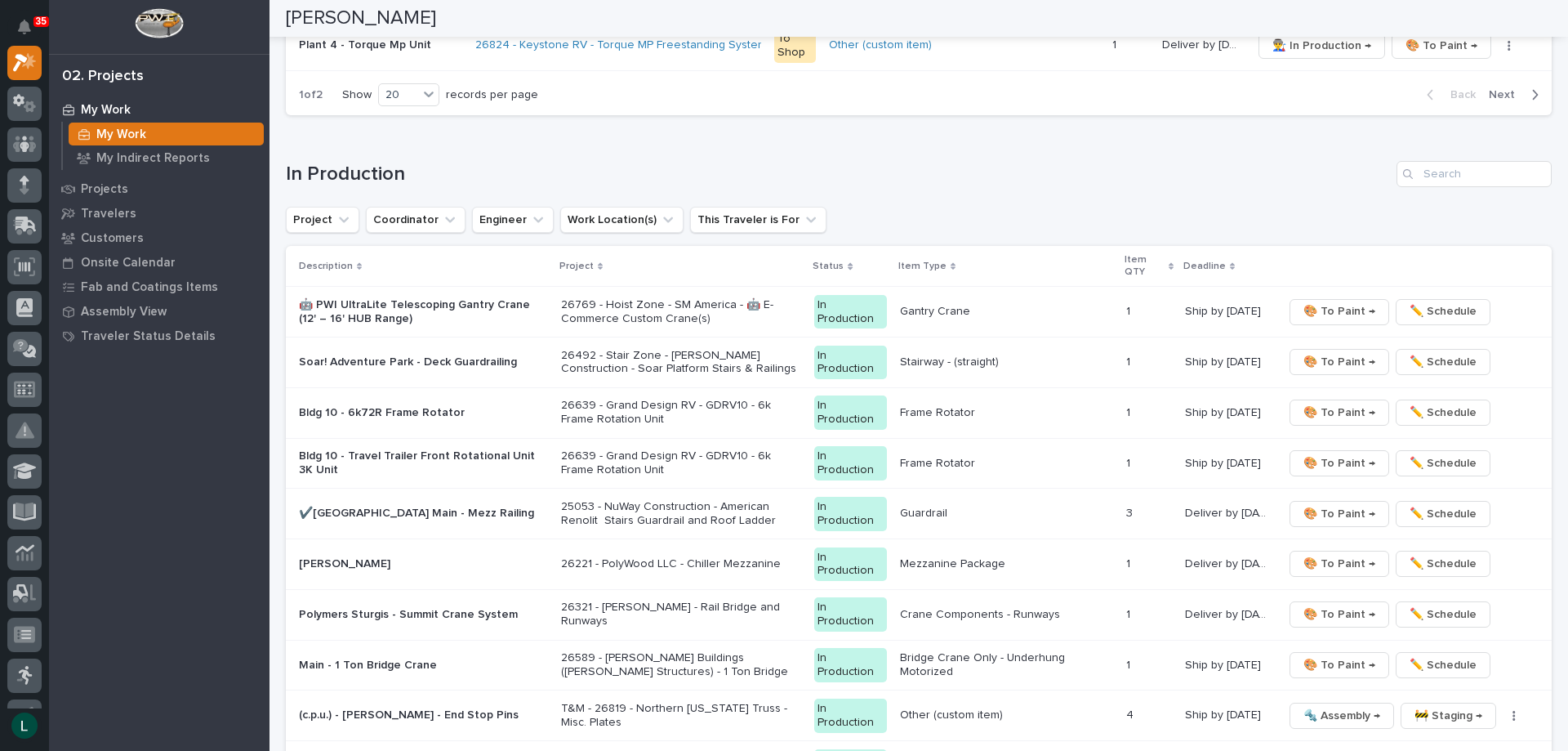
scroll to position [1364, 0]
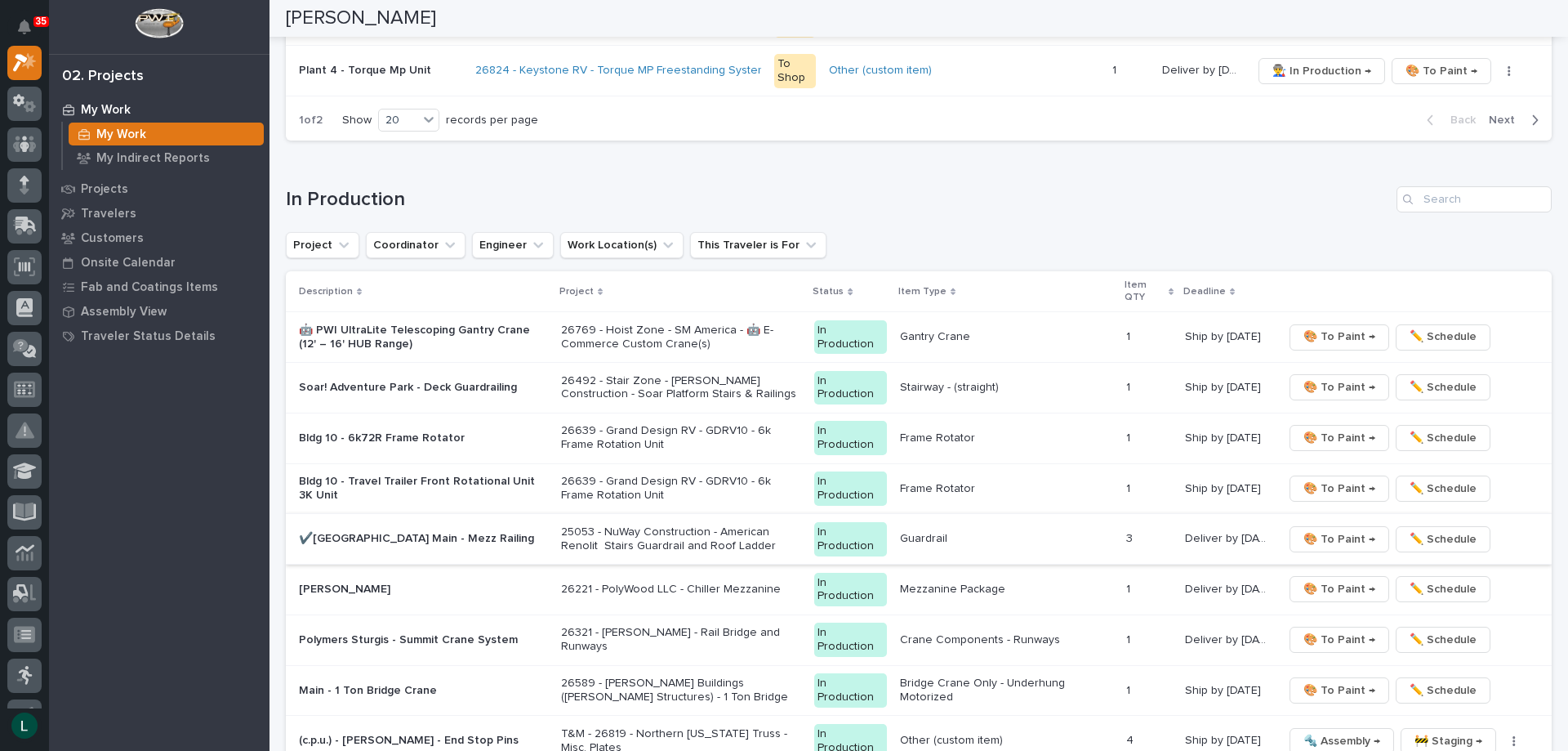
click at [1339, 539] on span "🎨 To Paint →" at bounding box center [1339, 540] width 72 height 20
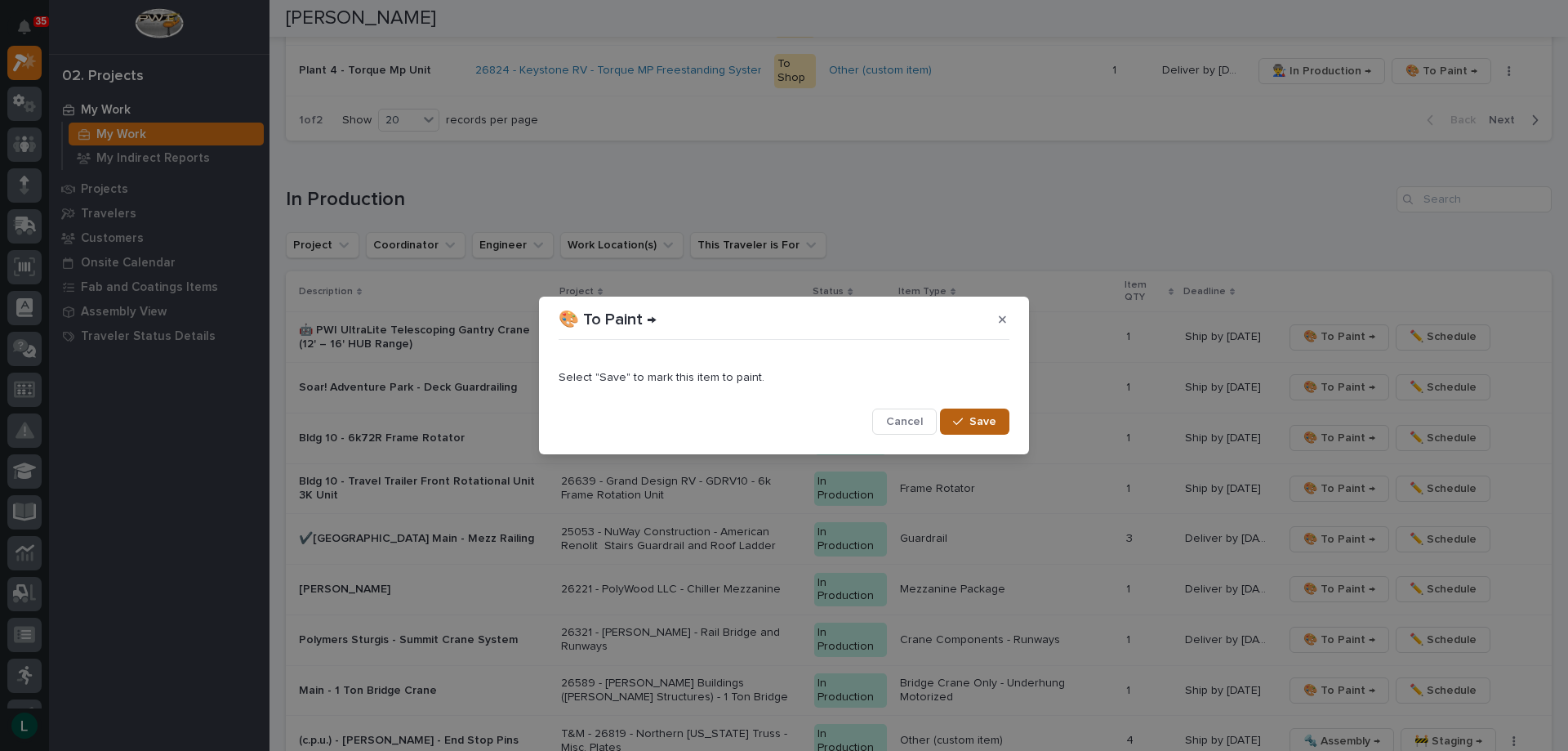
click at [989, 419] on span "Save" at bounding box center [983, 422] width 27 height 15
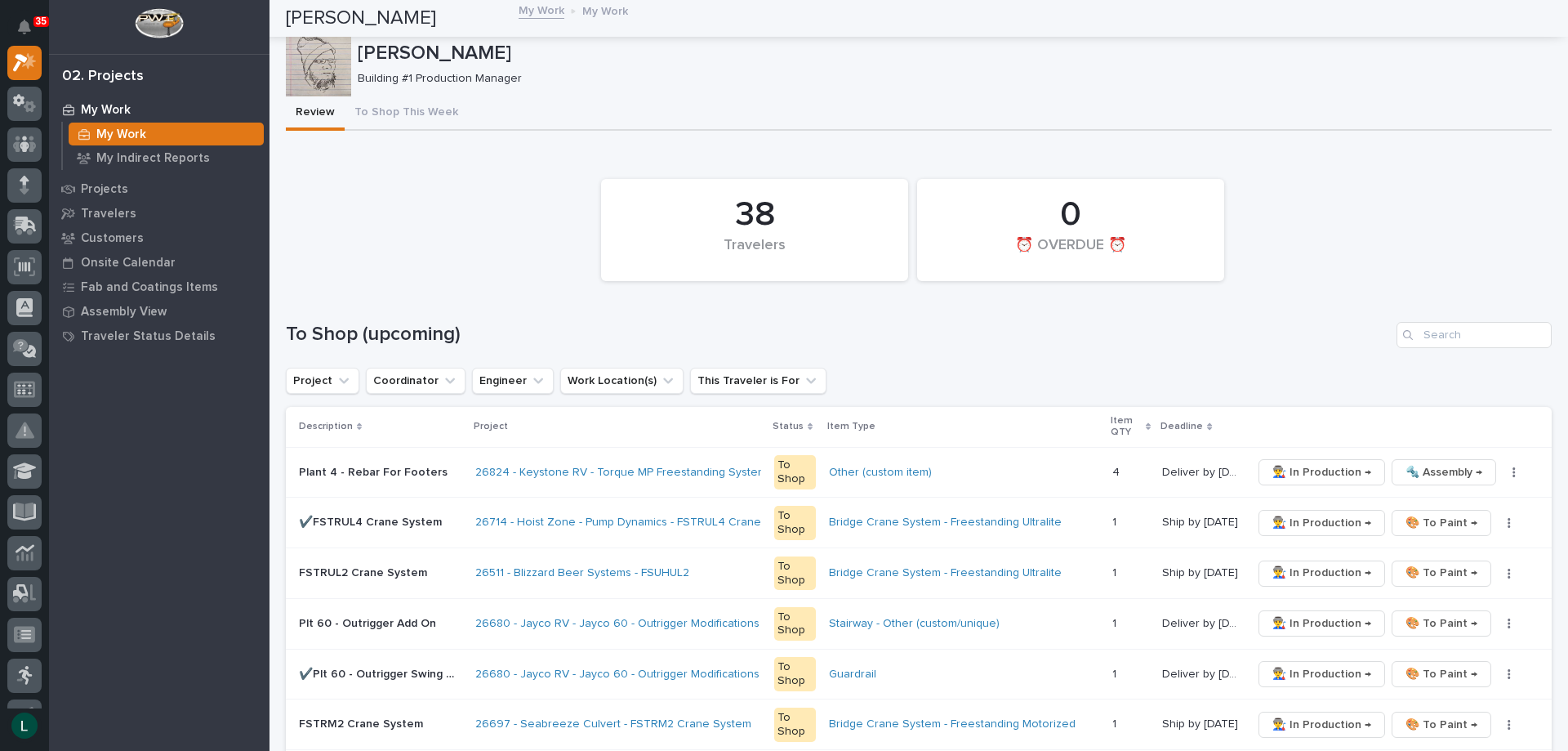
scroll to position [0, 0]
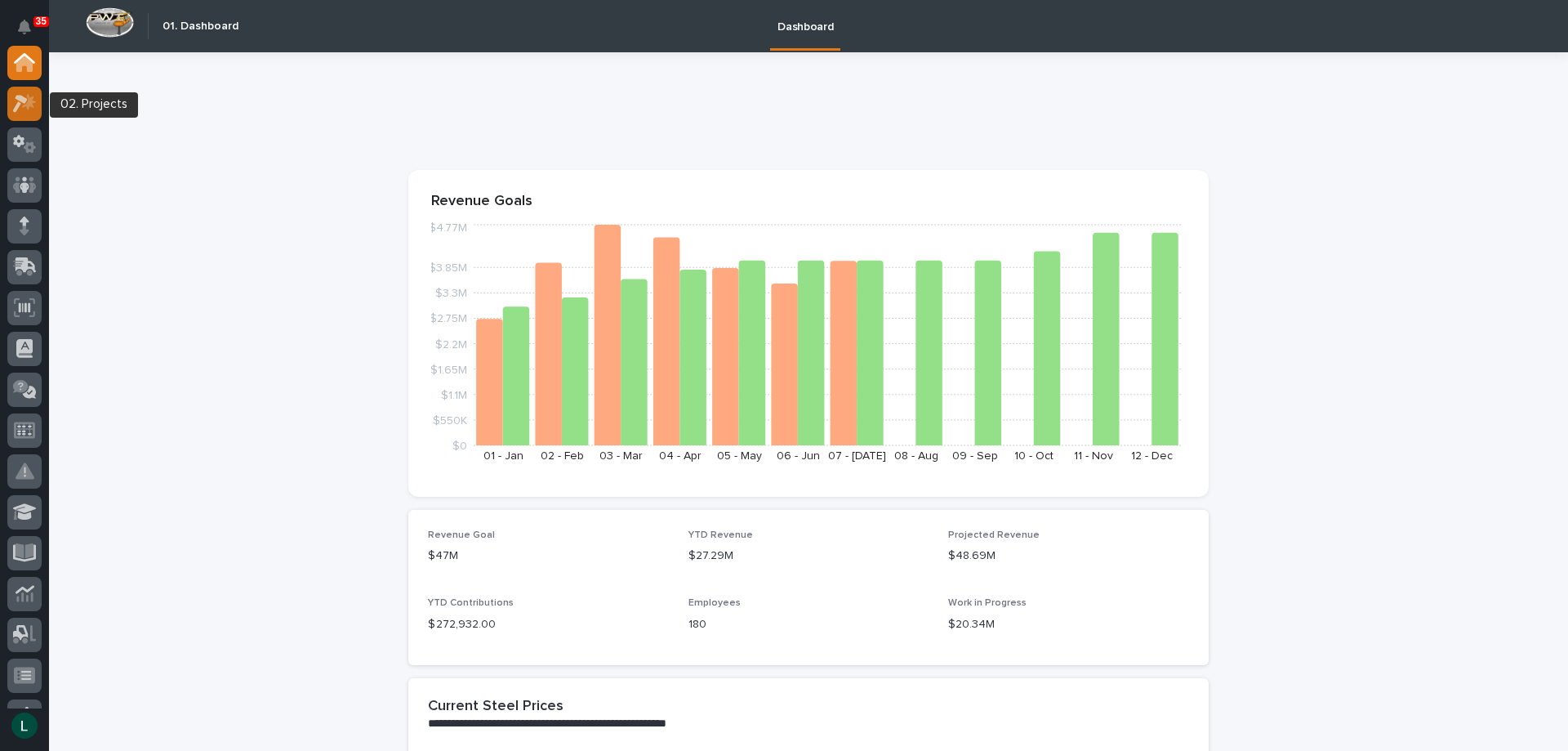
click at [22, 100] on icon at bounding box center [21, 104] width 15 height 18
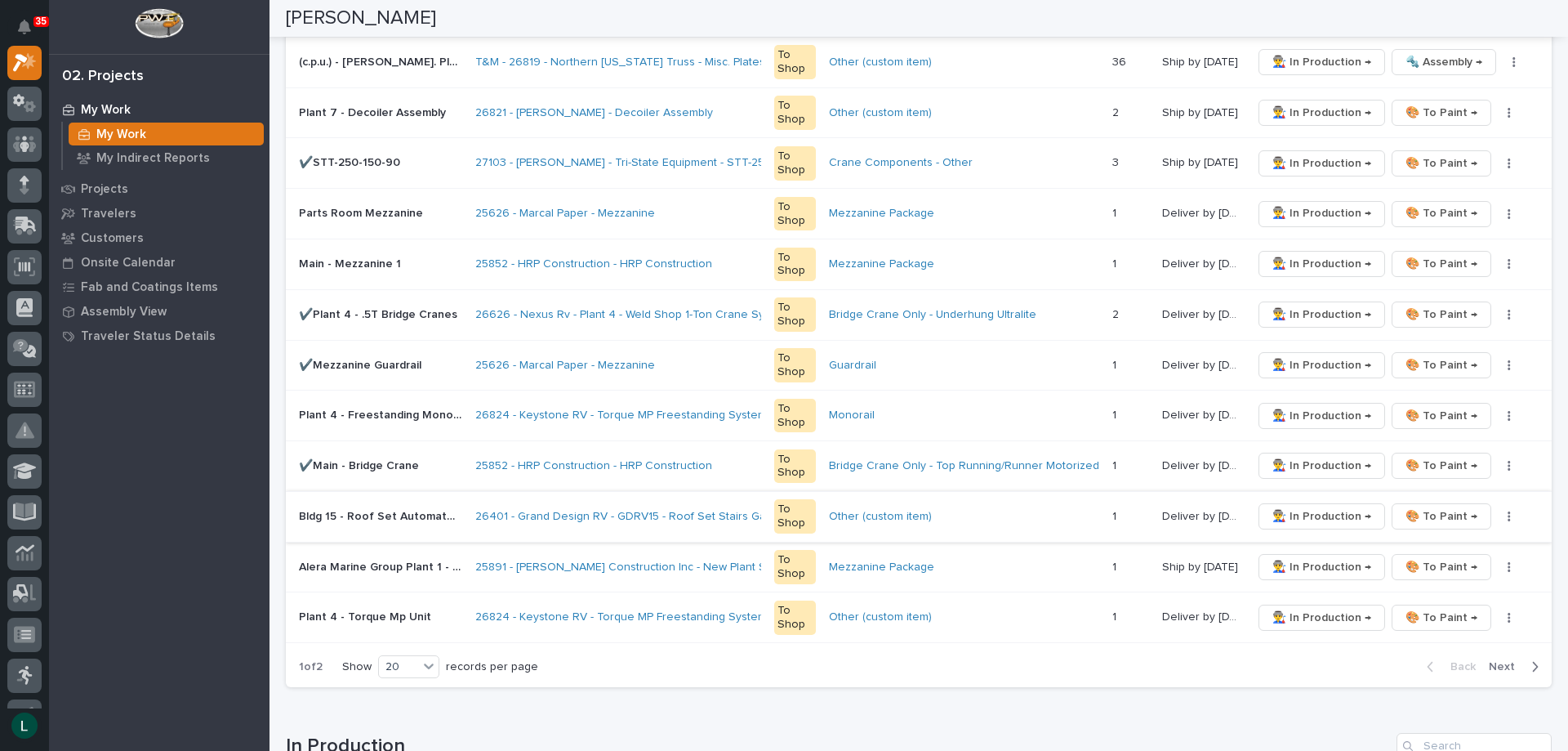
scroll to position [1226, 0]
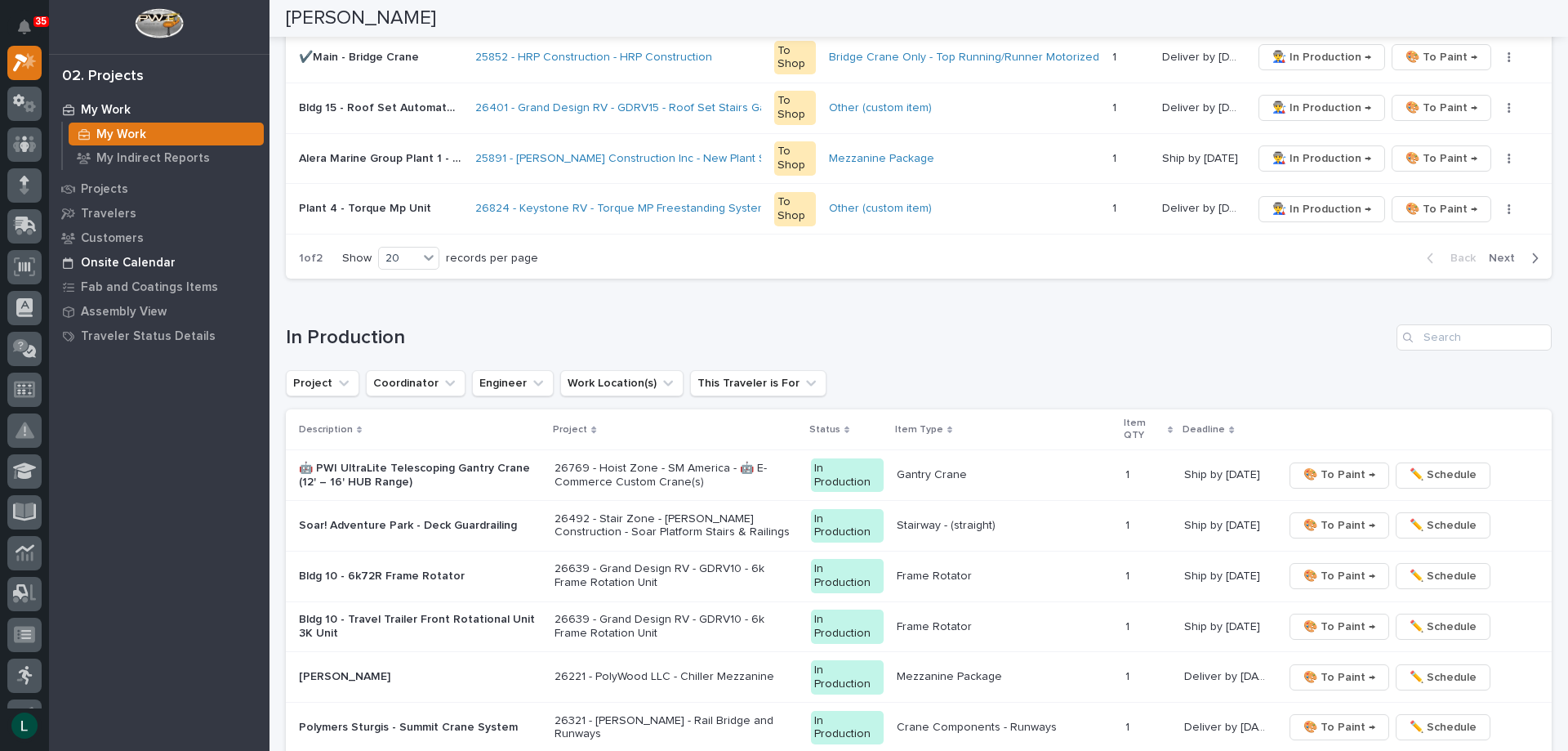
click at [113, 257] on p "Onsite Calendar" at bounding box center [127, 263] width 95 height 15
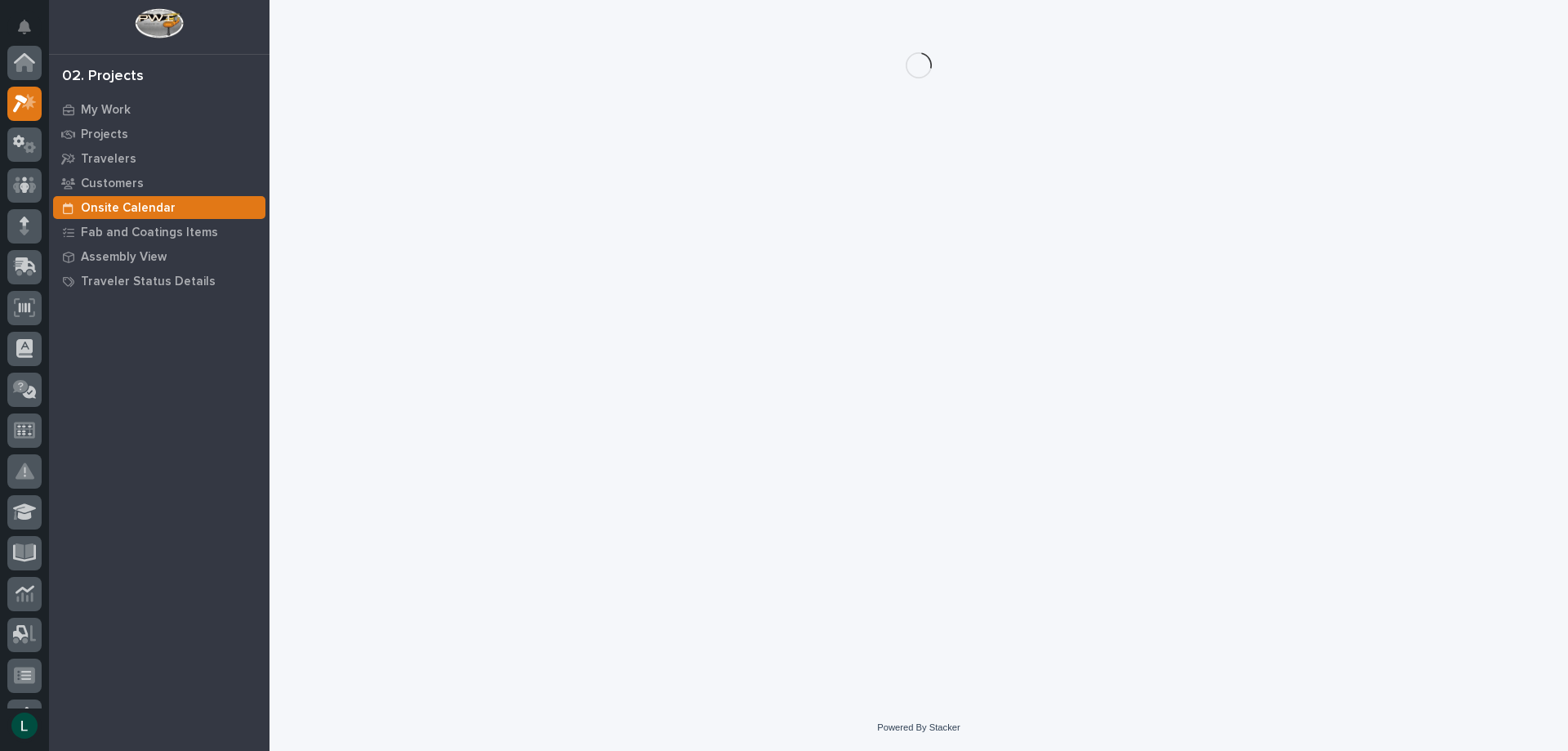
scroll to position [41, 0]
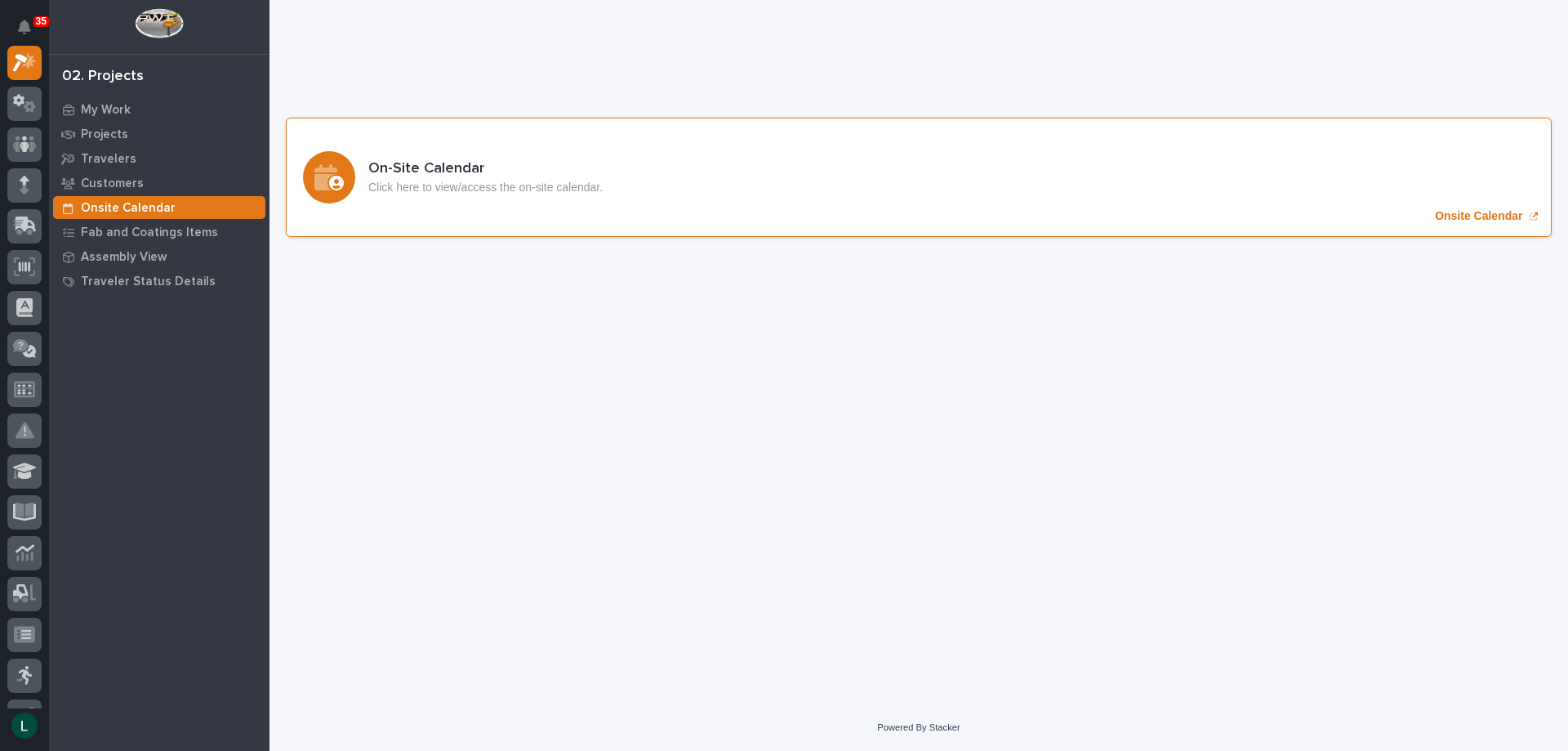
click at [338, 175] on icon "Onsite Calendar" at bounding box center [329, 178] width 30 height 26
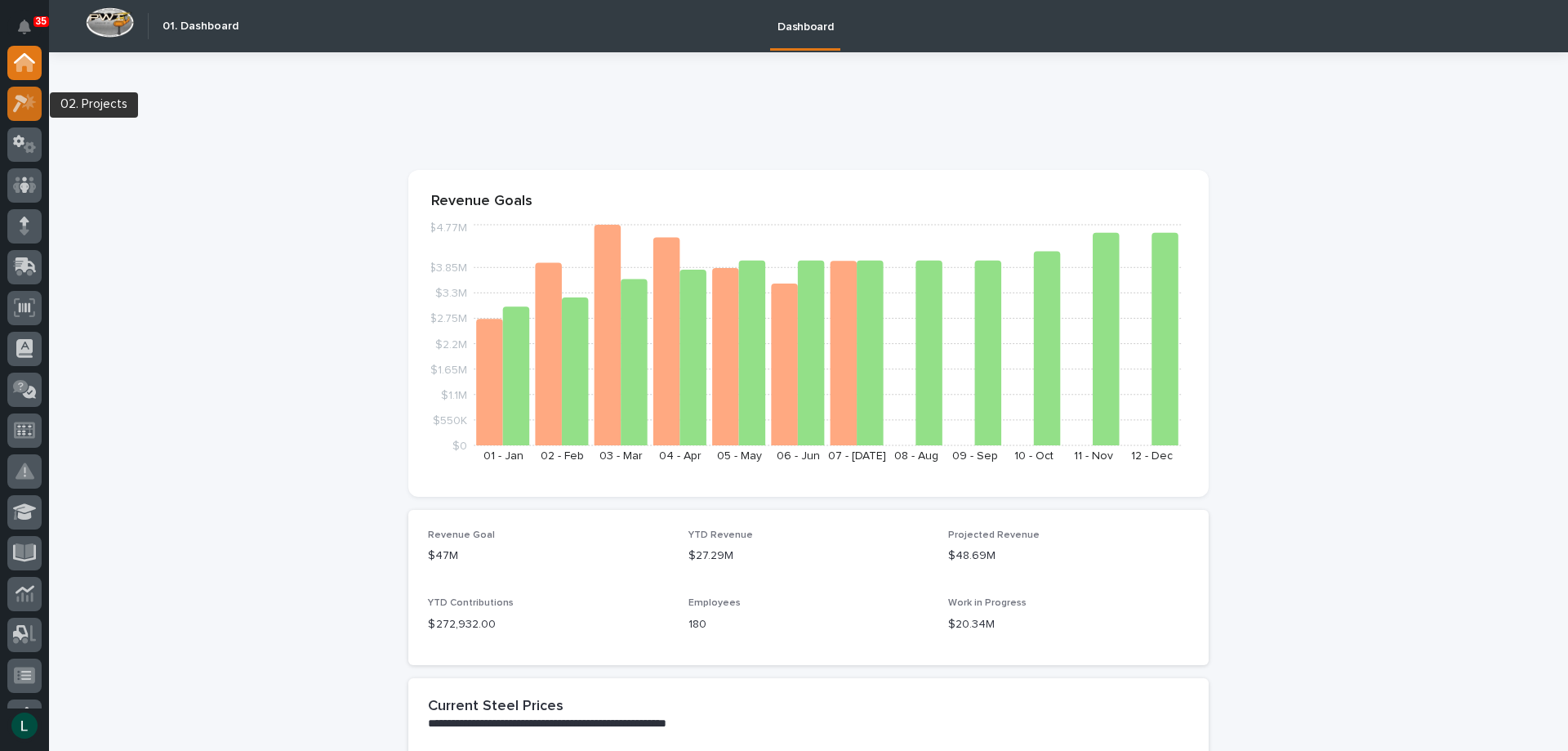
click at [25, 98] on icon at bounding box center [21, 104] width 15 height 18
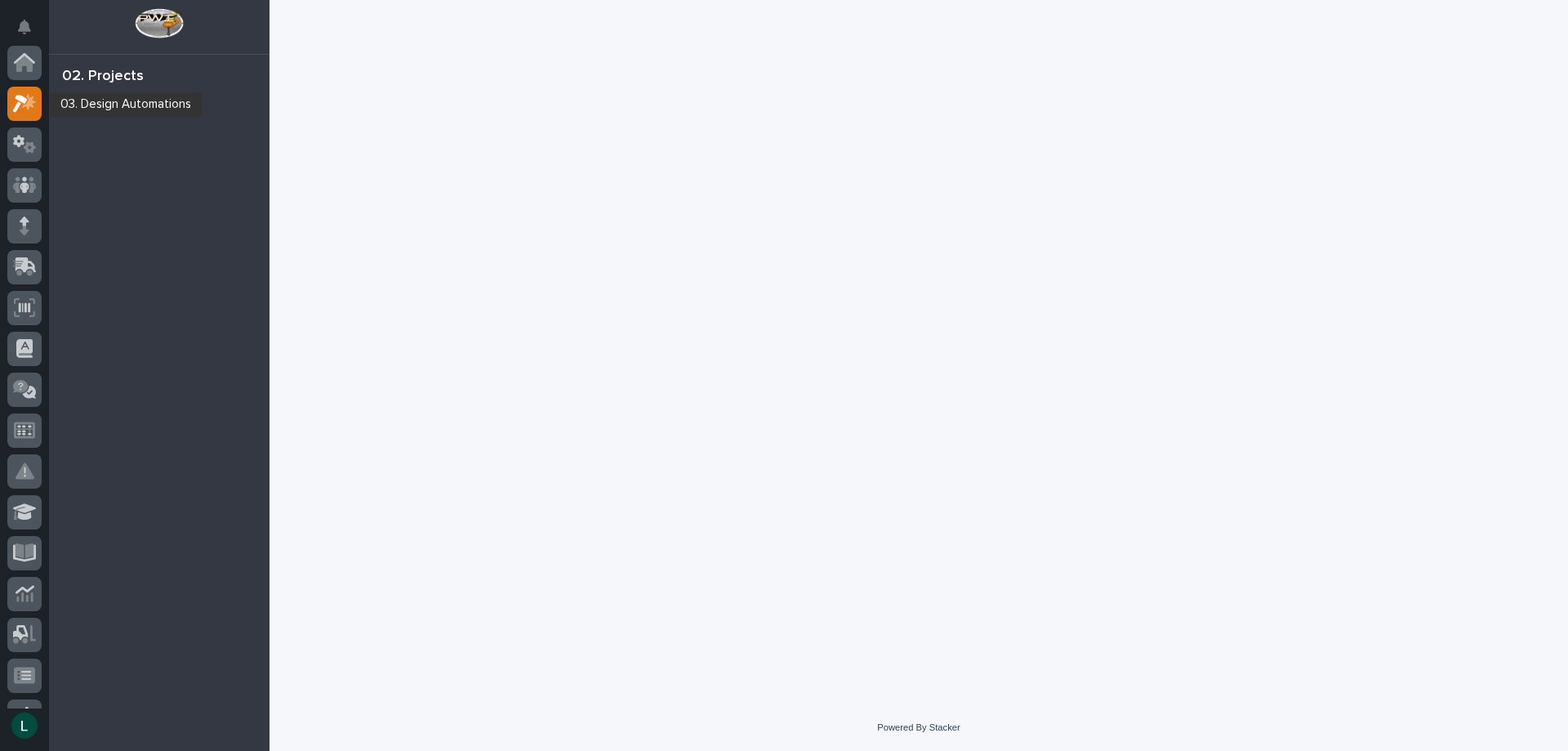
scroll to position [41, 0]
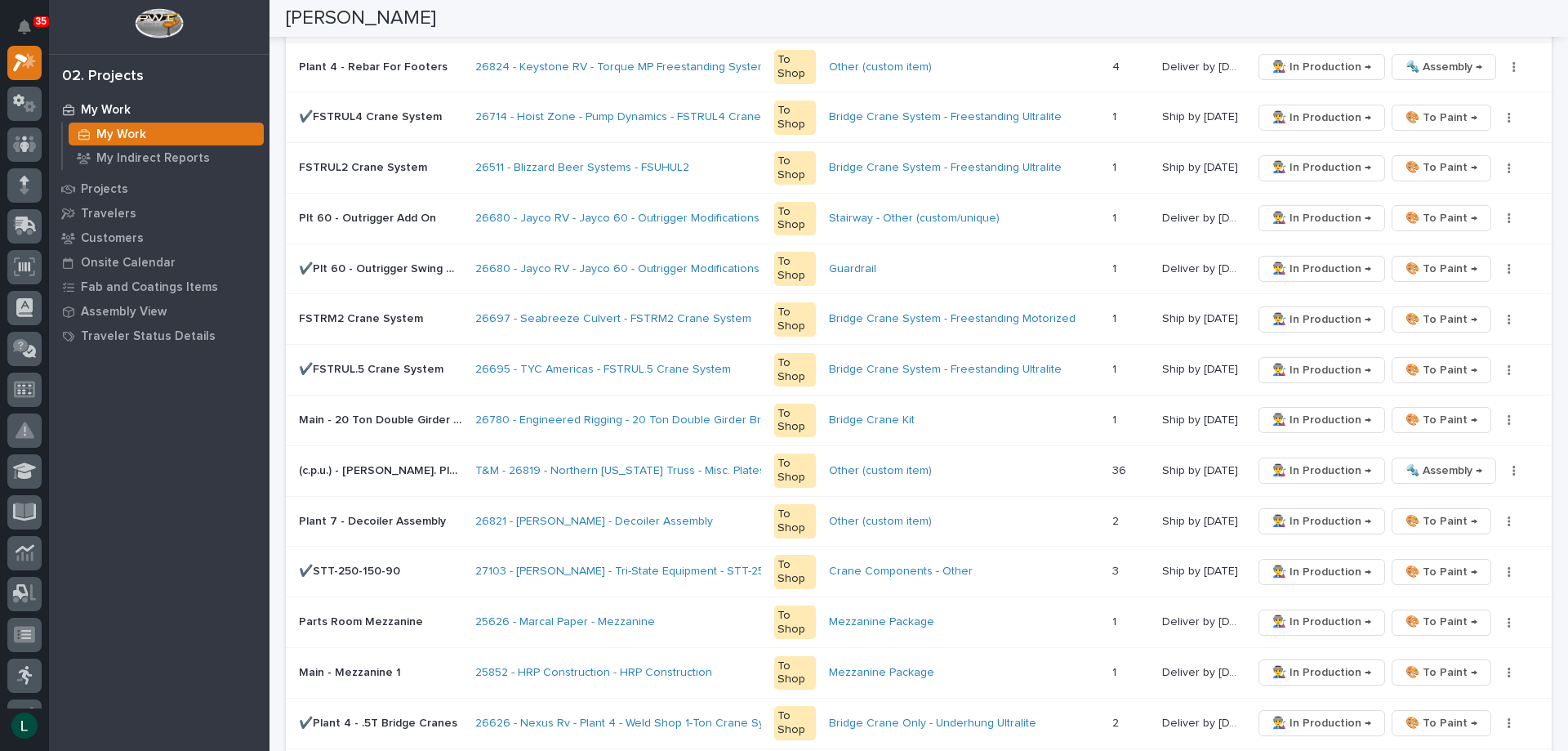
scroll to position [980, 0]
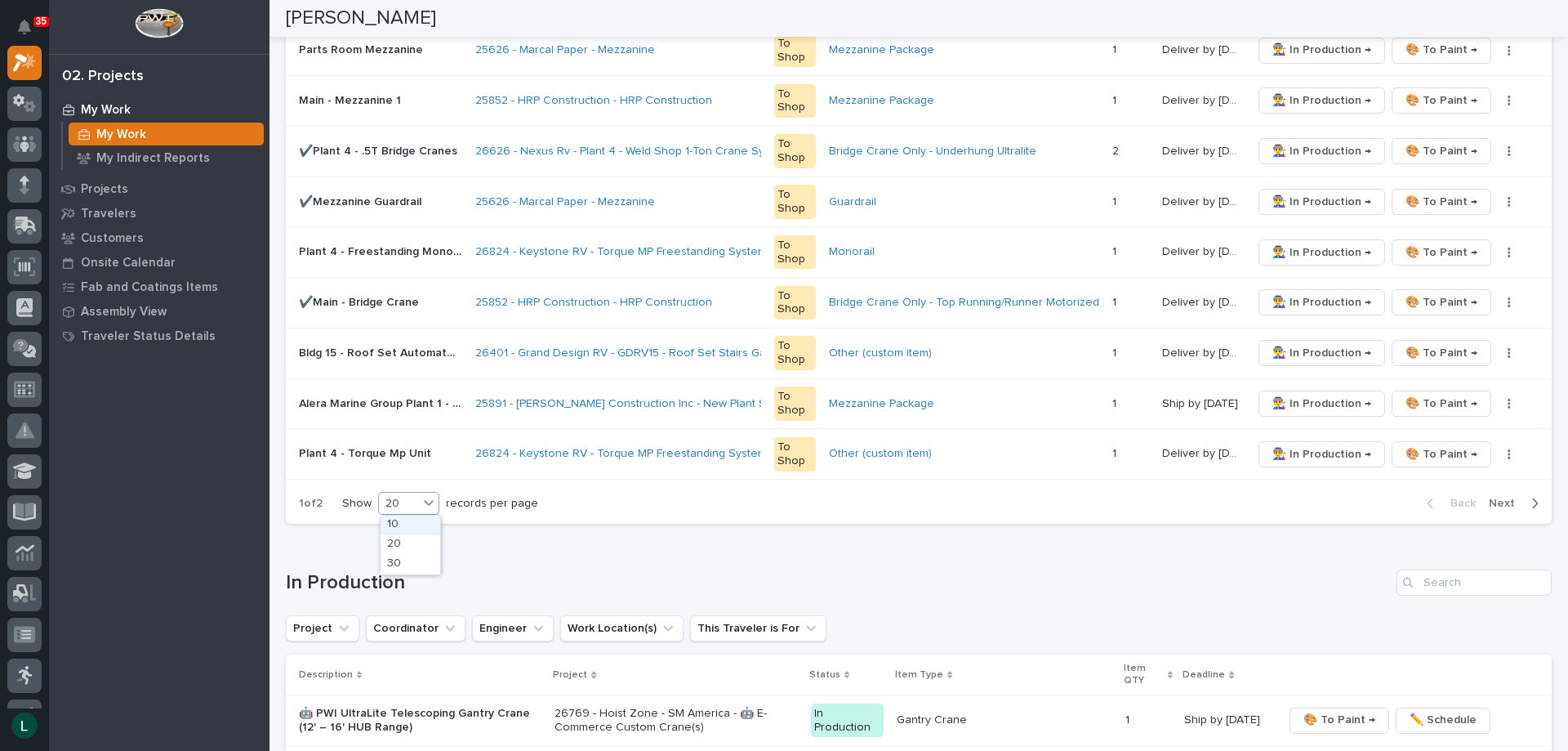
click at [414, 495] on div "20" at bounding box center [399, 503] width 39 height 17
click at [404, 563] on div "30" at bounding box center [410, 564] width 60 height 20
